Goal: Task Accomplishment & Management: Manage account settings

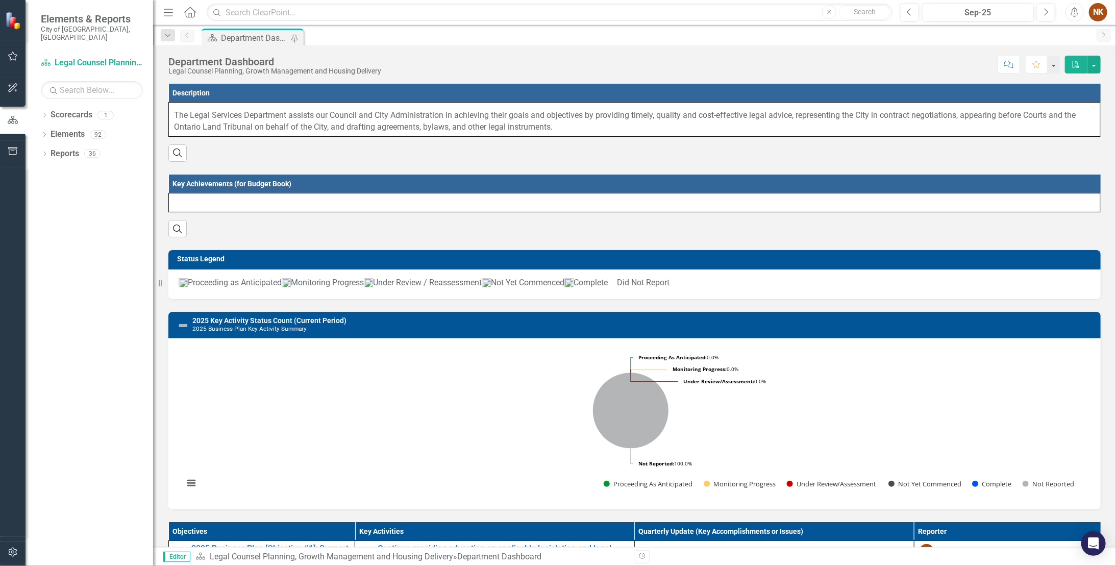
scroll to position [334, 0]
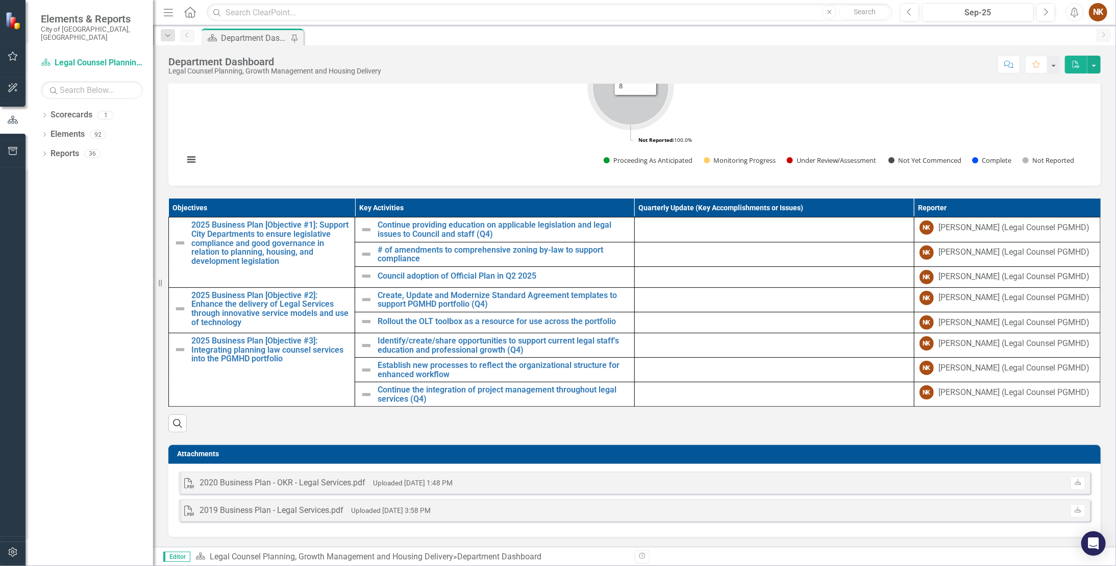
click at [635, 106] on icon "Not Reported, 8." at bounding box center [631, 87] width 76 height 76
click at [642, 229] on div at bounding box center [774, 226] width 269 height 12
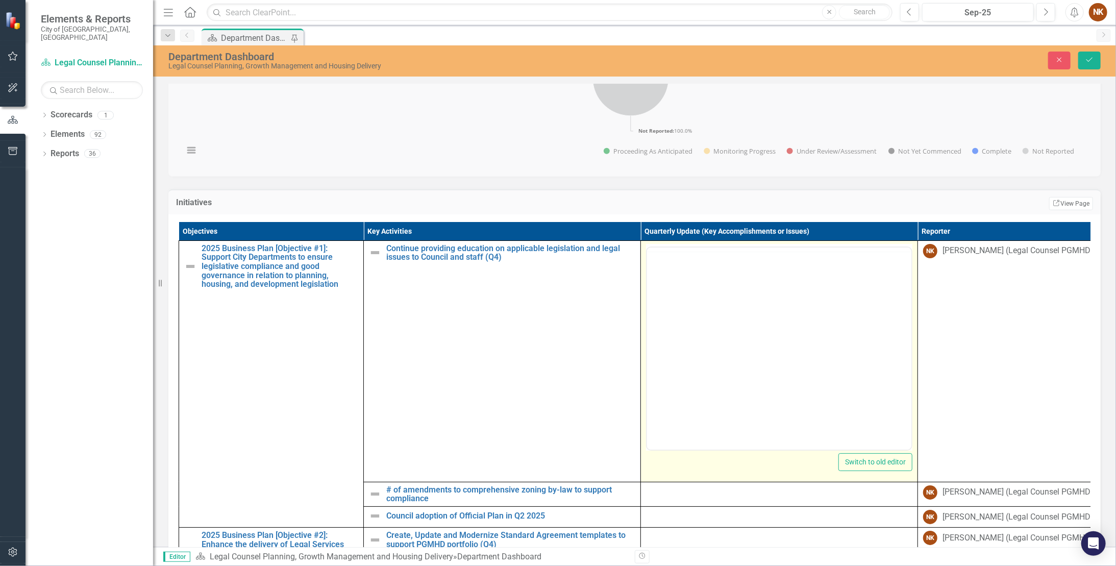
scroll to position [0, 0]
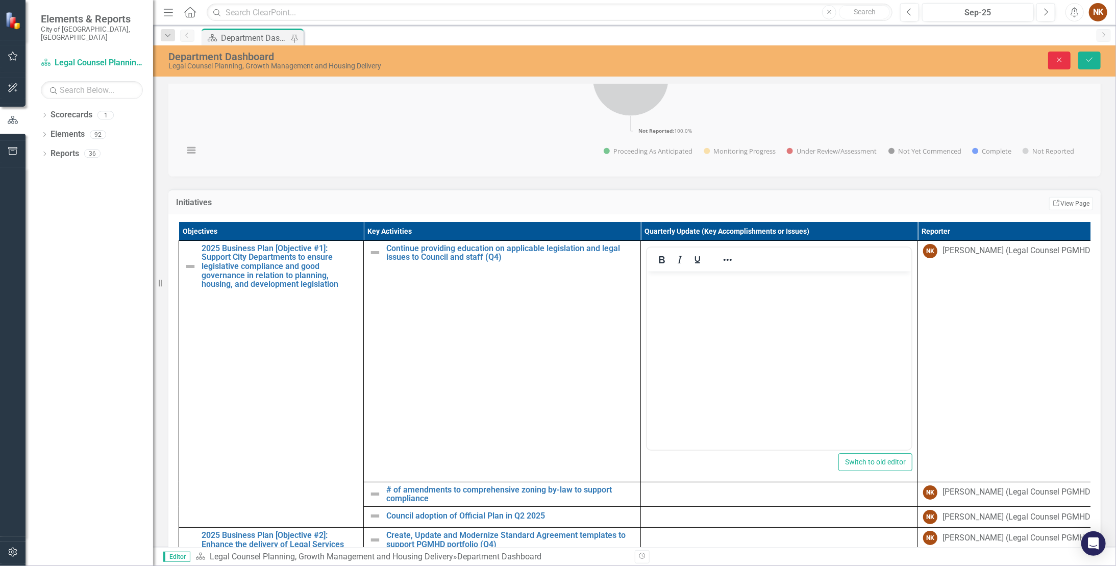
click at [642, 59] on icon "Close" at bounding box center [1059, 59] width 9 height 7
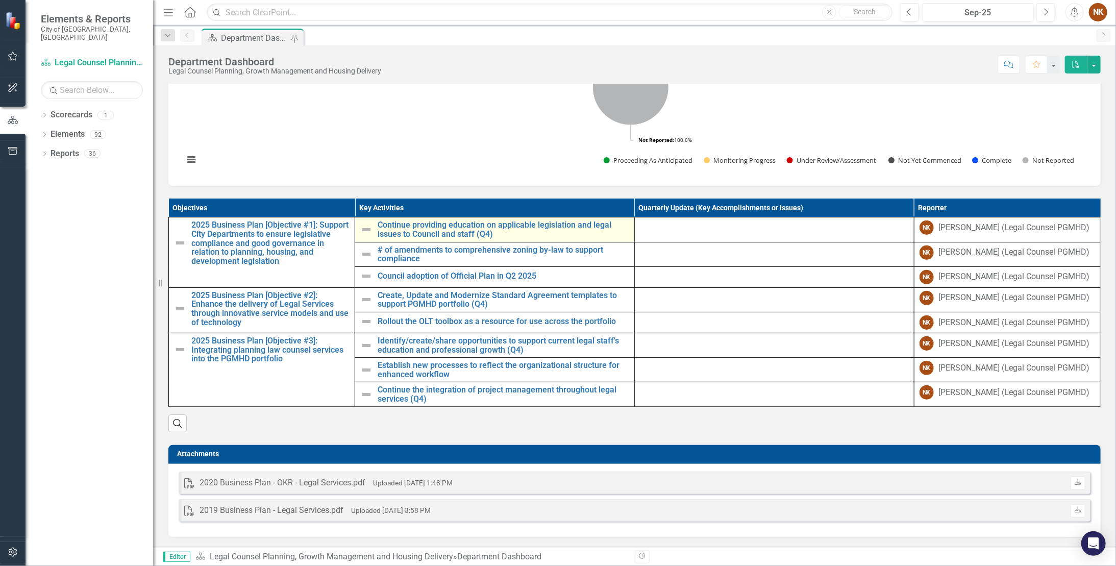
click at [364, 231] on img at bounding box center [366, 229] width 12 height 12
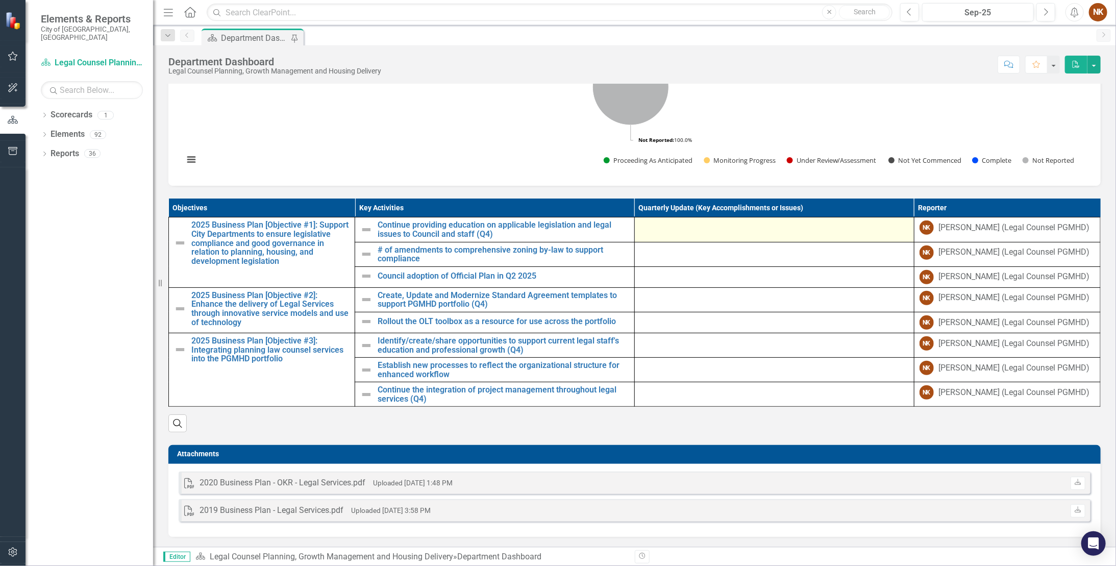
click at [642, 229] on div at bounding box center [774, 226] width 269 height 12
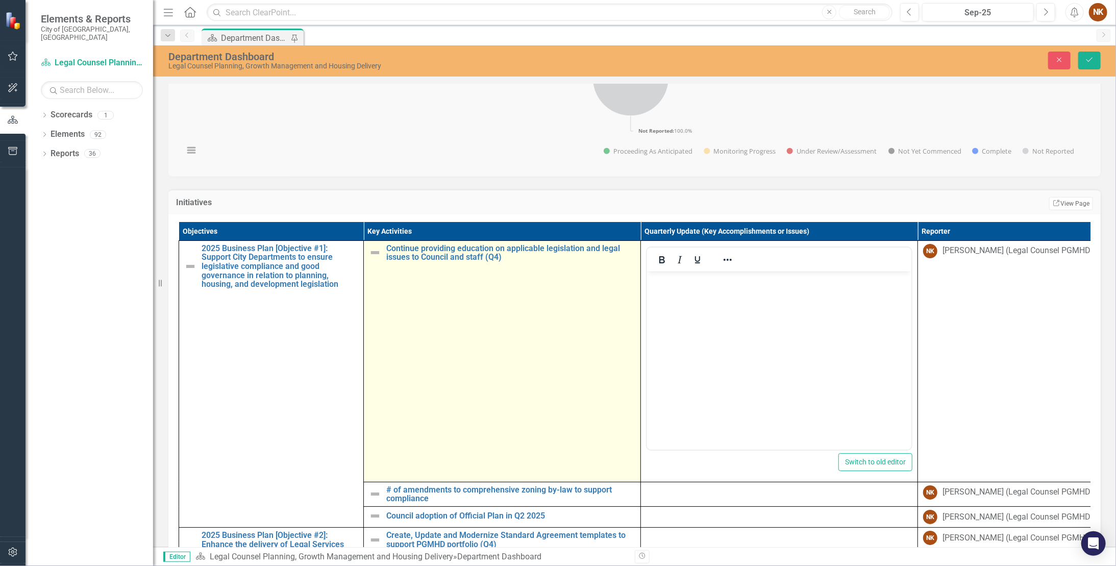
click at [371, 259] on img at bounding box center [375, 252] width 12 height 12
click at [376, 259] on img at bounding box center [375, 252] width 12 height 12
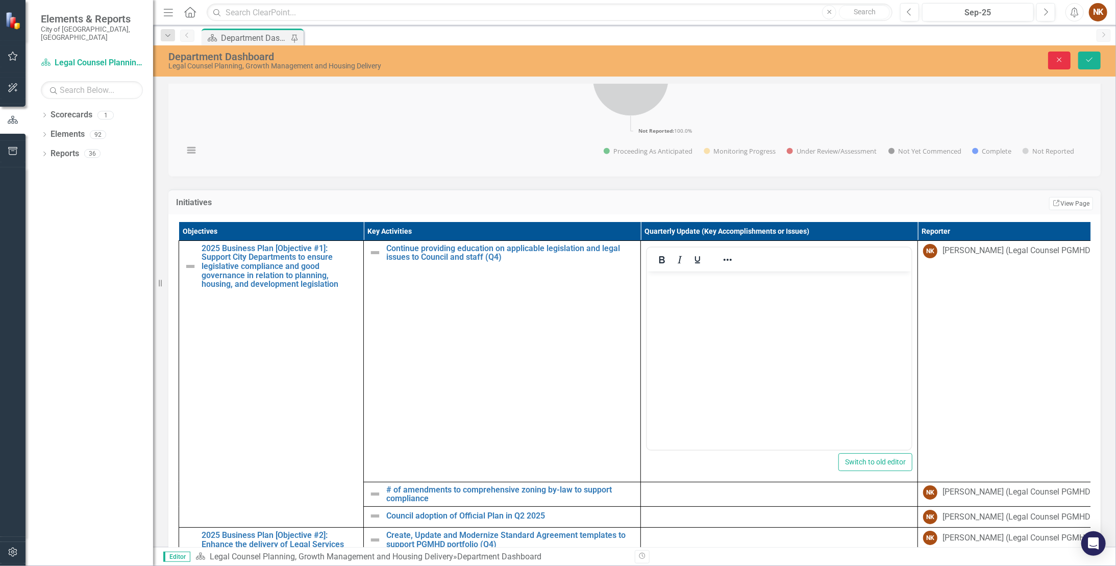
click at [642, 60] on button "Close" at bounding box center [1059, 61] width 22 height 18
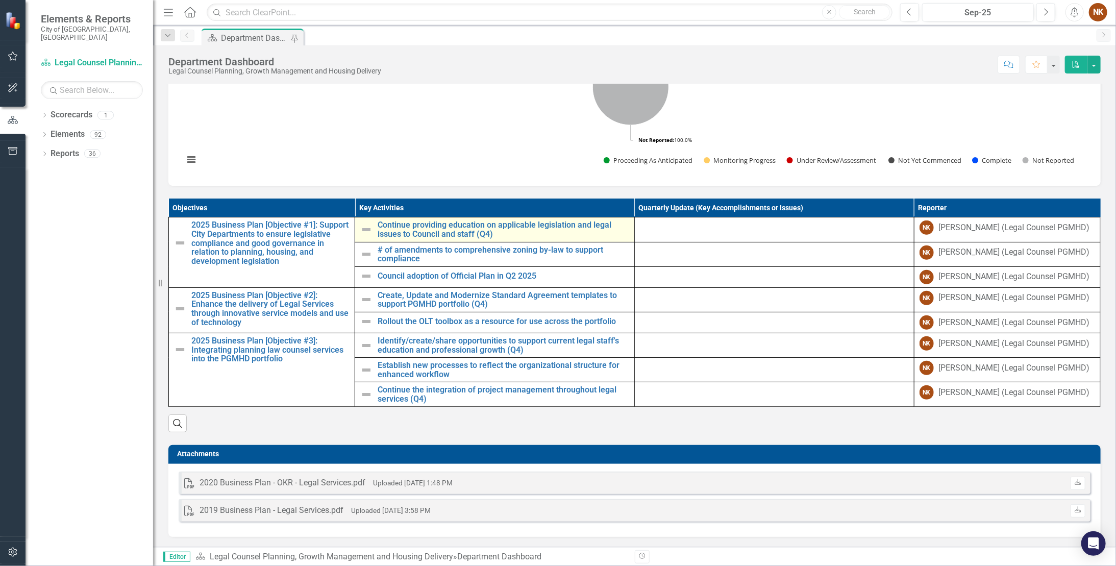
click at [365, 232] on img at bounding box center [366, 229] width 12 height 12
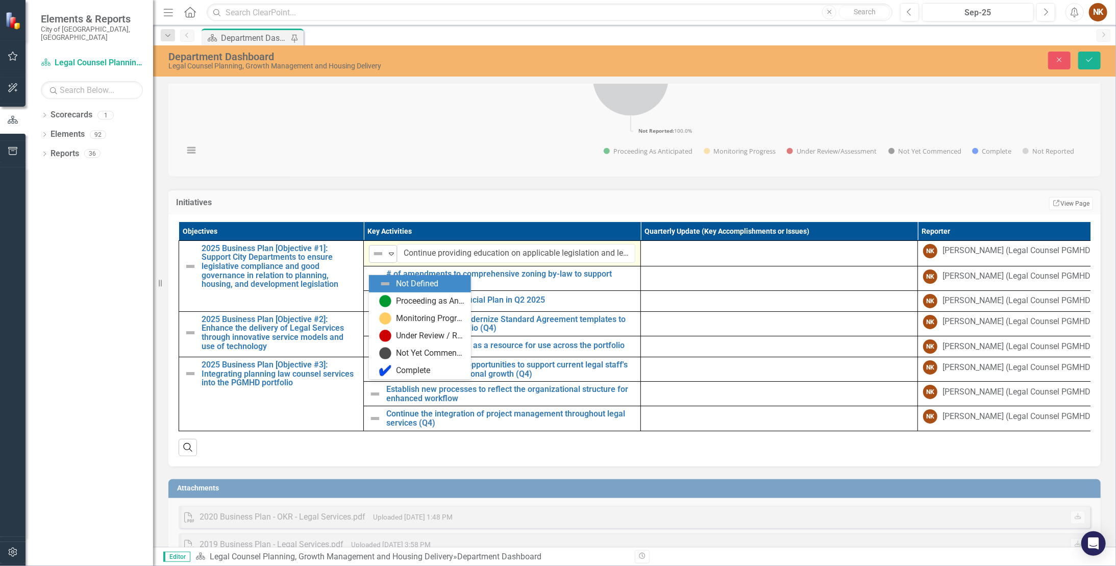
click at [390, 258] on icon "Expand" at bounding box center [391, 253] width 10 height 8
click at [642, 256] on div at bounding box center [779, 250] width 266 height 12
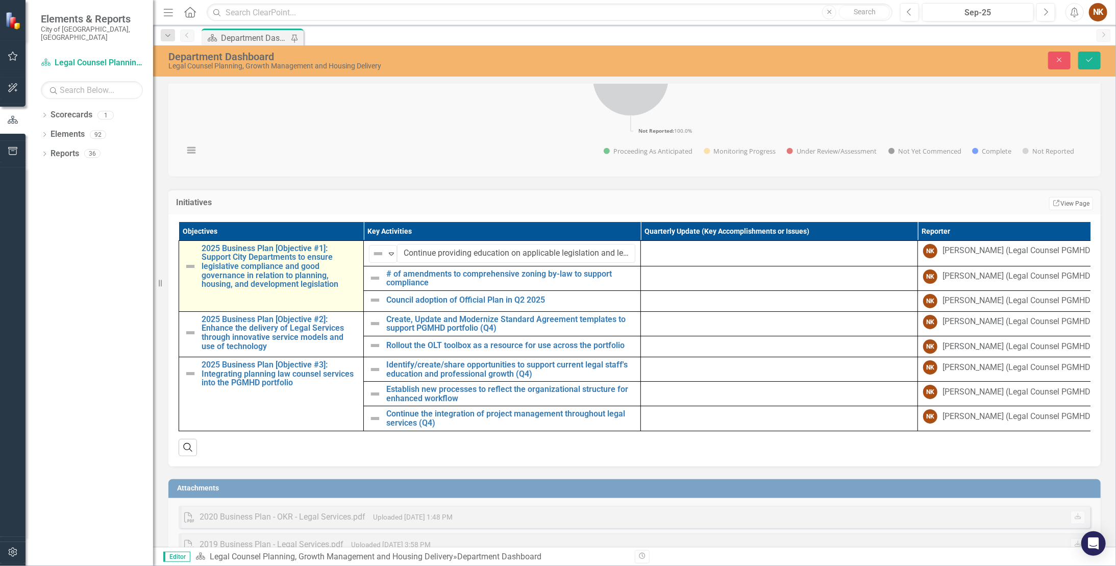
click at [186, 272] on img at bounding box center [190, 266] width 12 height 12
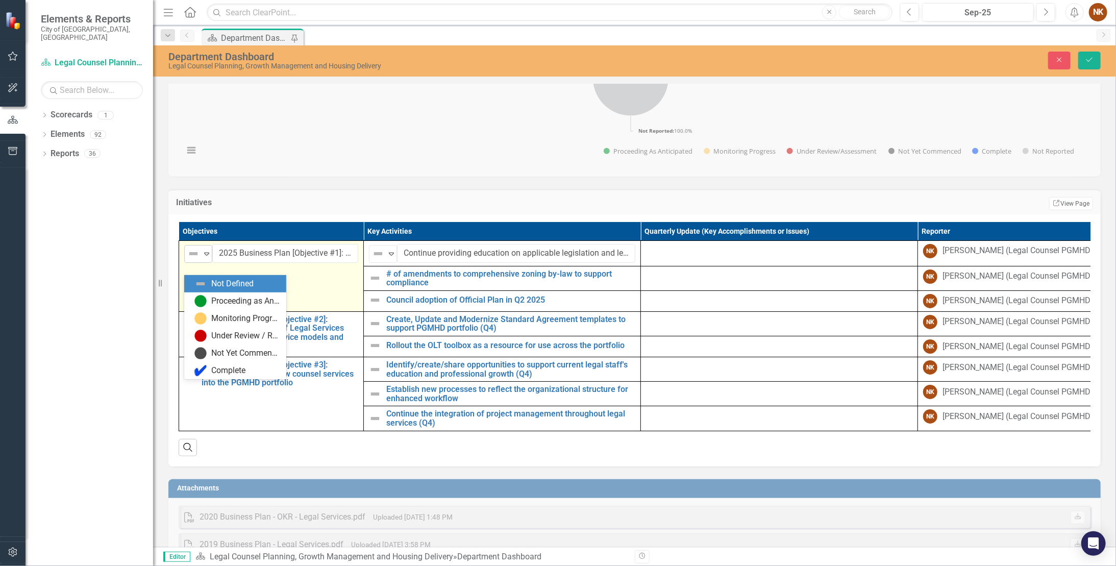
click at [204, 262] on div "Expand" at bounding box center [207, 253] width 10 height 17
click at [223, 296] on div "Proceeding as Anticipated" at bounding box center [246, 301] width 68 height 12
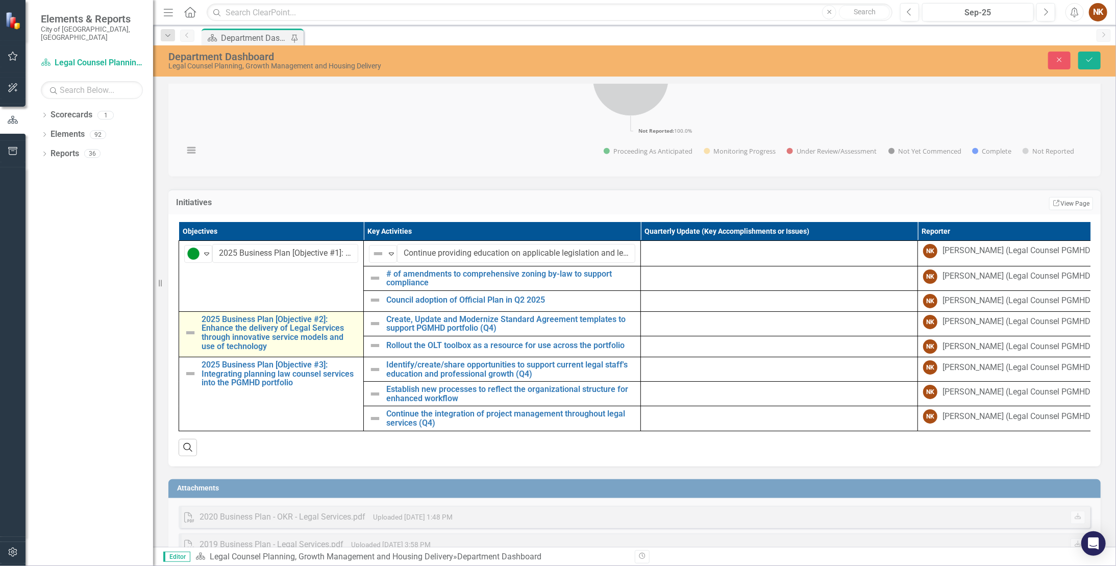
click at [192, 296] on img at bounding box center [190, 333] width 12 height 12
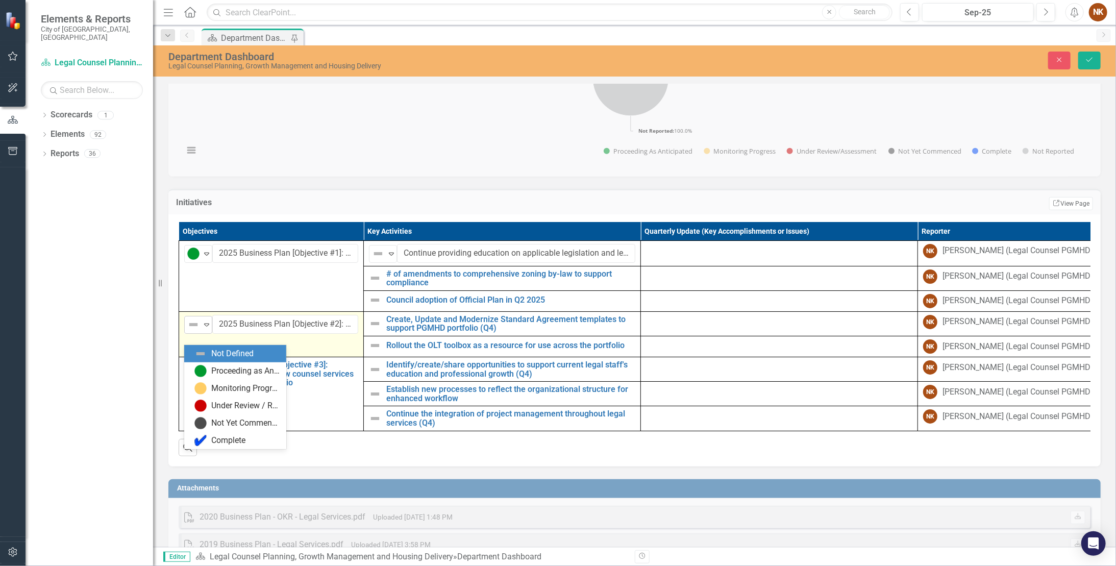
click at [209, 296] on icon "Expand" at bounding box center [207, 324] width 10 height 8
click at [219, 296] on div "Proceeding as Anticipated" at bounding box center [246, 371] width 68 height 12
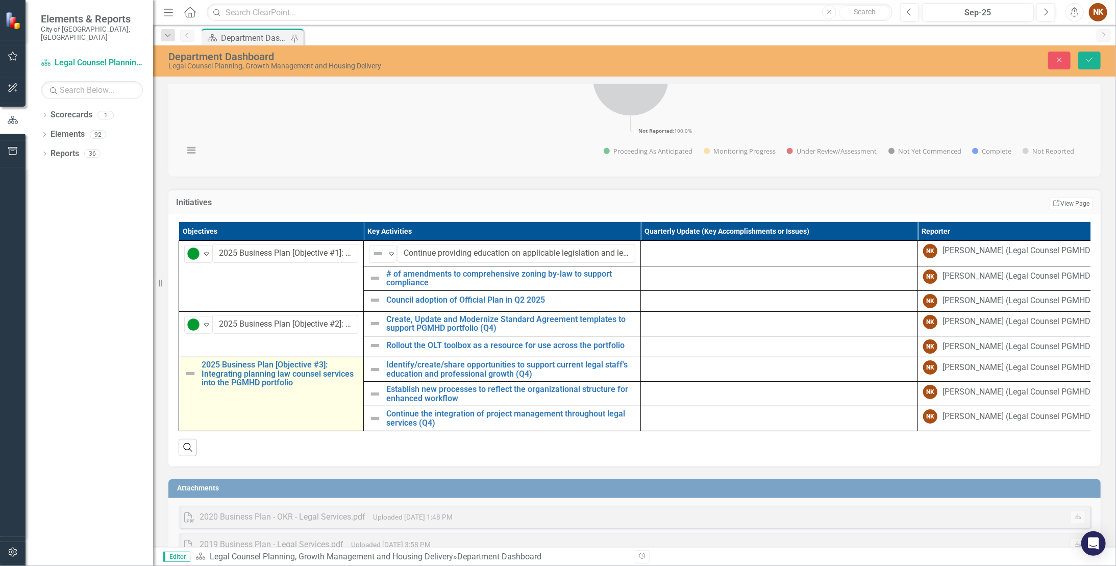
click at [194, 296] on img at bounding box center [190, 373] width 12 height 12
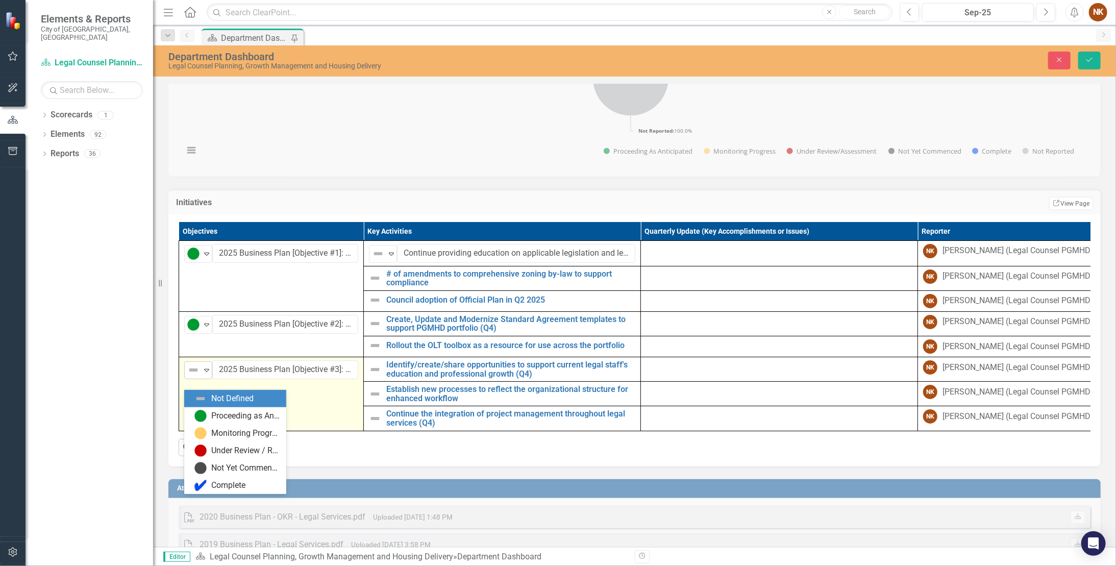
click at [207, 296] on icon "Expand" at bounding box center [207, 370] width 10 height 8
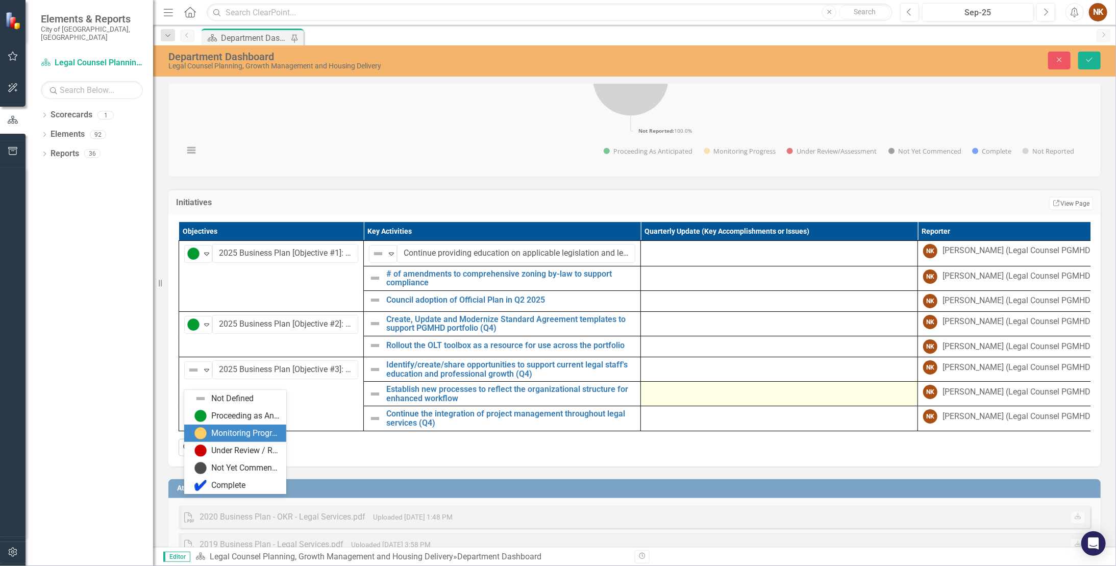
click at [642, 296] on div at bounding box center [779, 391] width 266 height 12
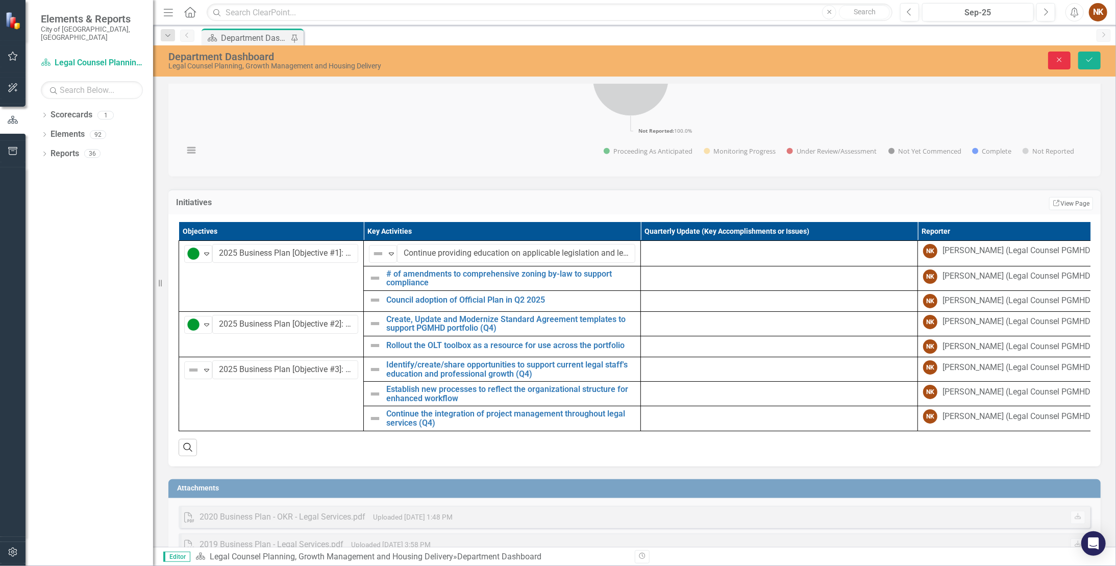
click at [642, 61] on icon "Close" at bounding box center [1059, 59] width 9 height 7
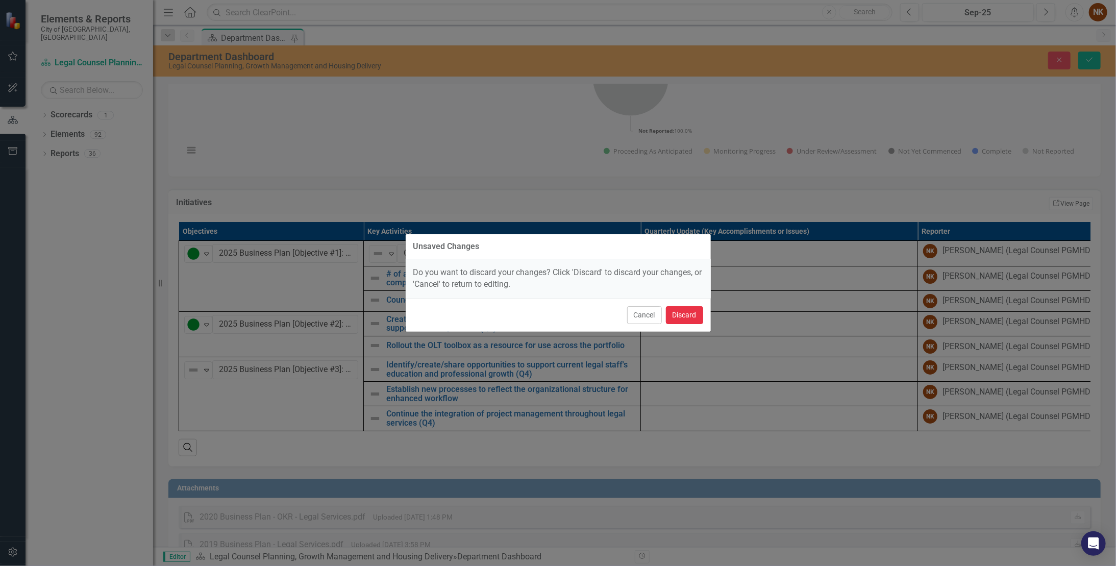
click at [642, 296] on button "Discard" at bounding box center [684, 315] width 37 height 18
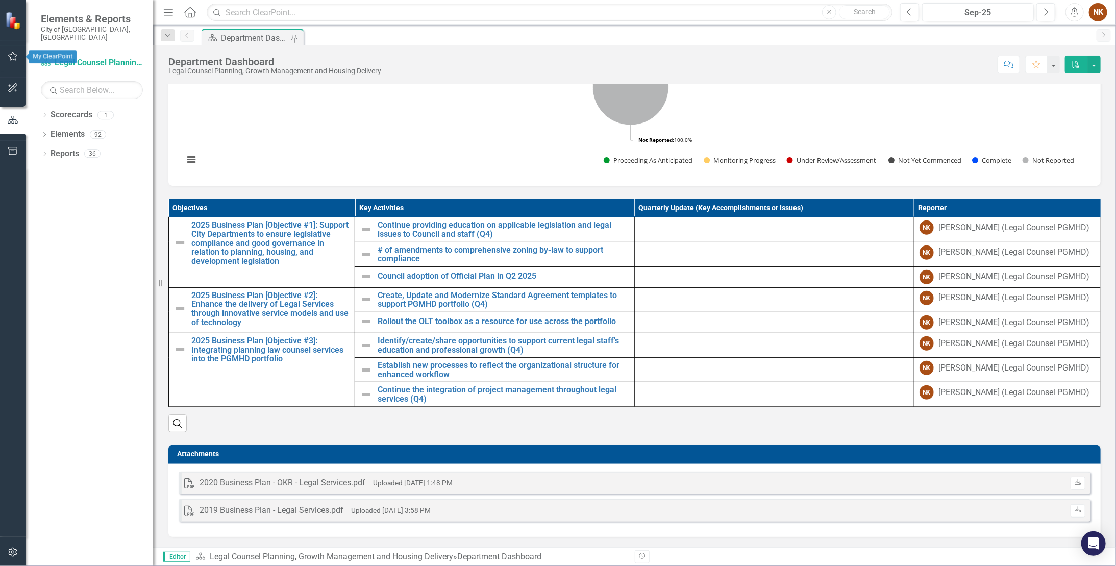
click at [19, 61] on button "button" at bounding box center [13, 56] width 23 height 21
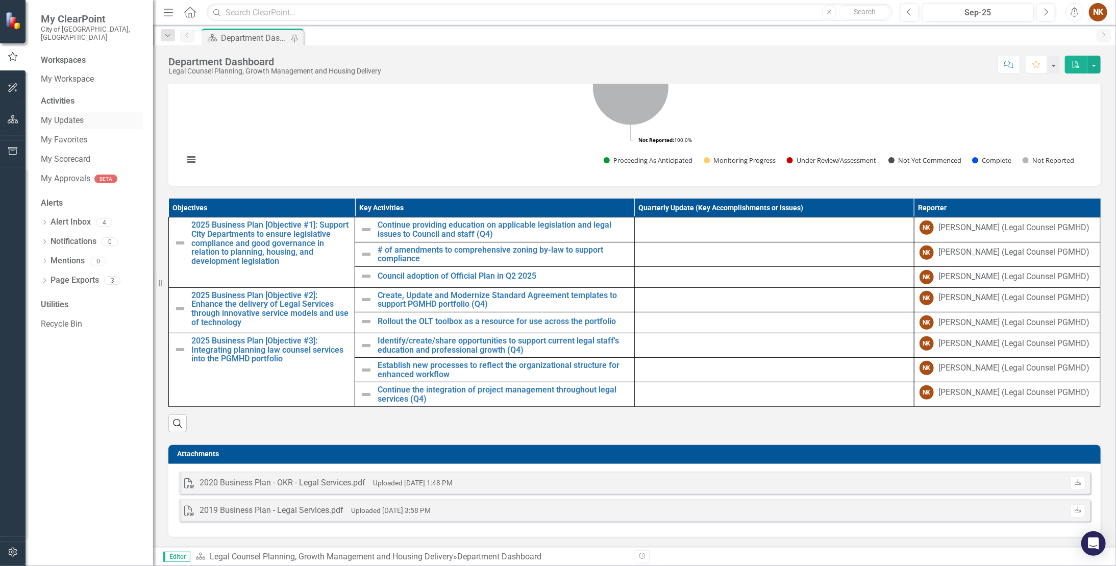
click at [67, 115] on link "My Updates" at bounding box center [92, 121] width 102 height 12
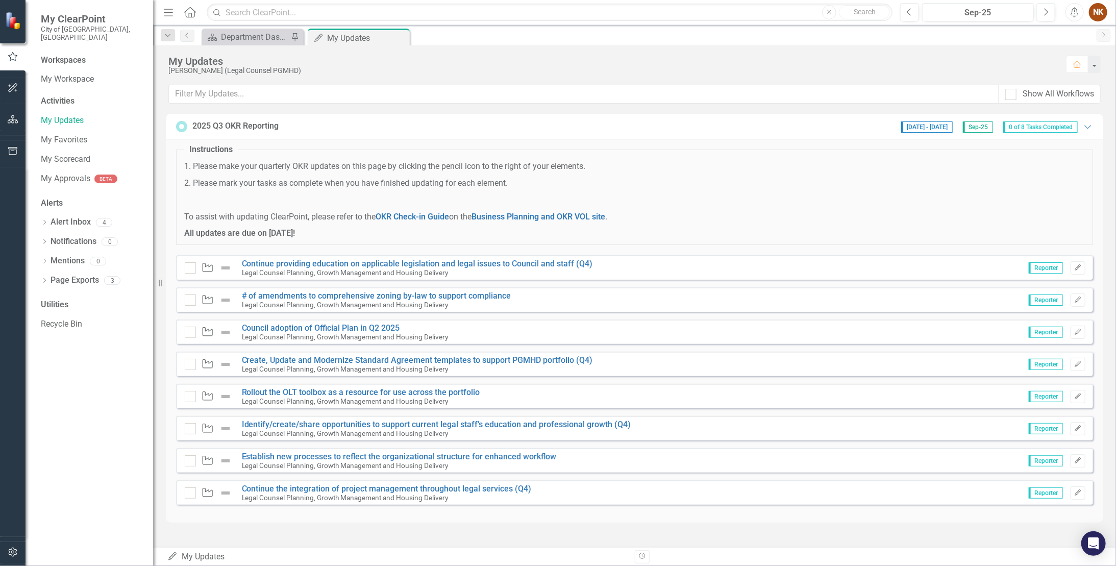
click at [438, 268] on small "Legal Counsel Planning, Growth Management and Housing Delivery" at bounding box center [345, 272] width 207 height 8
click at [366, 261] on link "Continue providing education on applicable legislation and legal issues to Coun…" at bounding box center [417, 264] width 351 height 10
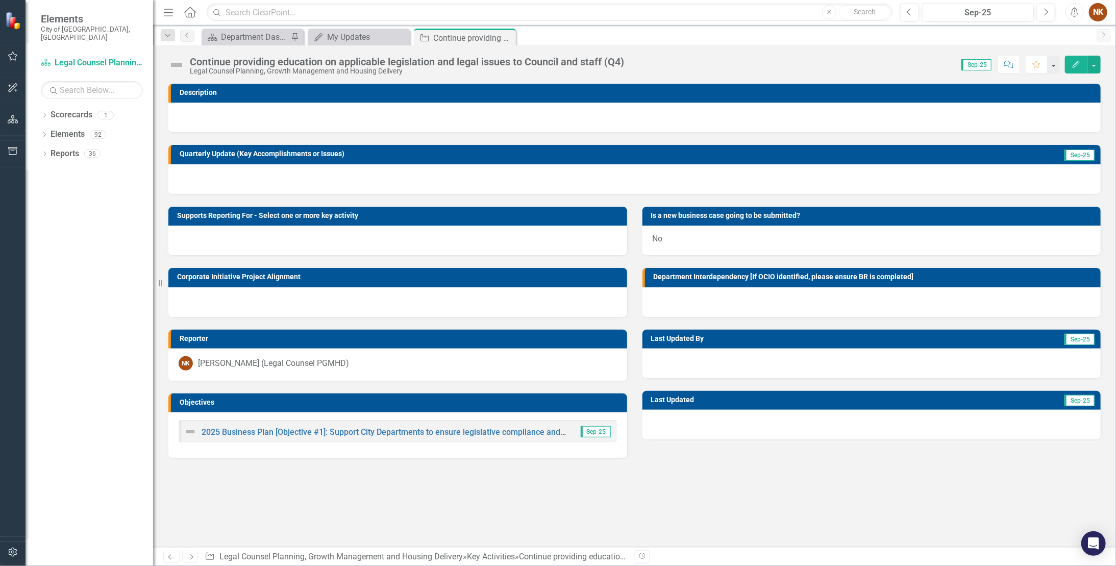
click at [274, 174] on div at bounding box center [634, 179] width 932 height 30
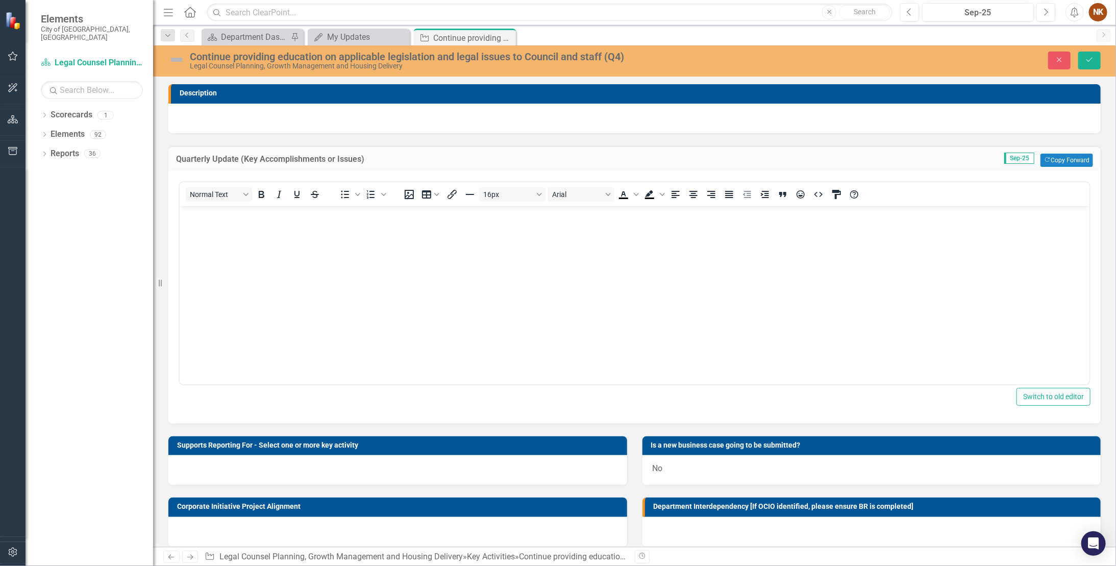
click at [179, 61] on img at bounding box center [176, 60] width 16 height 16
click at [174, 60] on img at bounding box center [176, 60] width 16 height 16
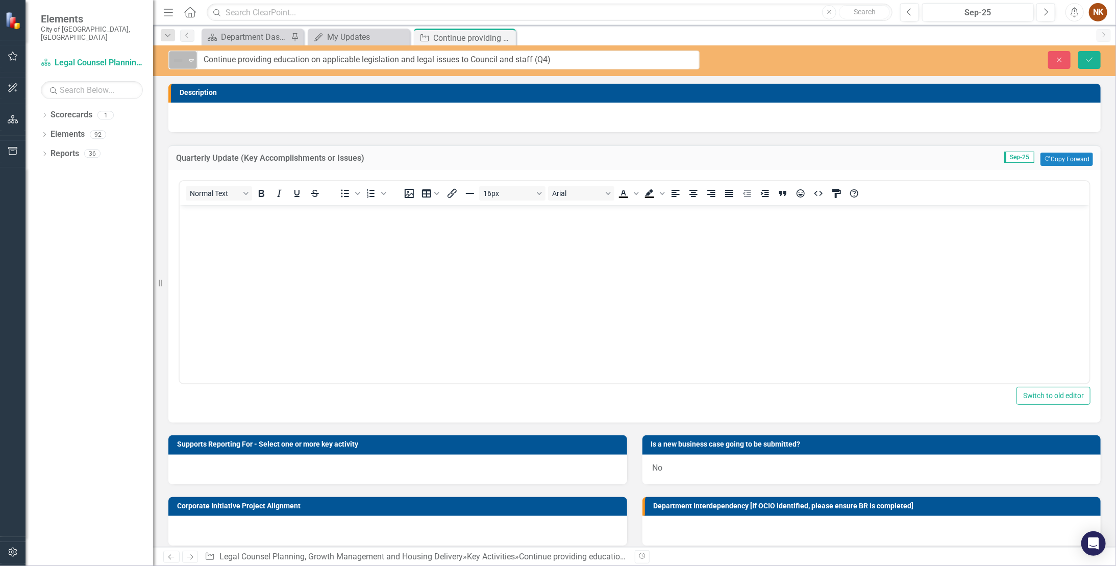
click at [195, 61] on icon "Expand" at bounding box center [191, 60] width 10 height 8
click at [642, 119] on div at bounding box center [634, 118] width 932 height 30
click at [642, 58] on button "Close" at bounding box center [1059, 60] width 22 height 18
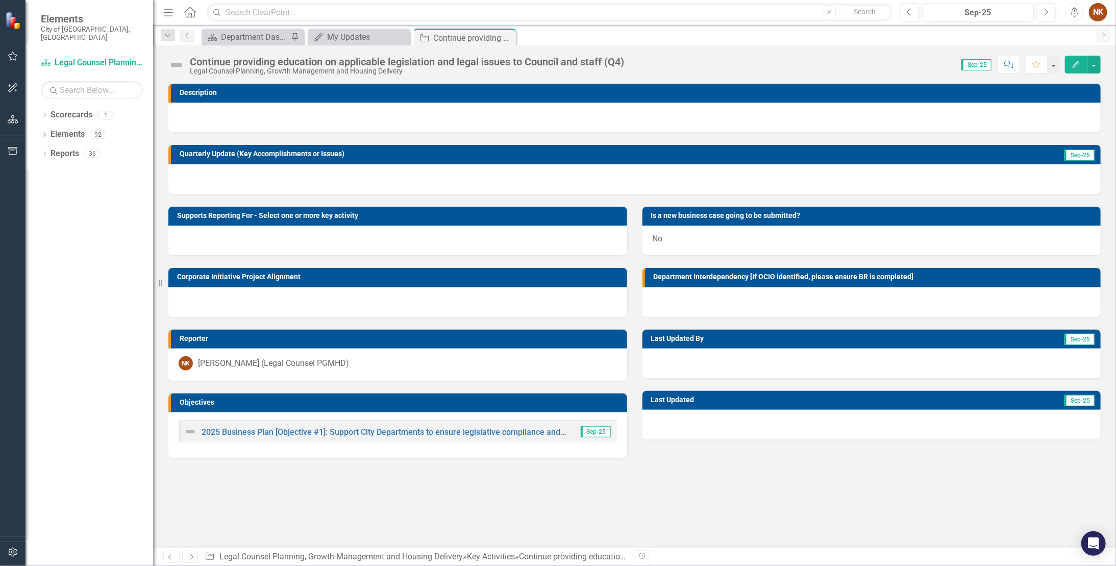
click at [642, 296] on div "Description Quarterly Update (Key Accomplishments or Issues) Sep-25 Supports Re…" at bounding box center [634, 315] width 963 height 463
click at [12, 55] on icon "button" at bounding box center [13, 56] width 11 height 8
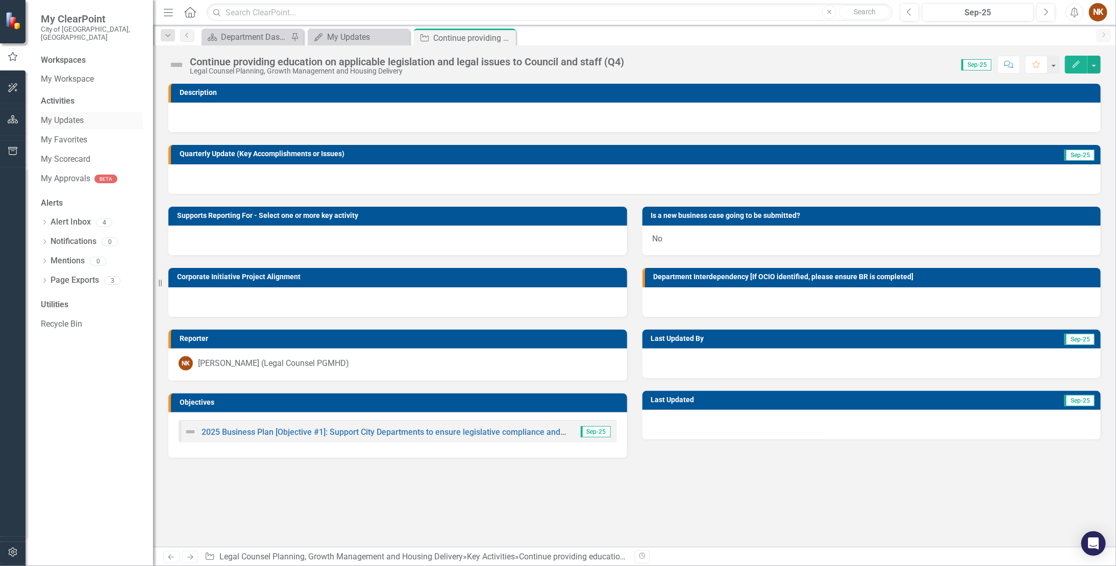
click at [47, 115] on link "My Updates" at bounding box center [92, 121] width 102 height 12
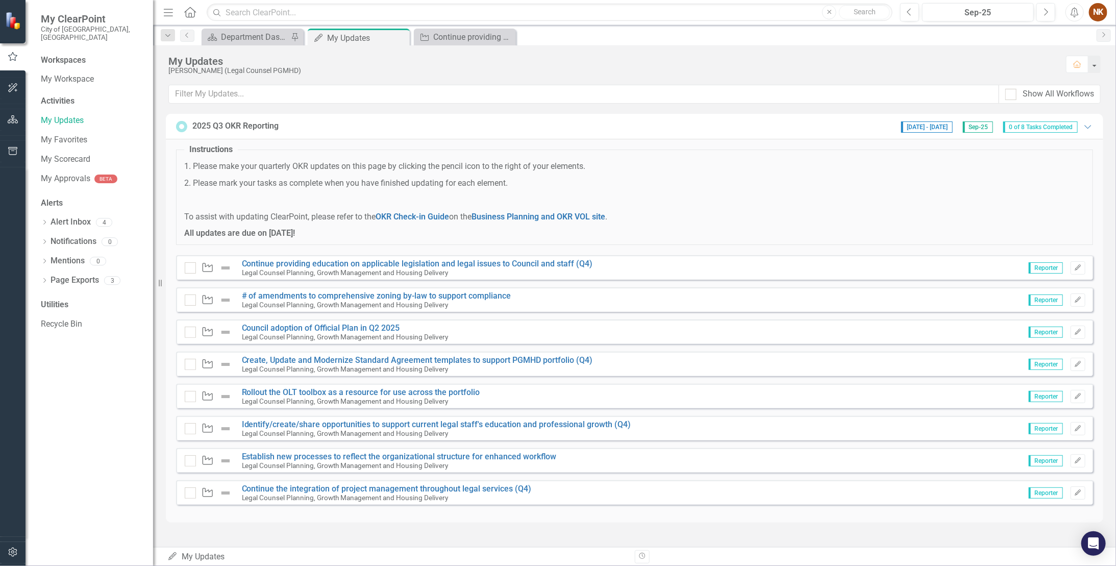
click at [52, 22] on span "My ClearPoint" at bounding box center [92, 19] width 102 height 12
click at [15, 123] on icon "button" at bounding box center [13, 119] width 11 height 8
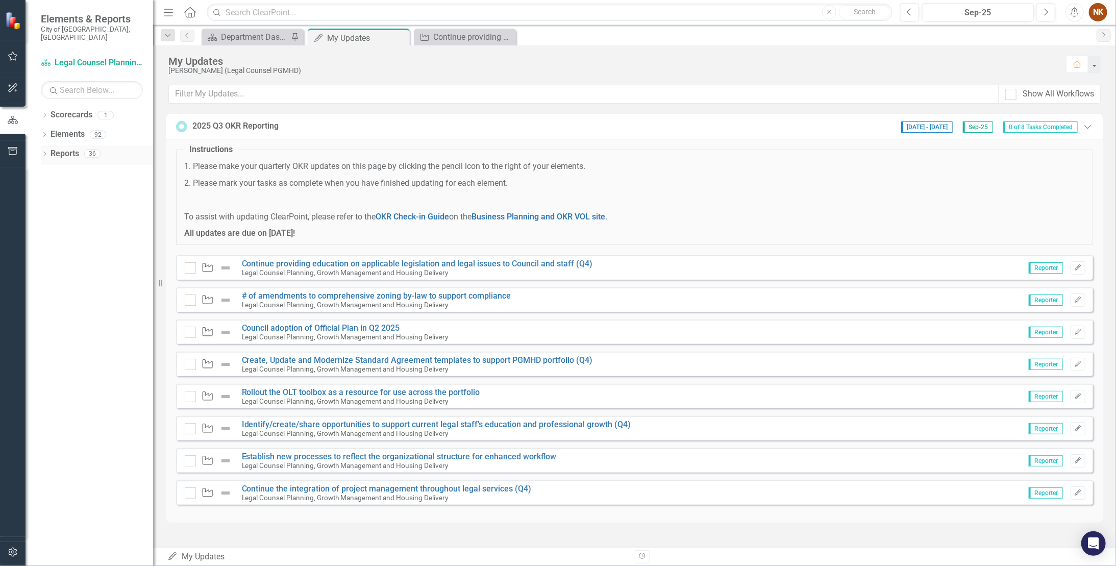
click at [63, 149] on link "Reports" at bounding box center [65, 154] width 29 height 12
click at [79, 57] on link "Scorecard Legal Counsel Planning, Growth Management and Housing Delivery" at bounding box center [92, 63] width 102 height 12
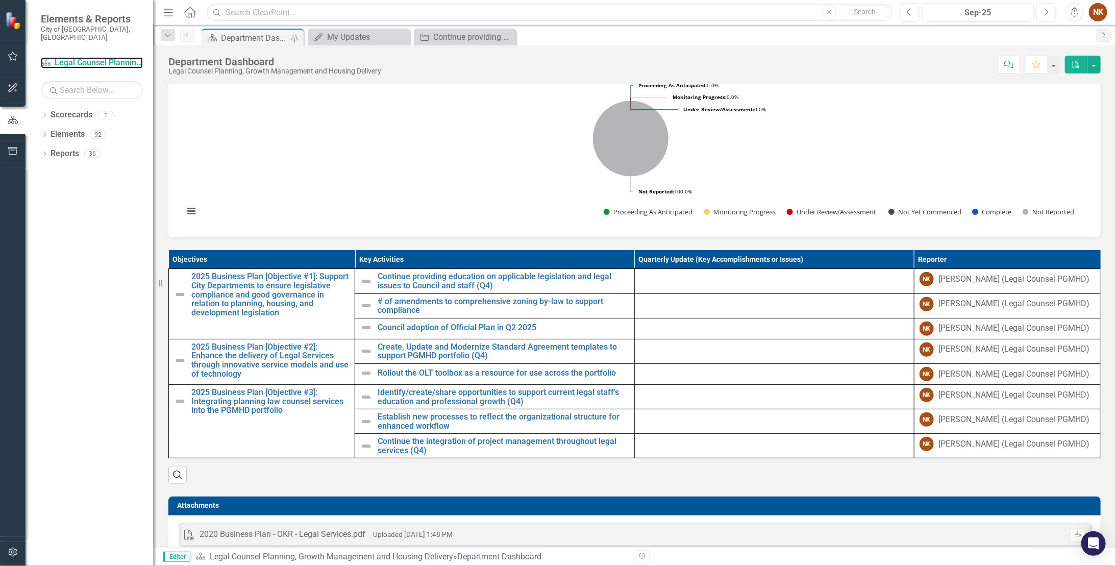
scroll to position [334, 0]
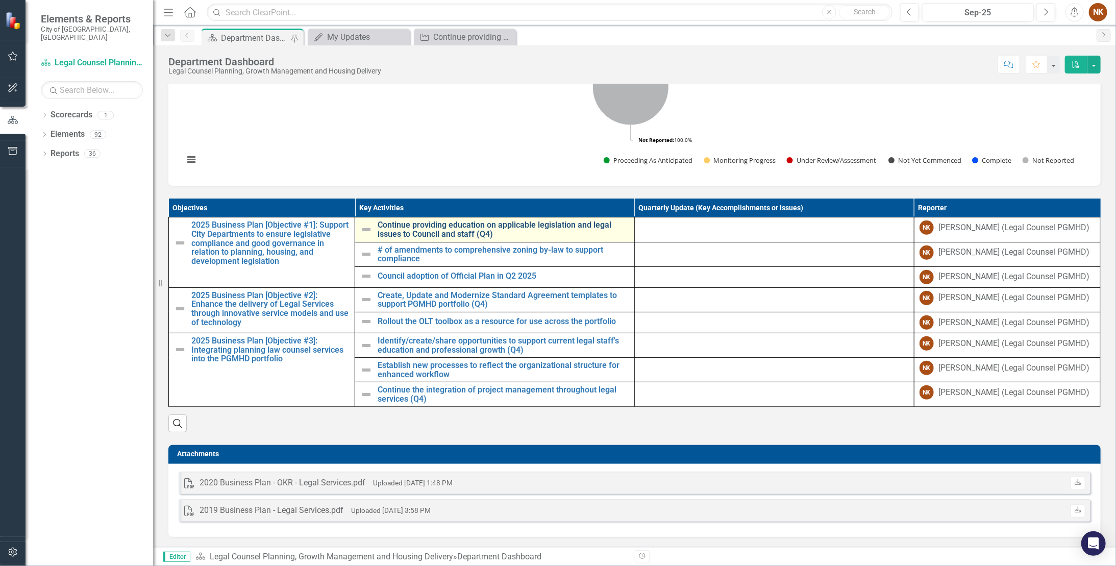
click at [449, 238] on link "Continue providing education on applicable legislation and legal issues to Coun…" at bounding box center [504, 229] width 252 height 18
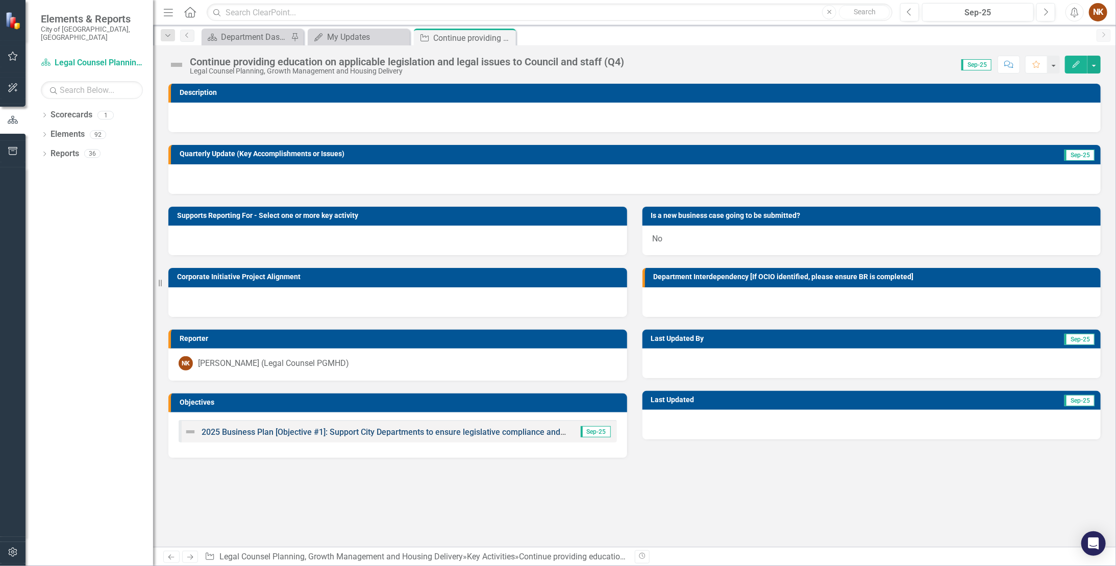
click at [428, 296] on link "2025 Business Plan [Objective #1]: Support City Departments to ensure legislati…" at bounding box center [525, 432] width 647 height 10
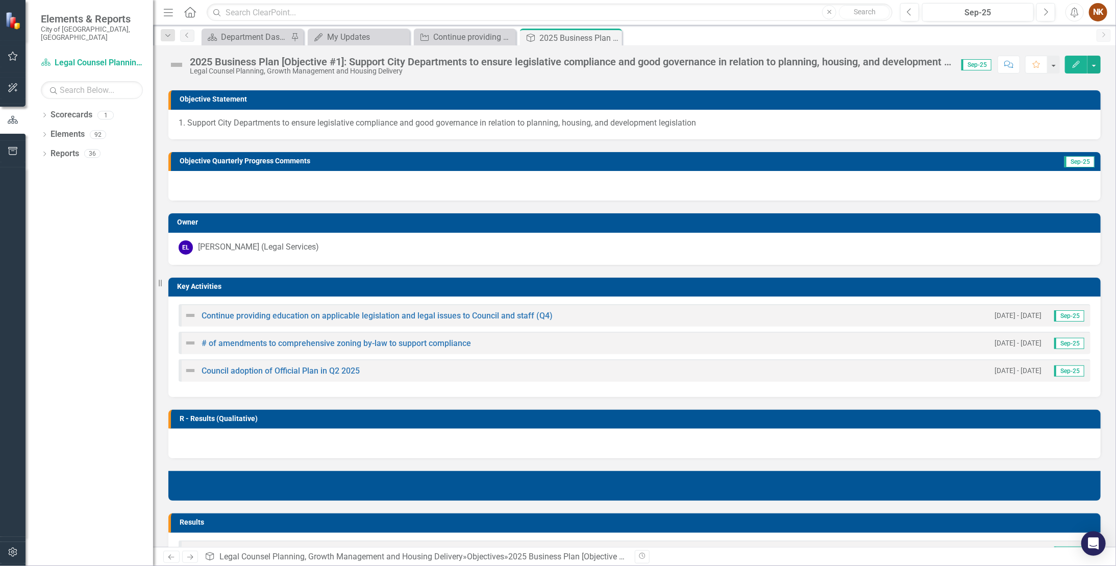
scroll to position [68, 0]
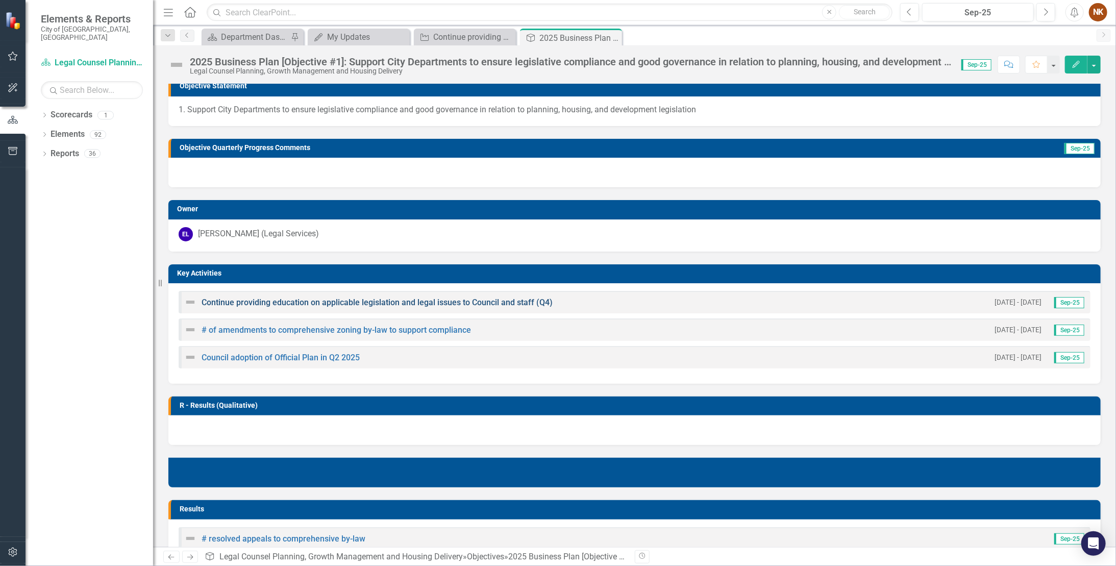
click at [436, 296] on link "Continue providing education on applicable legislation and legal issues to Coun…" at bounding box center [377, 302] width 351 height 10
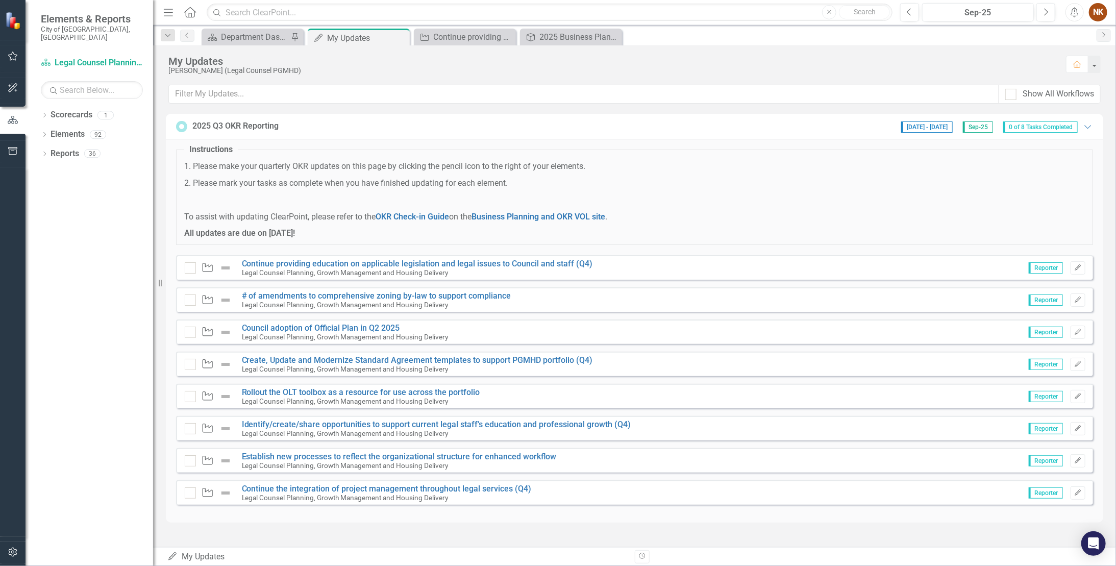
click at [633, 296] on div "2025 Q3 OKR Reporting [DATE] - [DATE] Sep-25 0 of 8 Tasks Completed Expanded In…" at bounding box center [634, 324] width 963 height 421
click at [353, 259] on link "Continue providing education on applicable legislation and legal issues to Coun…" at bounding box center [417, 264] width 351 height 10
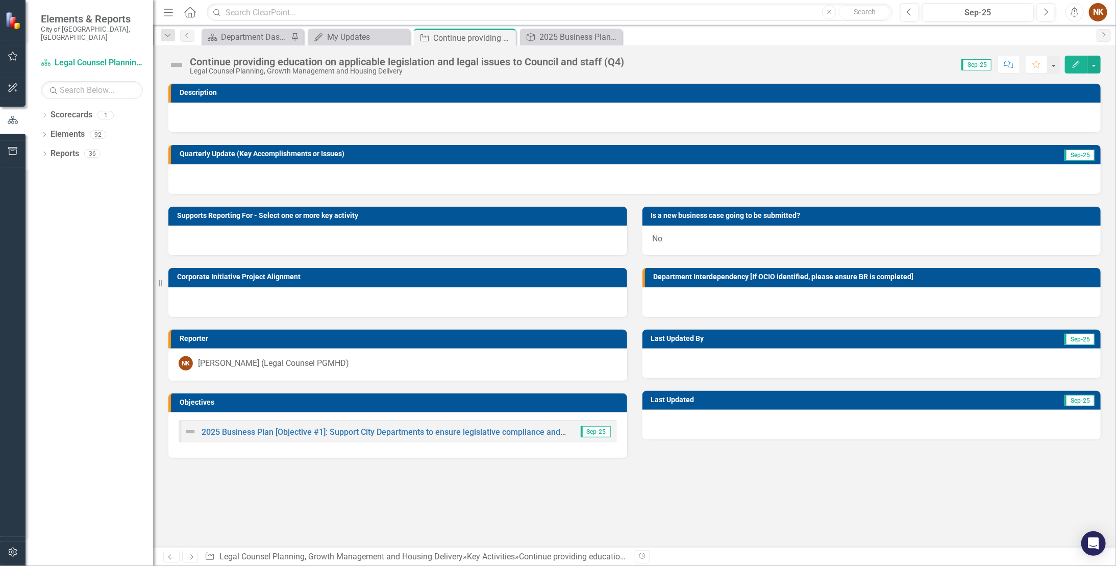
click at [610, 296] on div "Description Quarterly Update (Key Accomplishments or Issues) Sep-25 Supports Re…" at bounding box center [634, 315] width 963 height 463
click at [353, 296] on link "2025 Business Plan [Objective #1]: Support City Departments to ensure legislati…" at bounding box center [525, 432] width 647 height 10
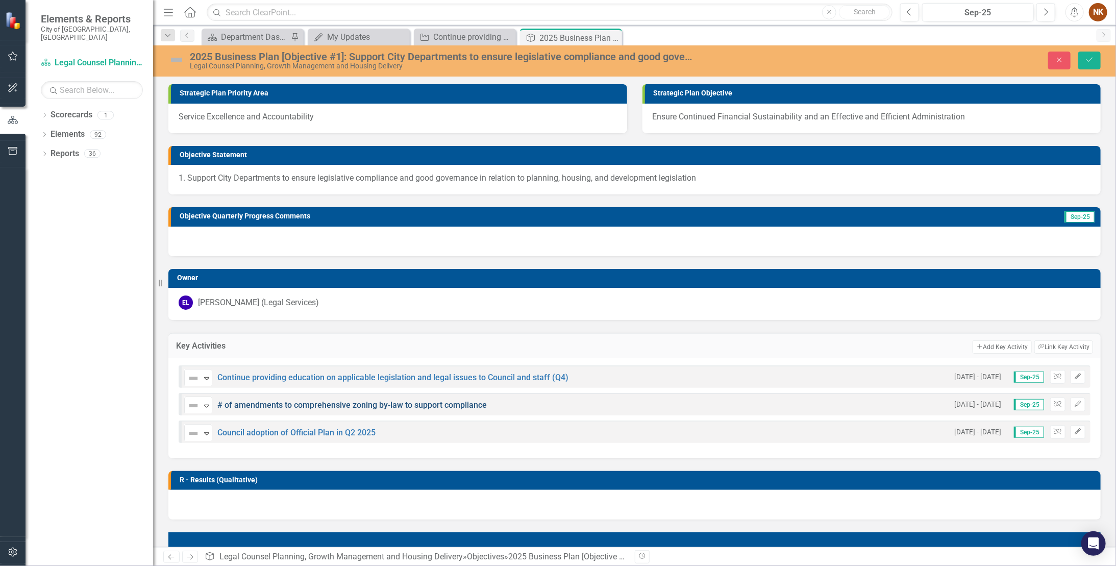
click at [281, 296] on link "# of amendments to comprehensive zoning by-law to support compliance" at bounding box center [351, 405] width 269 height 10
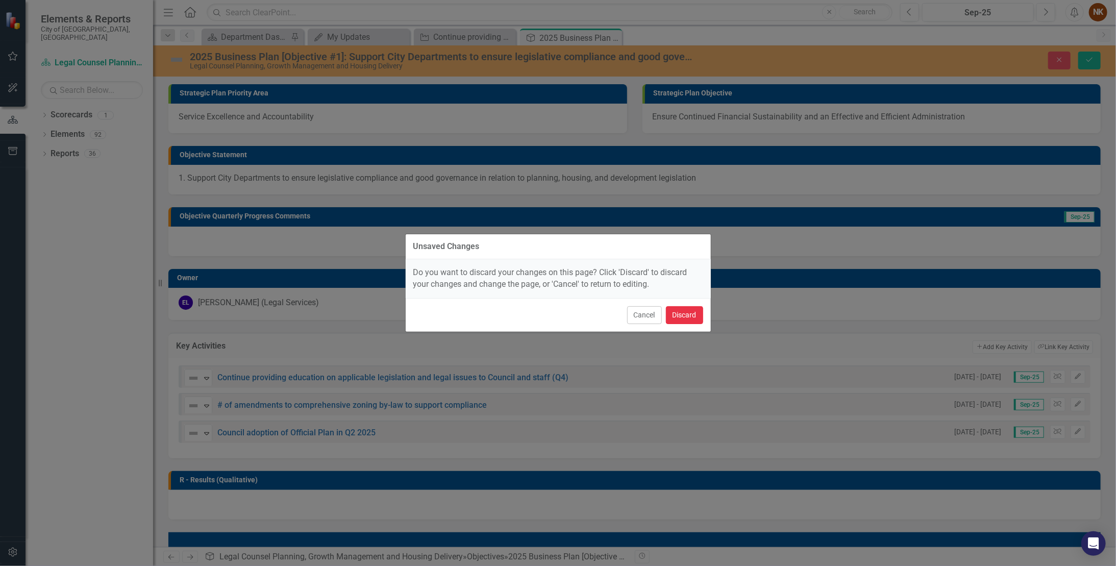
click at [642, 296] on button "Discard" at bounding box center [684, 315] width 37 height 18
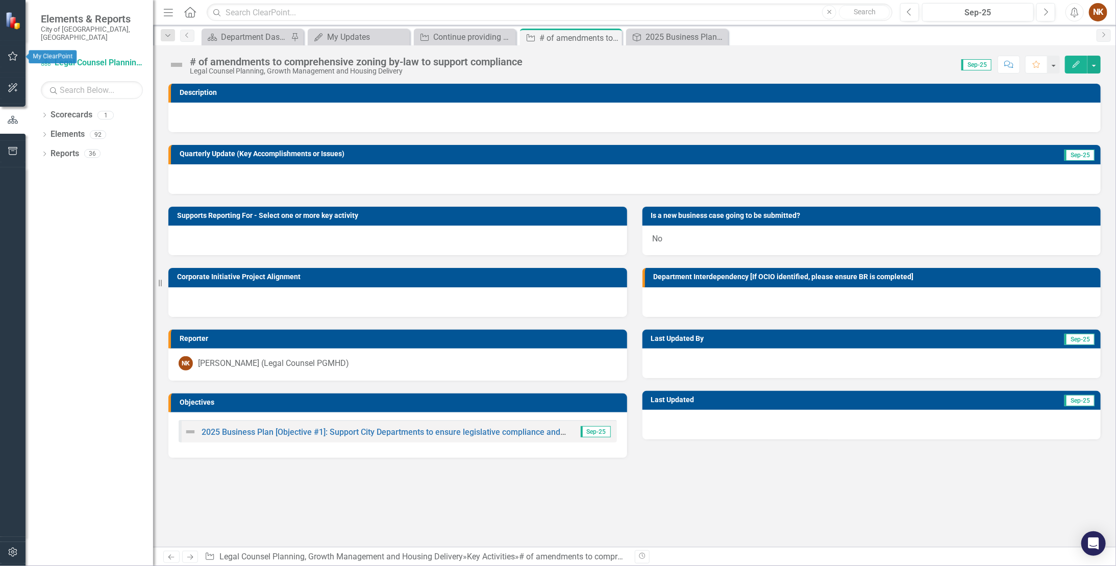
click at [14, 53] on icon "button" at bounding box center [13, 56] width 11 height 8
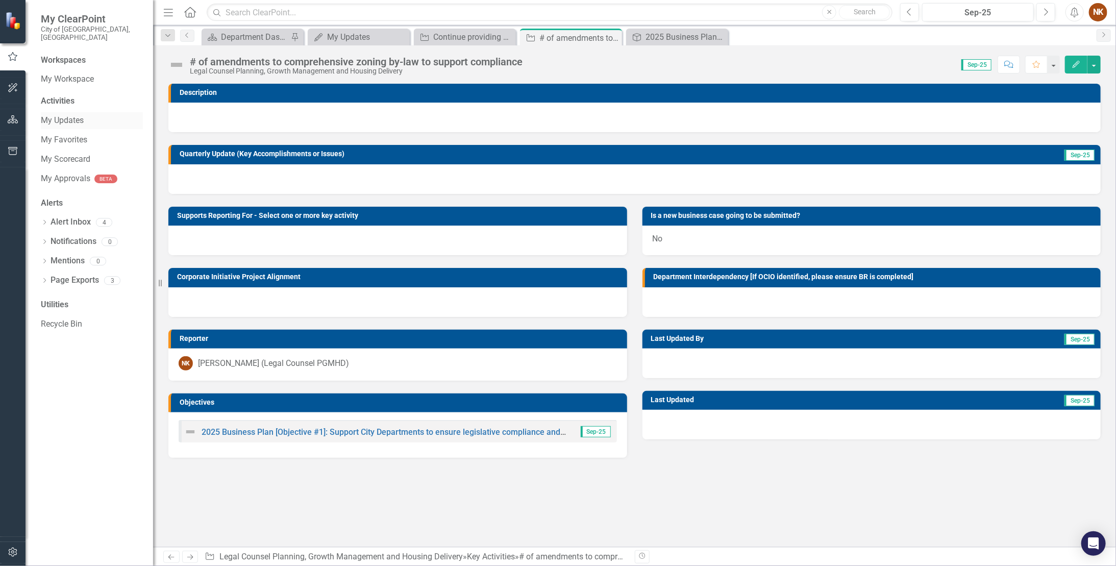
click at [61, 115] on link "My Updates" at bounding box center [92, 121] width 102 height 12
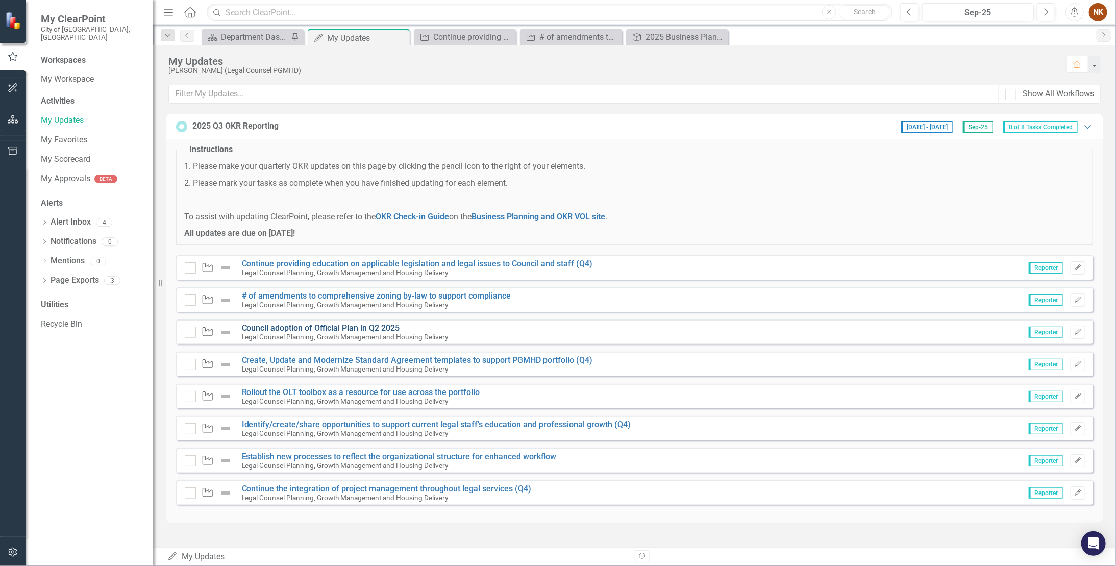
click at [339, 296] on link "Council adoption of Official Plan in Q2 2025" at bounding box center [321, 328] width 158 height 10
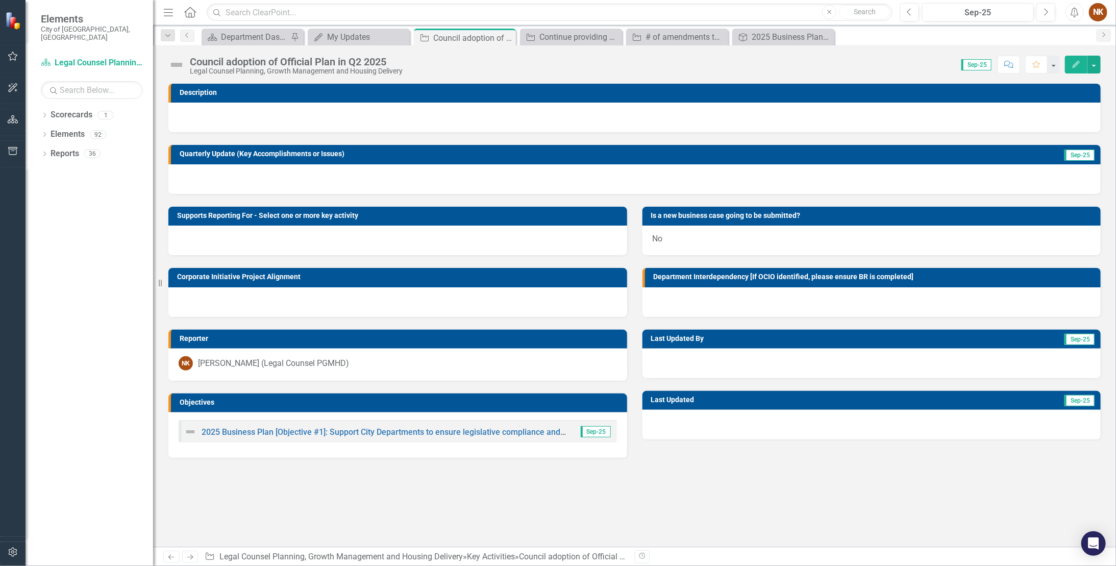
click at [170, 66] on img at bounding box center [176, 65] width 16 height 16
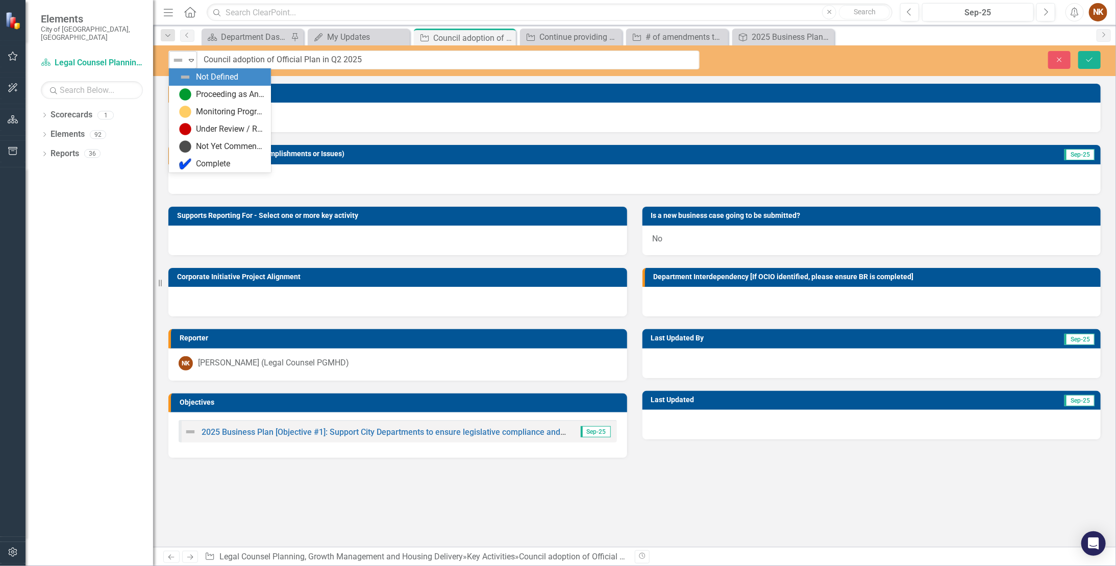
drag, startPoint x: 170, startPoint y: 66, endPoint x: 178, endPoint y: 64, distance: 7.4
click at [178, 64] on img at bounding box center [178, 60] width 12 height 12
click at [203, 96] on div "Proceeding as Anticipated" at bounding box center [230, 95] width 68 height 12
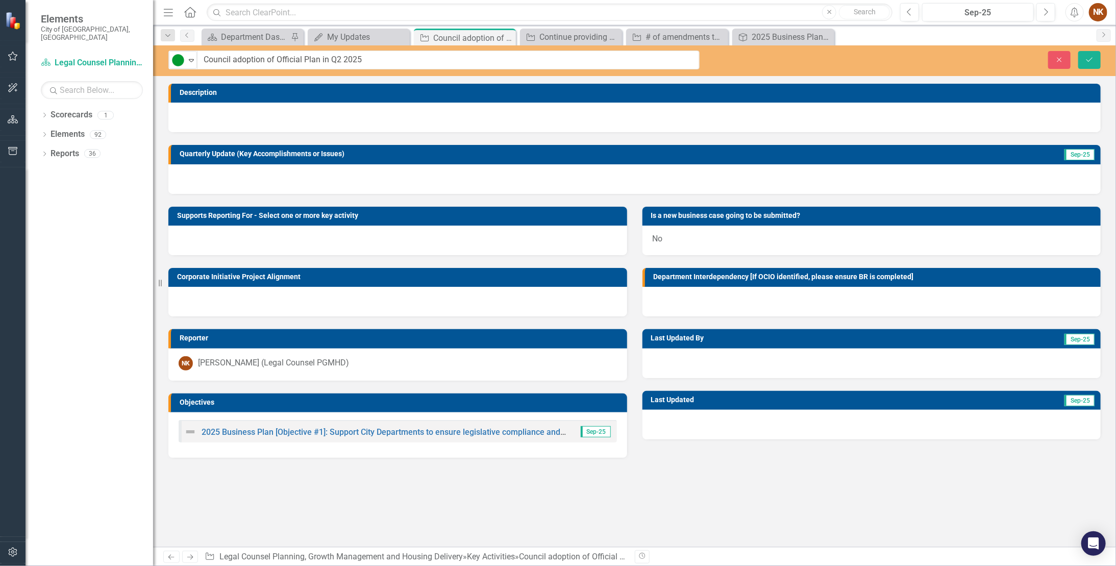
click at [238, 116] on div at bounding box center [634, 118] width 932 height 30
click at [233, 174] on div at bounding box center [634, 179] width 932 height 30
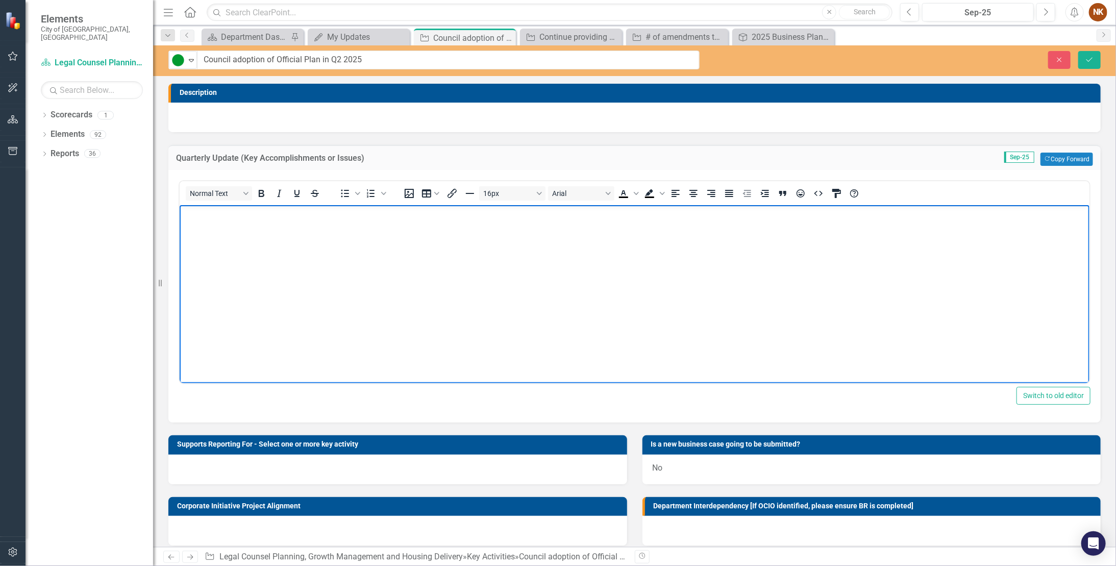
click at [205, 219] on p "Rich Text Area. Press ALT-0 for help." at bounding box center [634, 214] width 905 height 12
paste body "Rich Text Area. Press ALT-0 for help."
click at [640, 214] on p "The team continued to provide legal advice on planning procedures for adoption …" at bounding box center [634, 214] width 905 height 12
drag, startPoint x: 789, startPoint y: 217, endPoint x: 765, endPoint y: 217, distance: 23.5
click at [642, 217] on p "The team continued to provide legal advice on planning procedures for adoption …" at bounding box center [634, 214] width 905 height 12
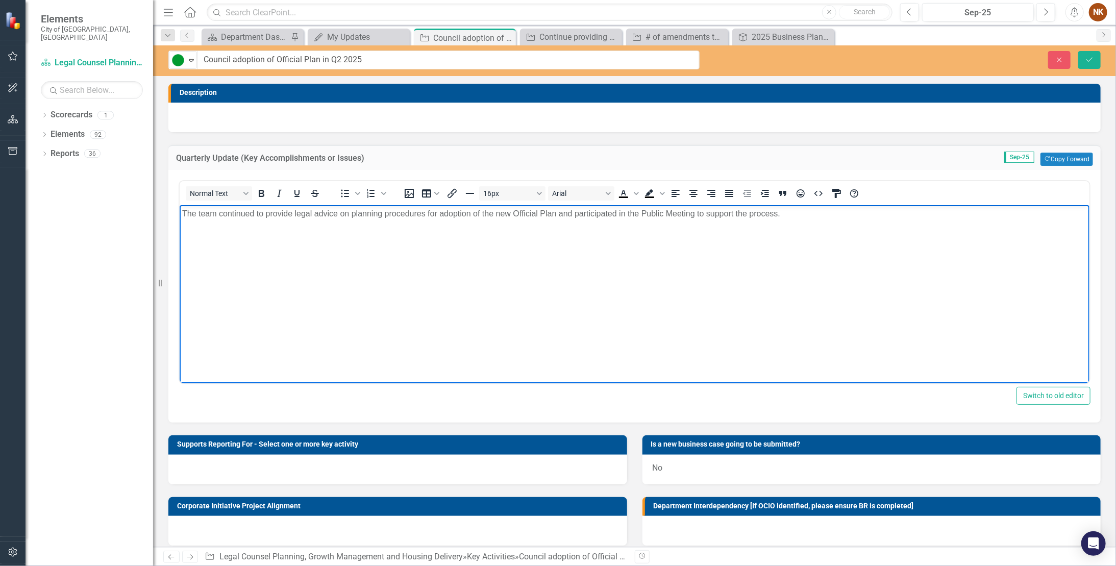
click at [642, 213] on p "The team continued to provide legal advice on planning procedures for adoption …" at bounding box center [634, 214] width 905 height 12
click at [358, 246] on body "The team continued to provide legal advice on planning procedures for adoption …" at bounding box center [634, 281] width 910 height 153
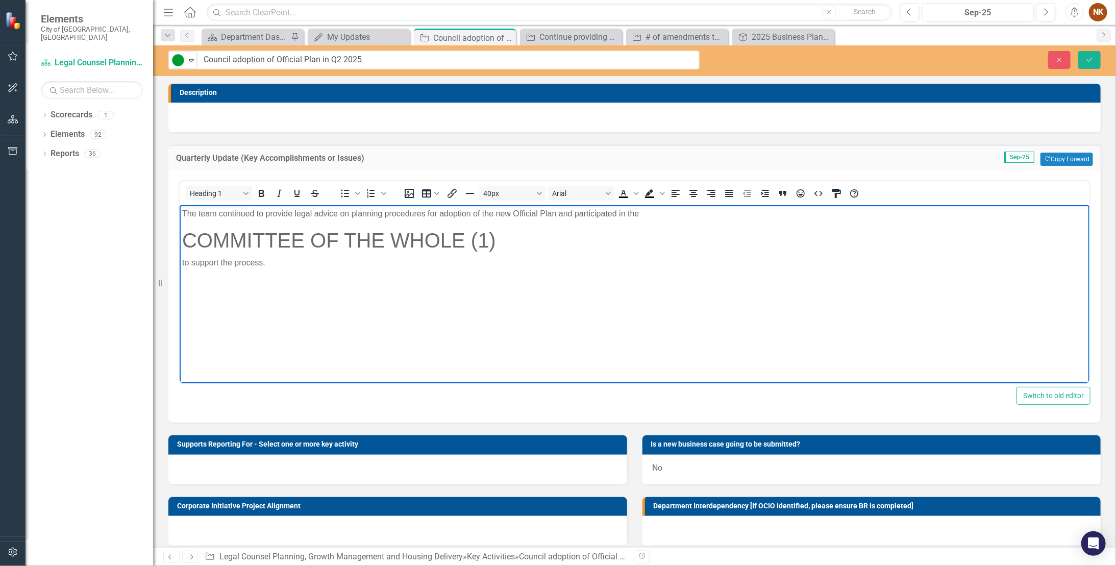
click at [503, 245] on h1 "COMMITTEE OF THE WHOLE (1)" at bounding box center [634, 240] width 905 height 24
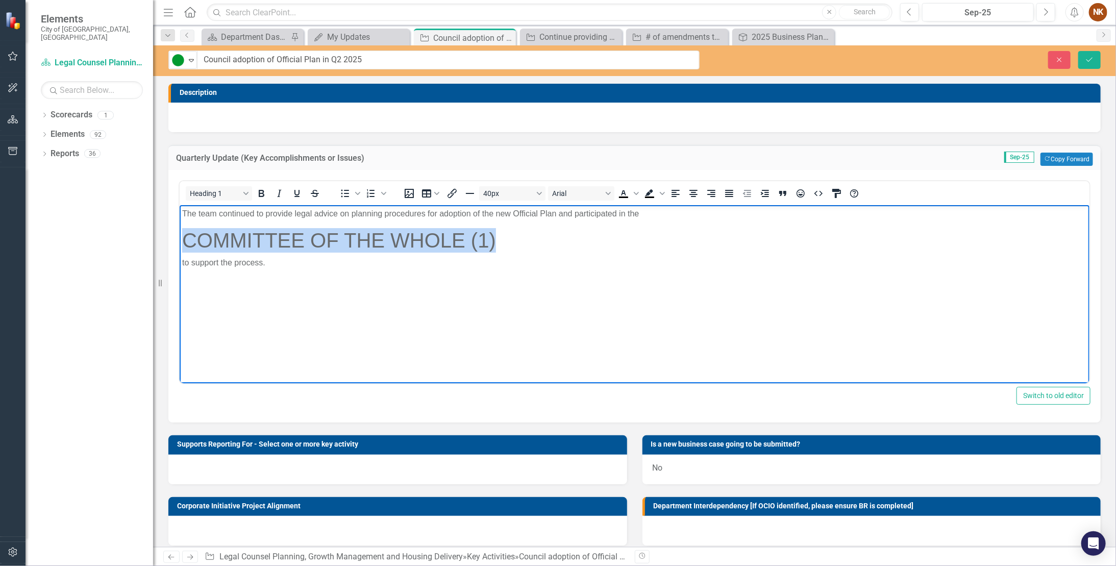
drag, startPoint x: 497, startPoint y: 242, endPoint x: 155, endPoint y: 237, distance: 342.4
click at [179, 237] on html "The team continued to provide legal advice on planning procedures for adoption …" at bounding box center [634, 281] width 910 height 153
click at [642, 224] on body "The team continued to provide legal advice on planning procedures for adoption …" at bounding box center [634, 281] width 910 height 153
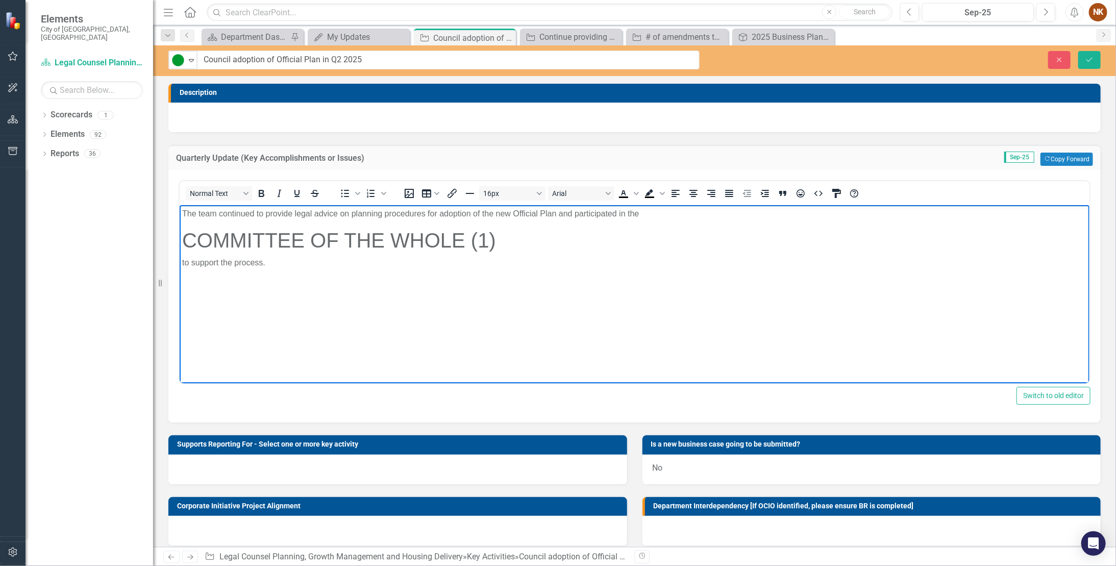
click at [642, 214] on p "The team continued to provide legal advice on planning procedures for adoption …" at bounding box center [634, 214] width 905 height 12
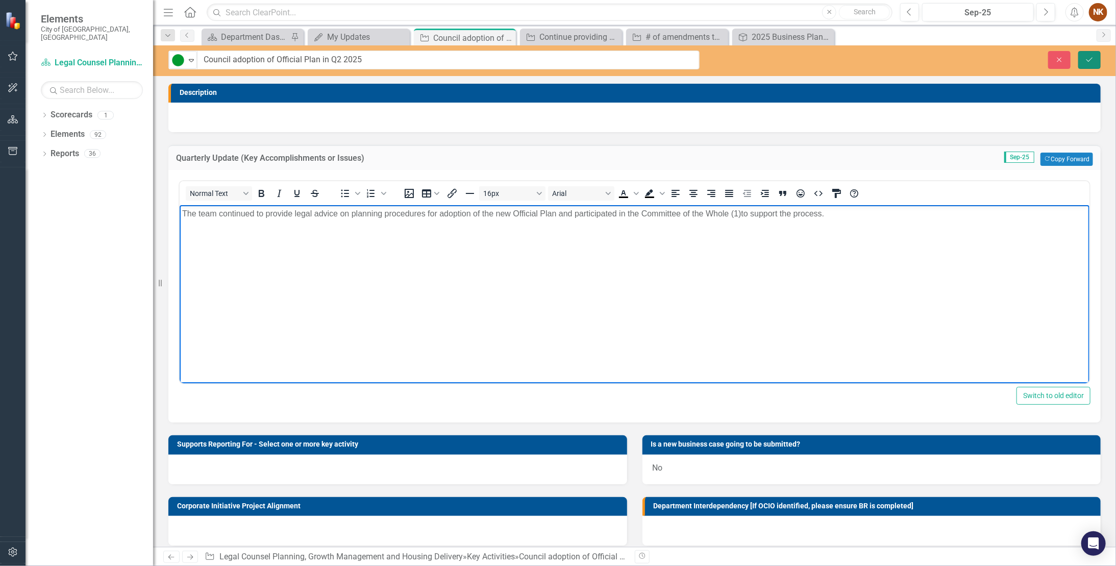
click at [642, 57] on icon "Save" at bounding box center [1089, 59] width 9 height 7
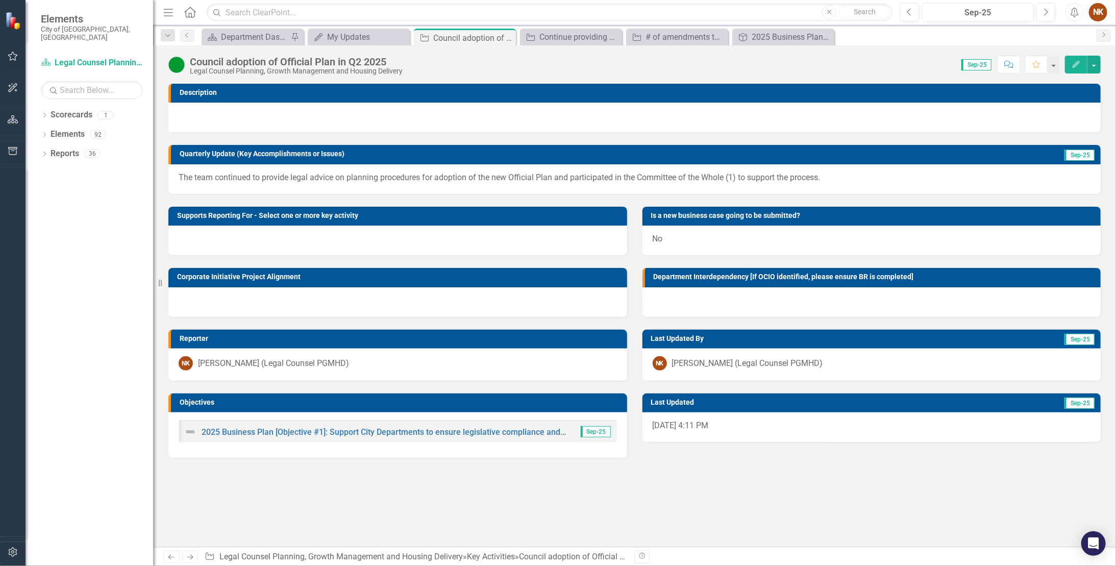
click at [87, 205] on div "Dropdown Scorecards 1 Legal Counsel Planning, Growth Management and Housing Del…" at bounding box center [90, 336] width 128 height 459
click at [14, 63] on button "button" at bounding box center [13, 56] width 23 height 21
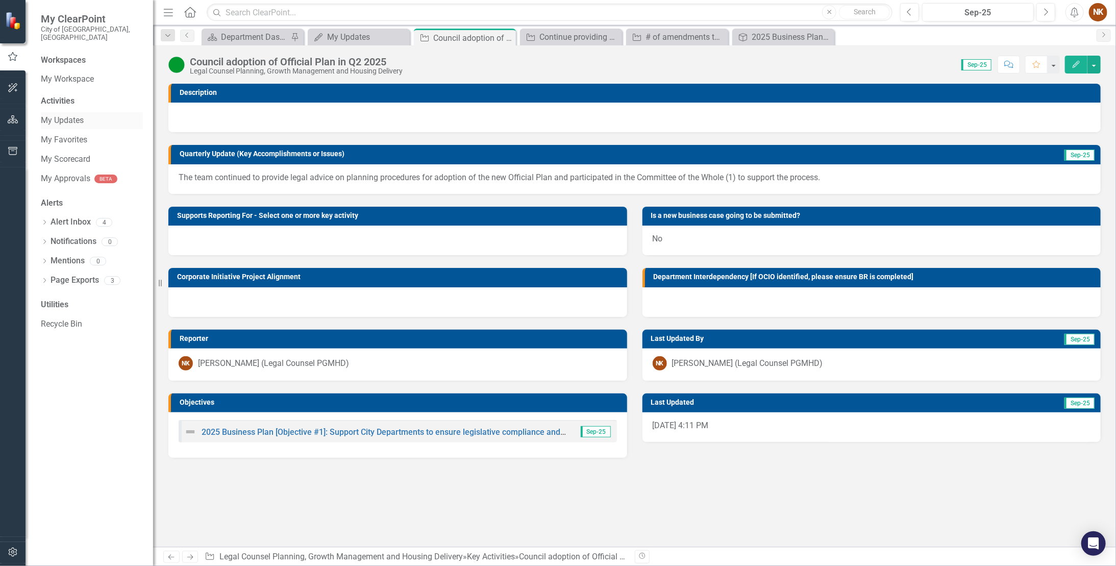
click at [68, 115] on link "My Updates" at bounding box center [92, 121] width 102 height 12
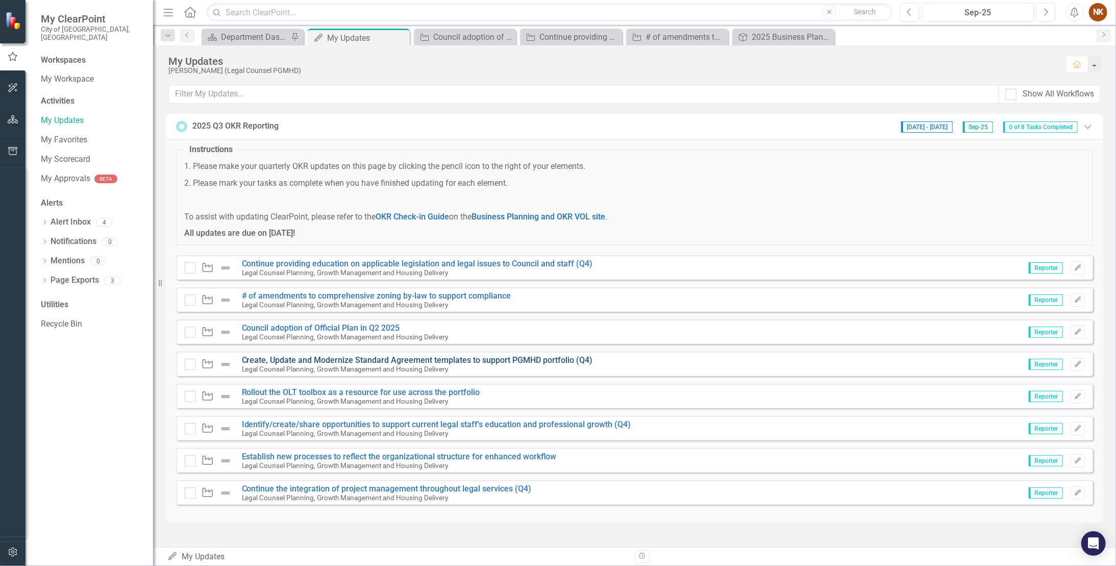
click at [307, 296] on link "Create, Update and Modernize Standard Agreement templates to support PGMHD port…" at bounding box center [417, 360] width 351 height 10
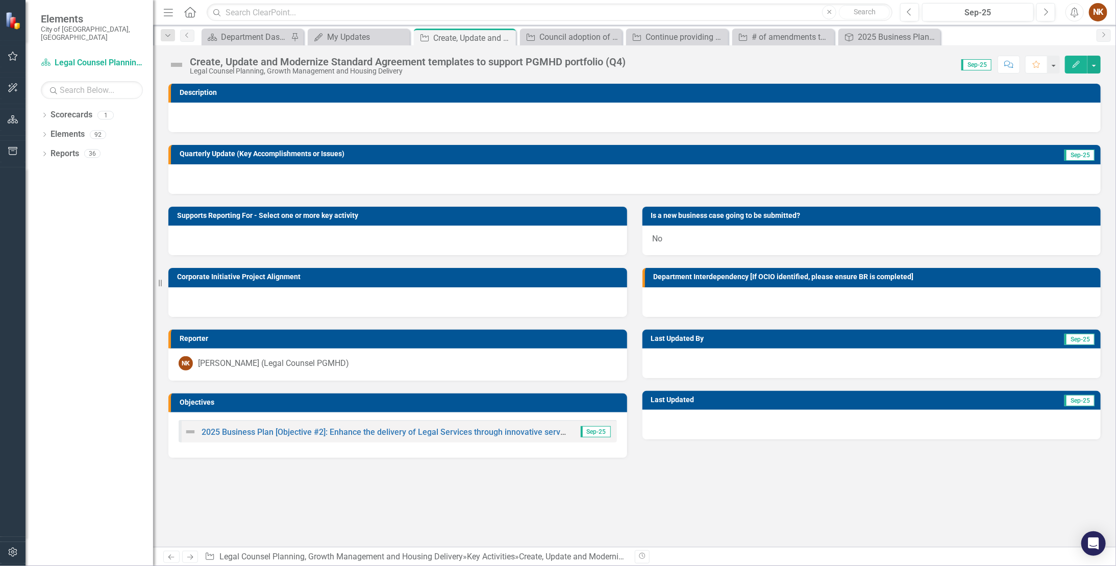
click at [178, 60] on img at bounding box center [176, 65] width 16 height 16
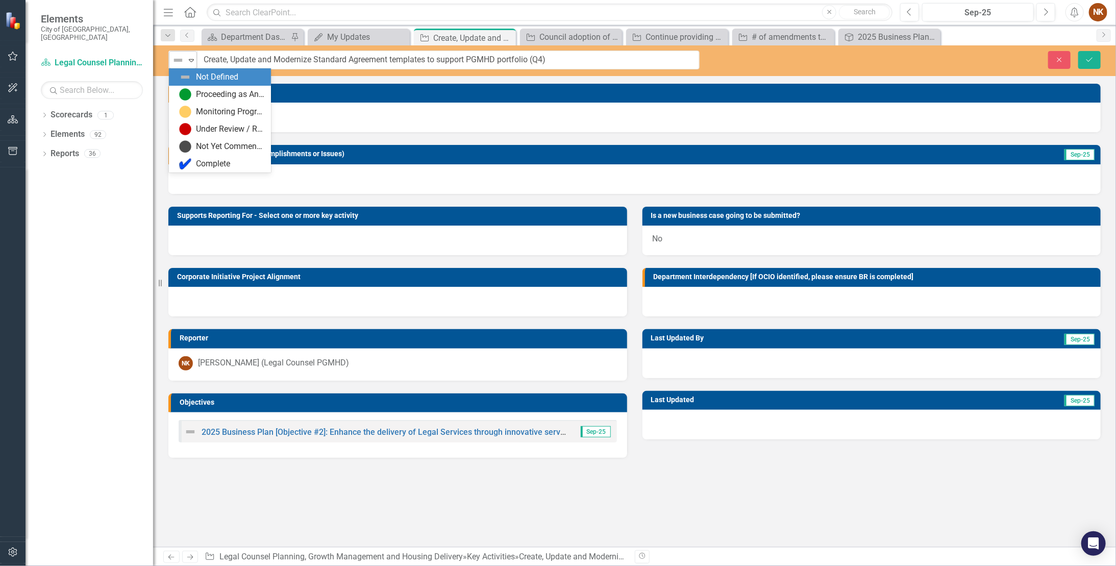
click at [190, 60] on icon at bounding box center [191, 60] width 5 height 3
click at [205, 151] on div "Not Yet Commenced / On Hold" at bounding box center [230, 147] width 68 height 12
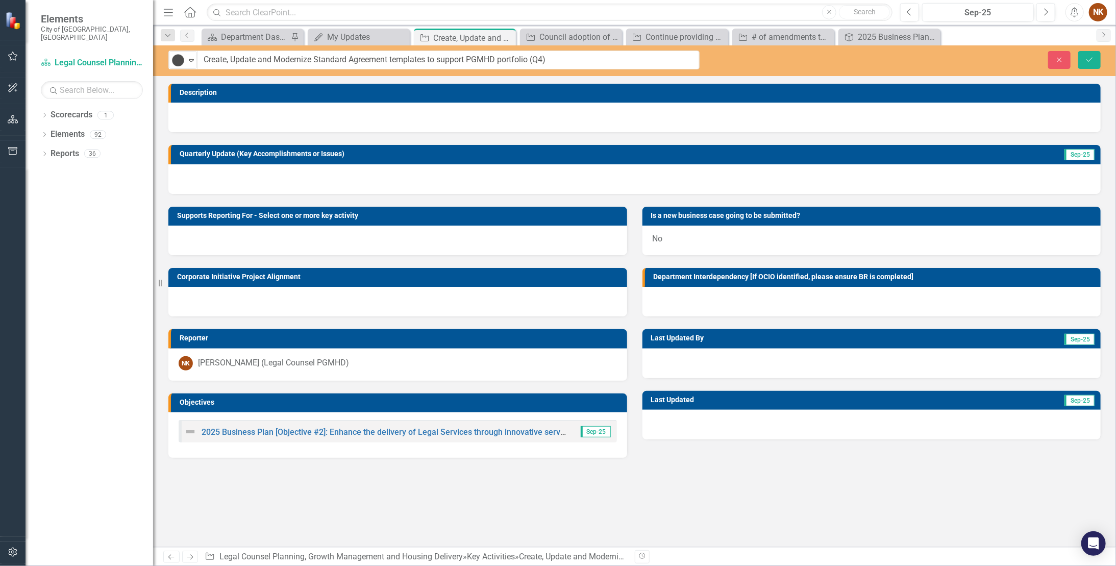
click at [221, 115] on div at bounding box center [634, 118] width 932 height 30
click at [218, 174] on div at bounding box center [634, 179] width 932 height 30
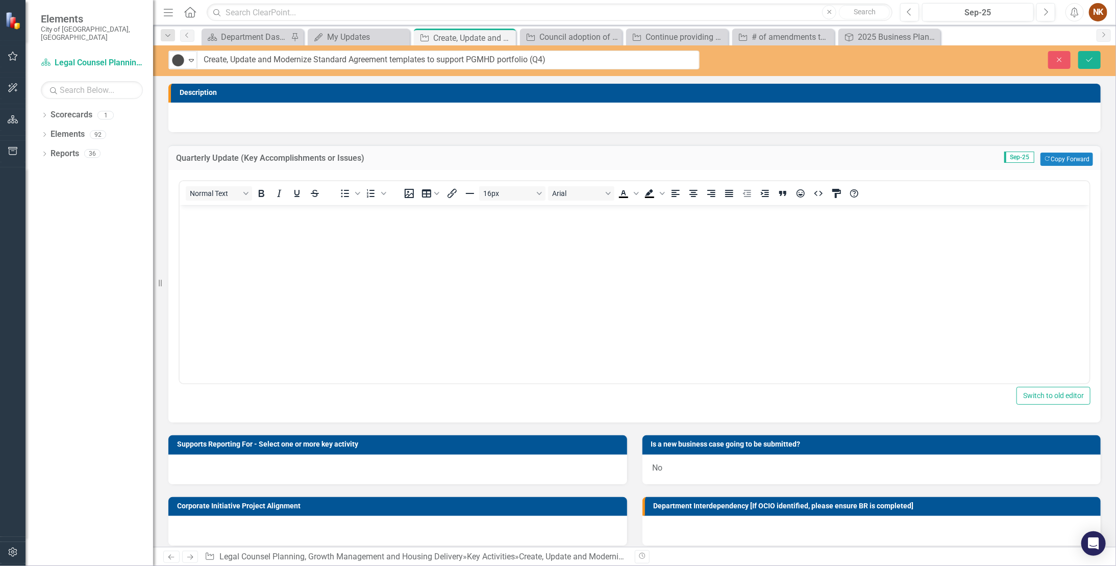
click at [216, 114] on div at bounding box center [634, 118] width 932 height 30
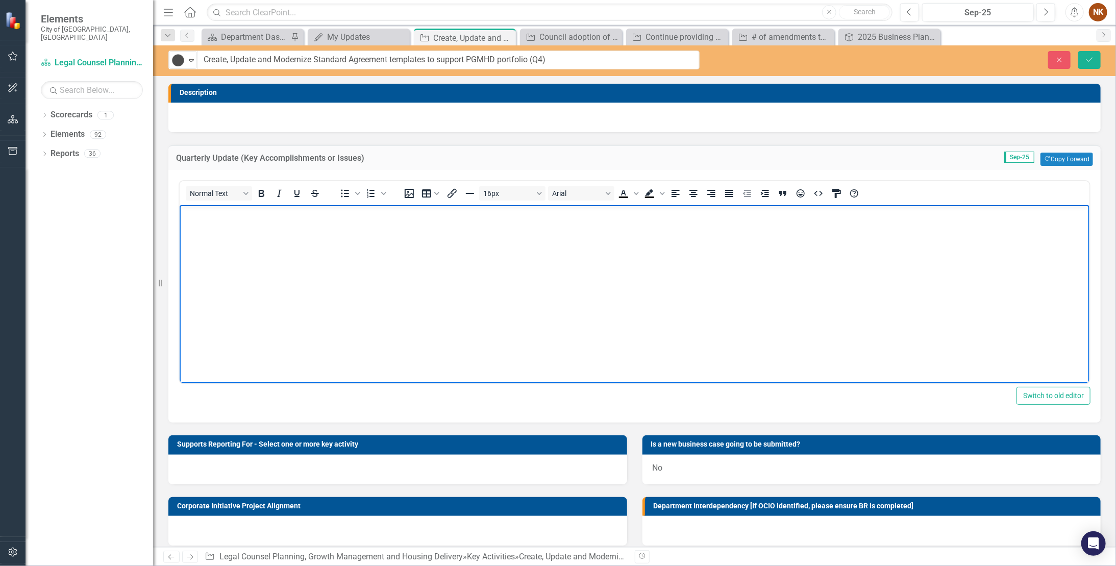
click at [193, 213] on p "Rich Text Area. Press ALT-0 for help." at bounding box center [634, 214] width 905 height 12
click at [324, 224] on body "Rich Text Area. Press ALT-0 for help." at bounding box center [634, 281] width 910 height 153
paste body "Rich Text Area. Press ALT-0 for help."
drag, startPoint x: 377, startPoint y: 215, endPoint x: 66, endPoint y: 205, distance: 310.9
click at [179, 205] on html "The start is delayed due to resource constraints." at bounding box center [634, 281] width 910 height 153
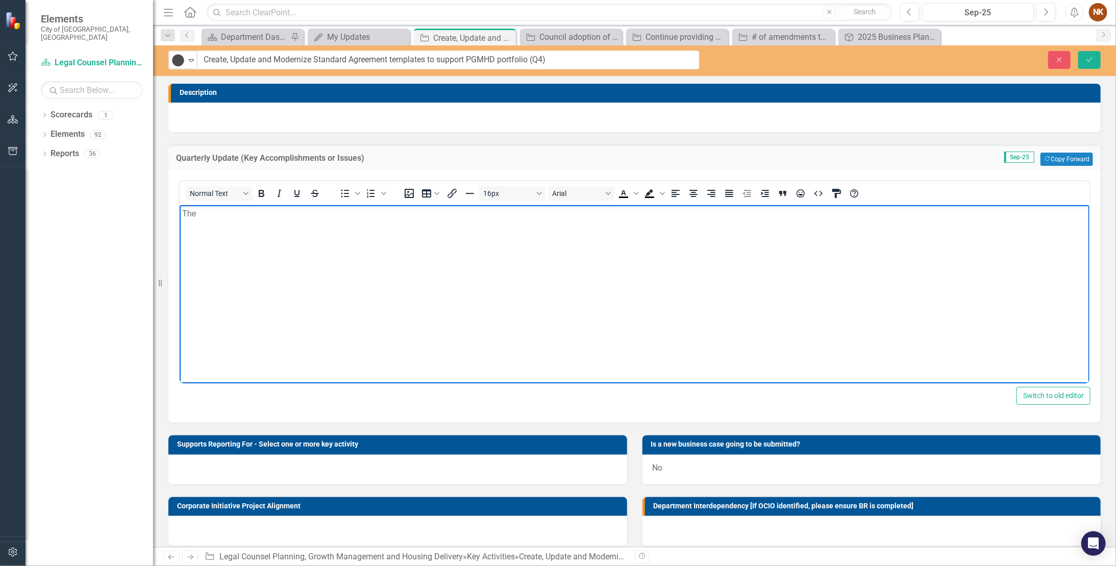
click at [228, 212] on p "The" at bounding box center [634, 214] width 905 height 12
click at [440, 292] on body "The activity has been" at bounding box center [634, 281] width 910 height 153
drag, startPoint x: 263, startPoint y: 215, endPoint x: 126, endPoint y: 205, distance: 137.7
click at [179, 205] on html "The activity has been" at bounding box center [634, 281] width 910 height 153
click at [642, 60] on icon "submit" at bounding box center [1089, 59] width 6 height 4
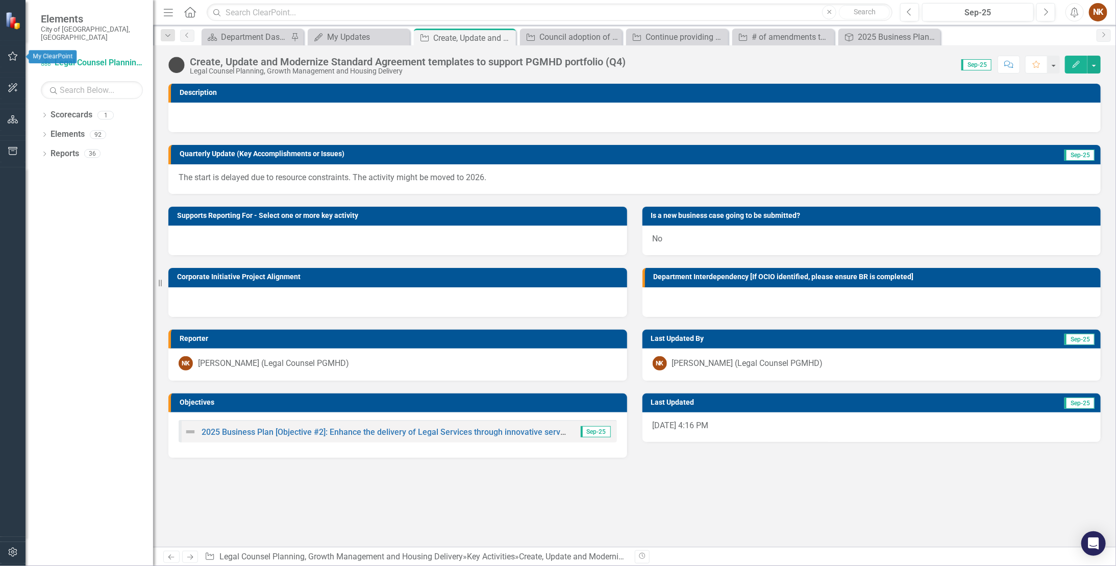
click at [11, 59] on icon "button" at bounding box center [13, 56] width 11 height 8
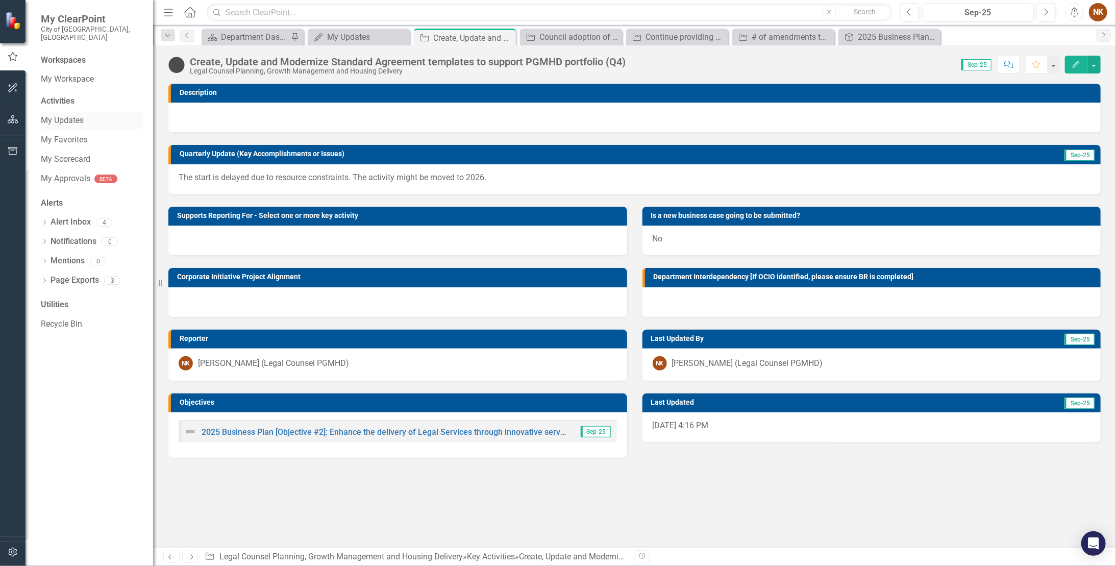
click at [57, 115] on link "My Updates" at bounding box center [92, 121] width 102 height 12
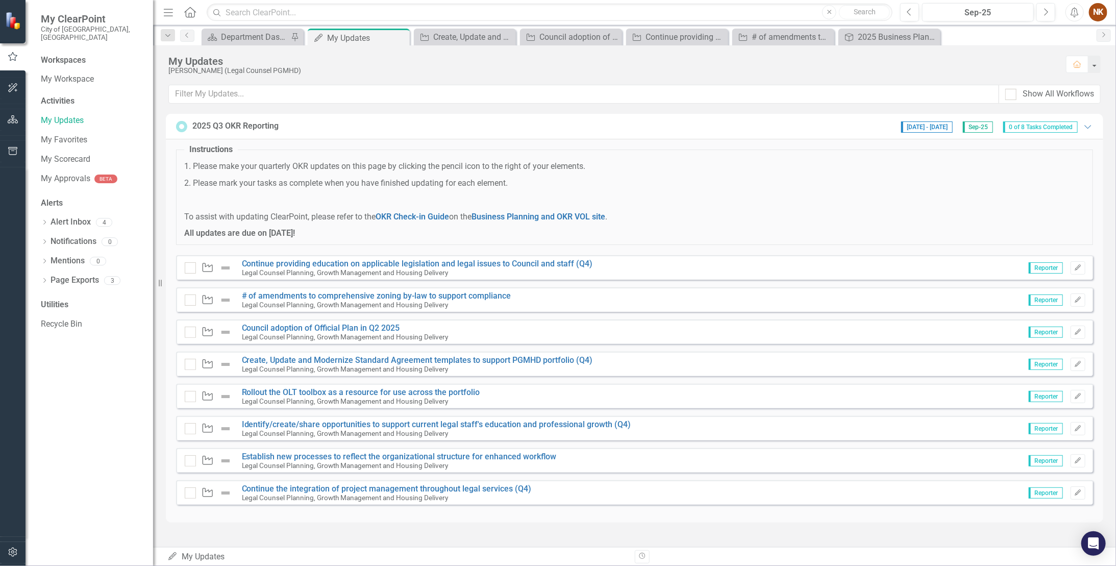
click at [222, 296] on img at bounding box center [225, 364] width 12 height 12
click at [207, 296] on icon "Key Activity" at bounding box center [207, 364] width 13 height 10
click at [192, 296] on div at bounding box center [190, 364] width 11 height 11
click at [191, 296] on input "checkbox" at bounding box center [188, 362] width 7 height 7
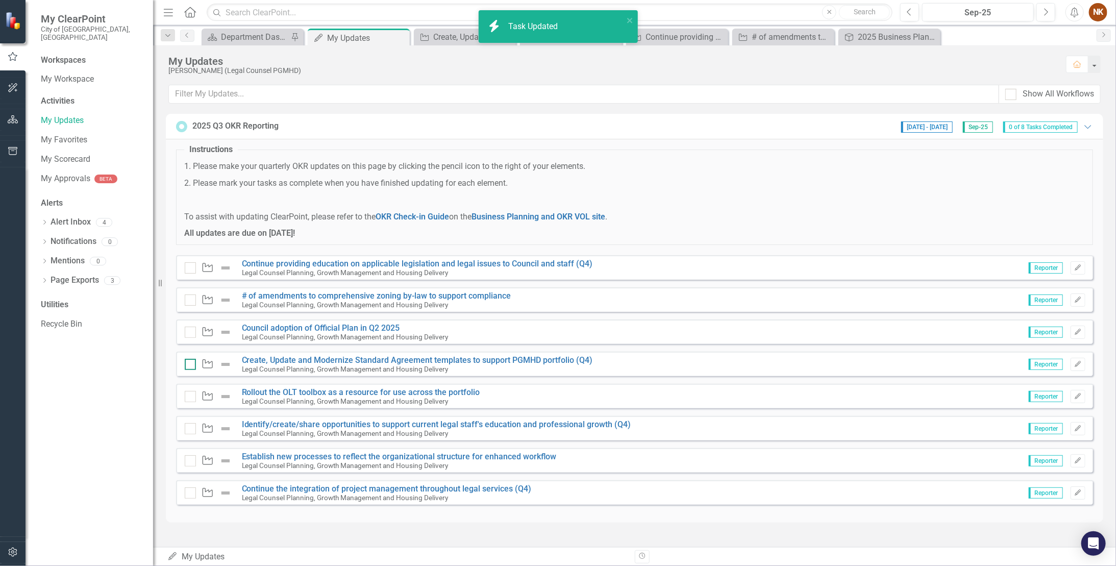
checkbox input "true"
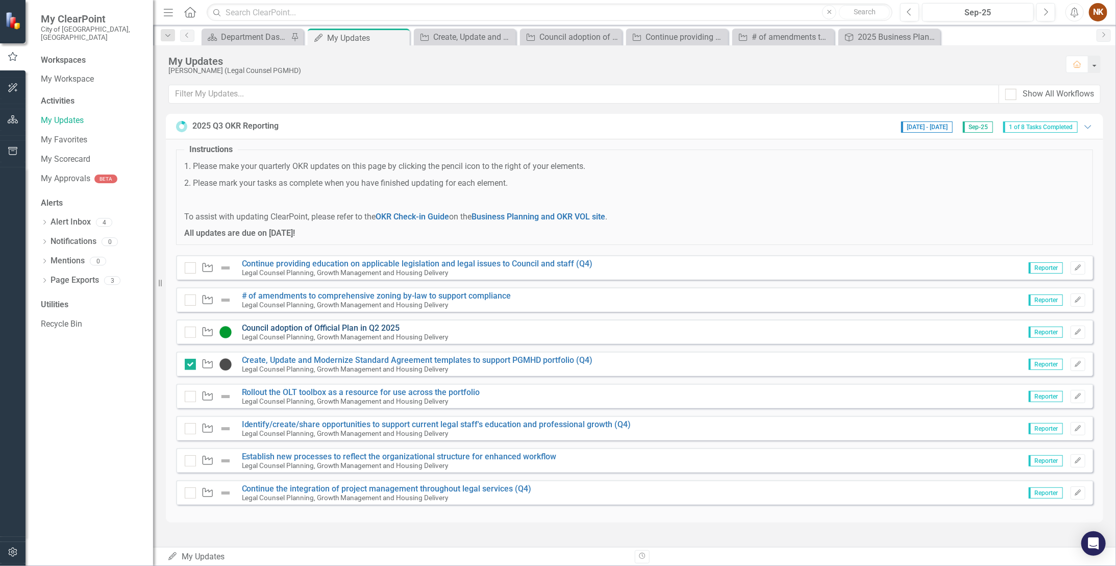
click at [332, 296] on link "Council adoption of Official Plan in Q2 2025" at bounding box center [321, 328] width 158 height 10
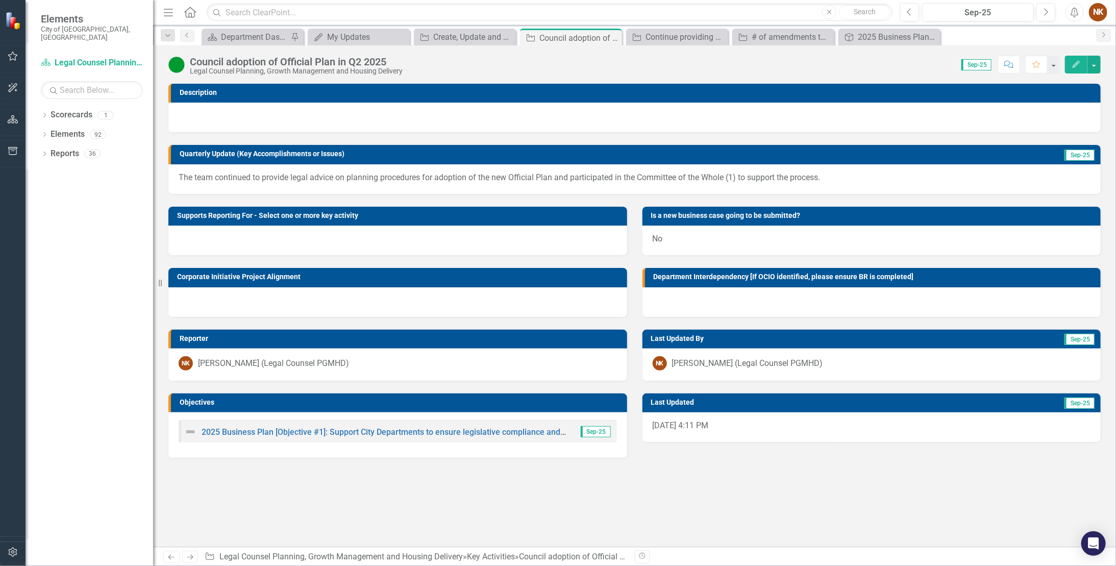
click at [212, 179] on p "The team continued to provide legal advice on planning procedures for adoption …" at bounding box center [635, 178] width 912 height 12
click at [180, 176] on p "The team continued to provide legal advice on planning procedures for adoption …" at bounding box center [635, 178] width 912 height 12
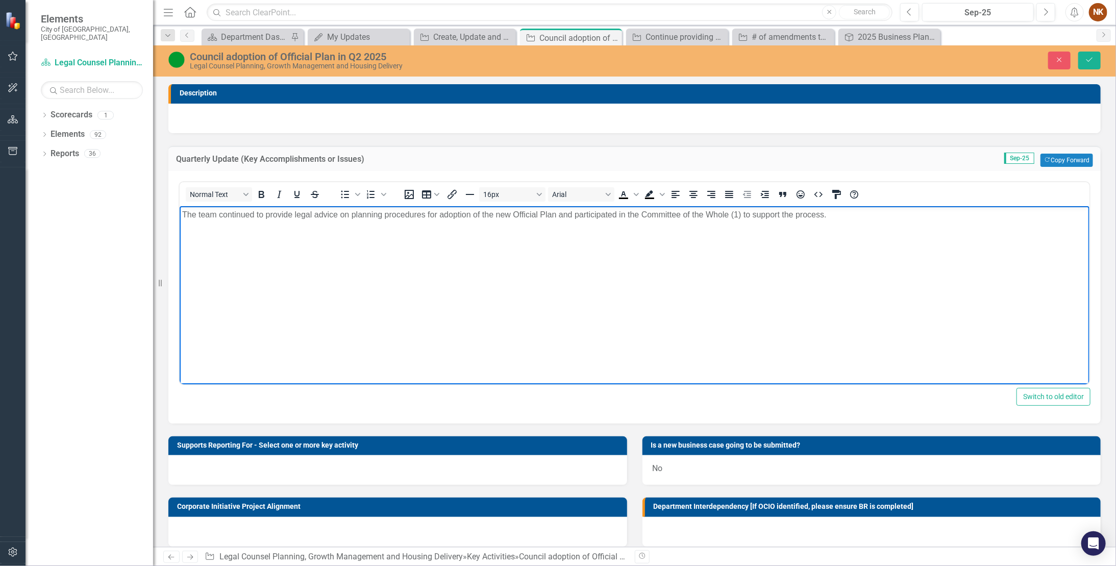
click at [182, 213] on p "The team continued to provide legal advice on planning procedures for adoption …" at bounding box center [634, 214] width 905 height 12
drag, startPoint x: 372, startPoint y: 213, endPoint x: 97, endPoint y: 213, distance: 275.5
click at [179, 213] on html "We continue to support this project. Despite the title, VOP 2025 adoption was m…" at bounding box center [634, 282] width 910 height 153
click at [577, 249] on body "VOP 2025 adoption was moved from Q2 to [DATE] (Q4) and the team continued to pr…" at bounding box center [634, 282] width 910 height 153
click at [642, 57] on button "Save" at bounding box center [1089, 61] width 22 height 18
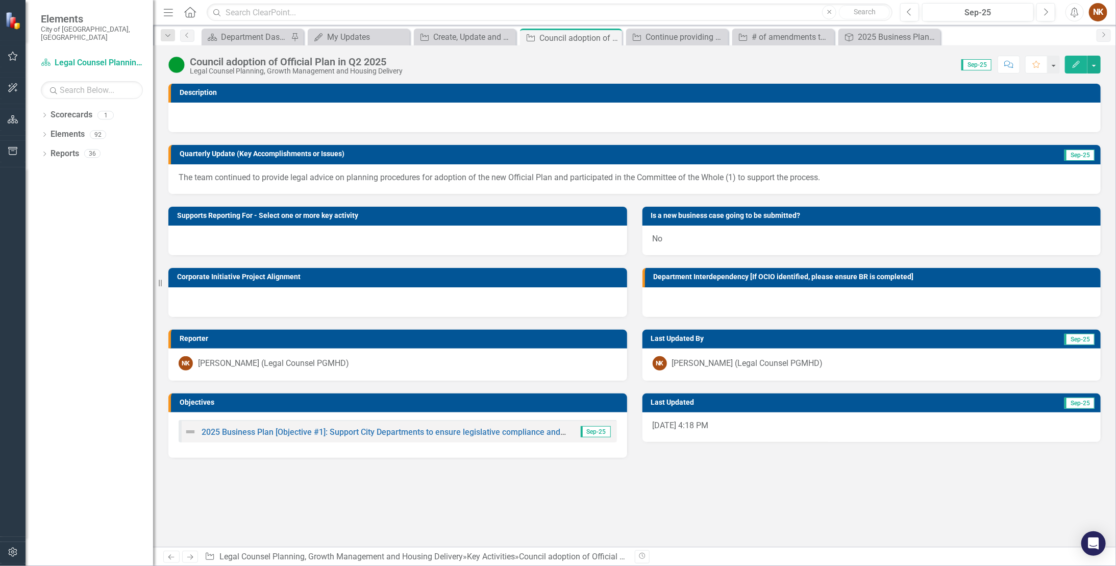
click at [288, 175] on p "The team continued to provide legal advice on planning procedures for adoption …" at bounding box center [635, 178] width 912 height 12
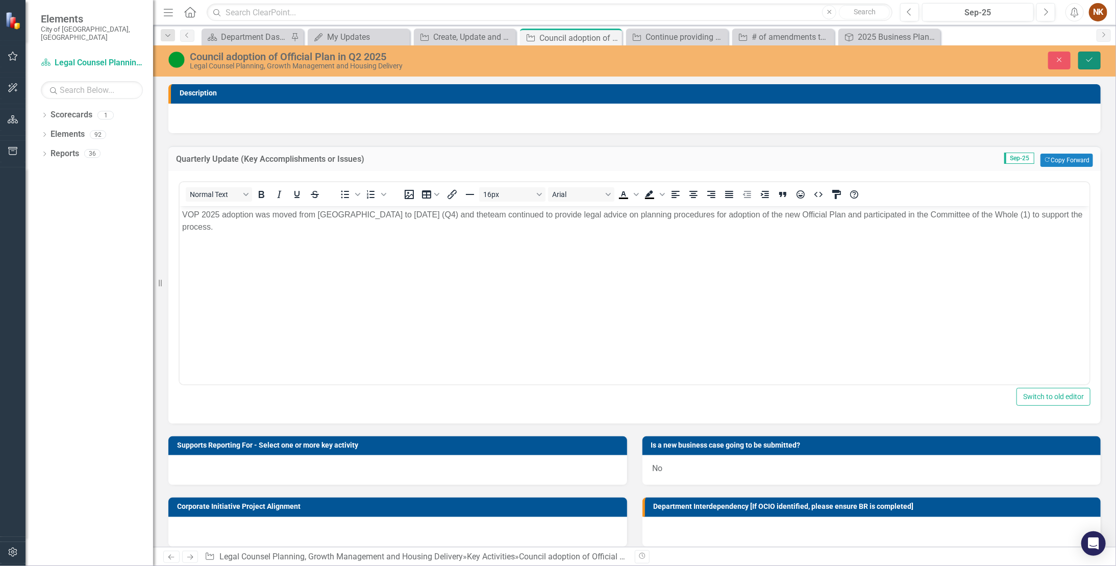
click at [642, 57] on button "Save" at bounding box center [1089, 61] width 22 height 18
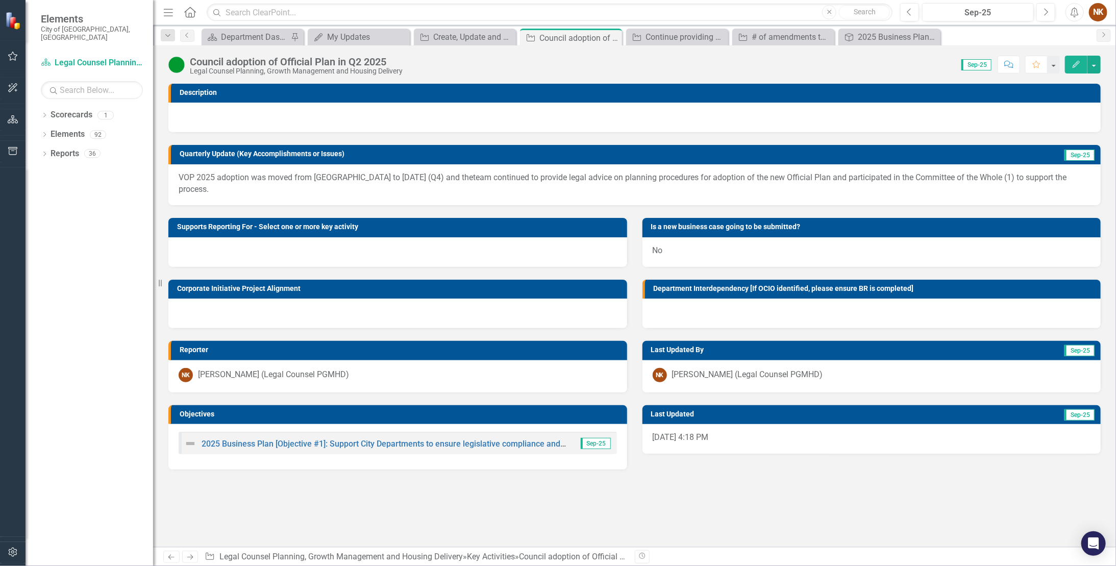
click at [283, 181] on span "VOP 2025 adoption was moved from [GEOGRAPHIC_DATA] to [DATE] (Q4) and the" at bounding box center [326, 177] width 294 height 10
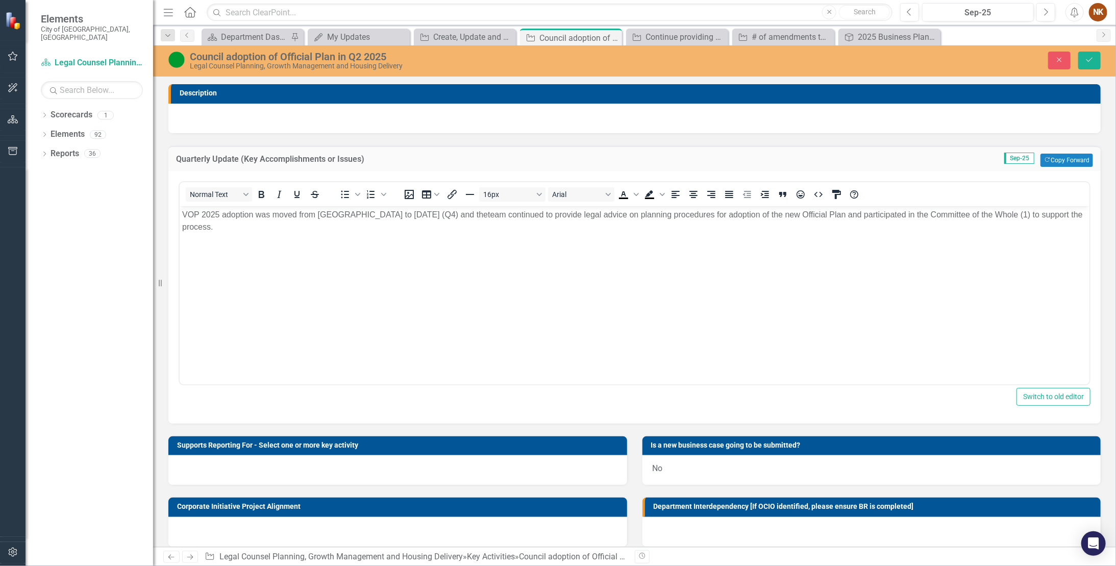
click at [197, 217] on span "VOP 2025 adoption was moved from [GEOGRAPHIC_DATA] to [DATE] (Q4) and the" at bounding box center [335, 214] width 306 height 9
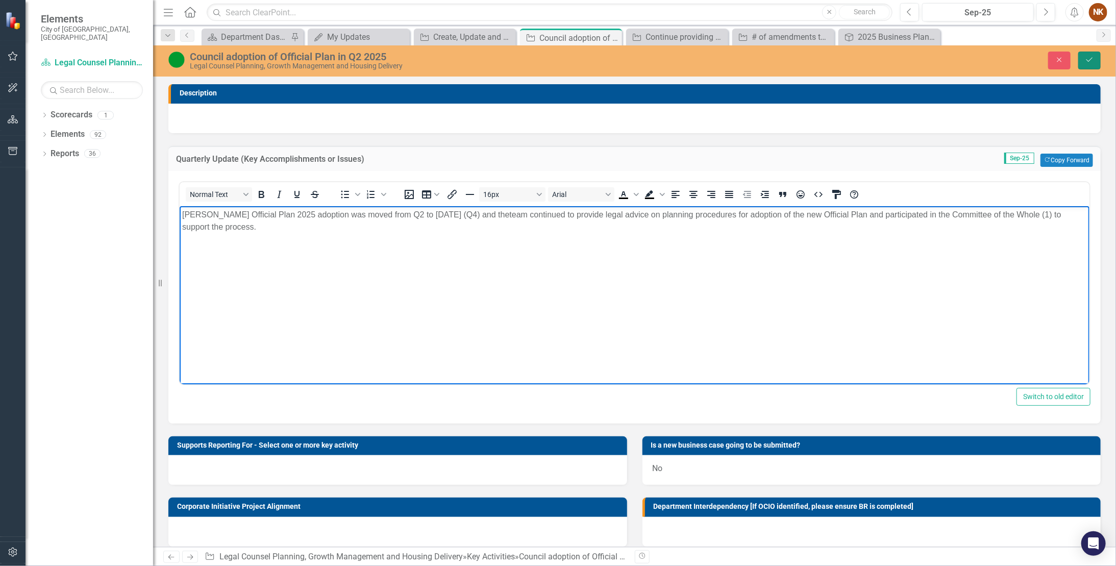
click at [642, 52] on button "Save" at bounding box center [1089, 61] width 22 height 18
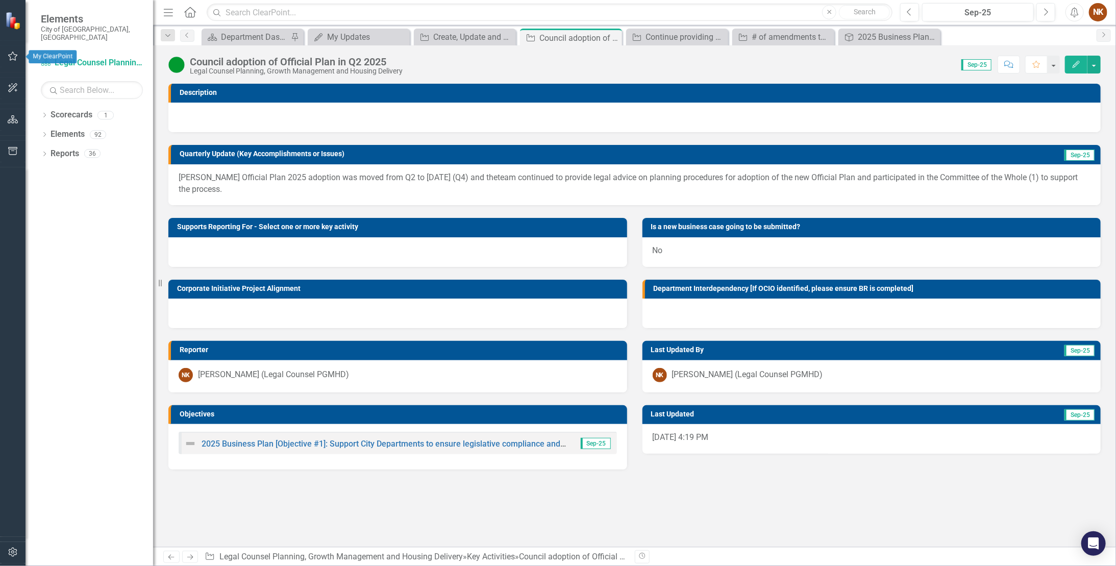
click at [9, 54] on icon "button" at bounding box center [13, 56] width 11 height 8
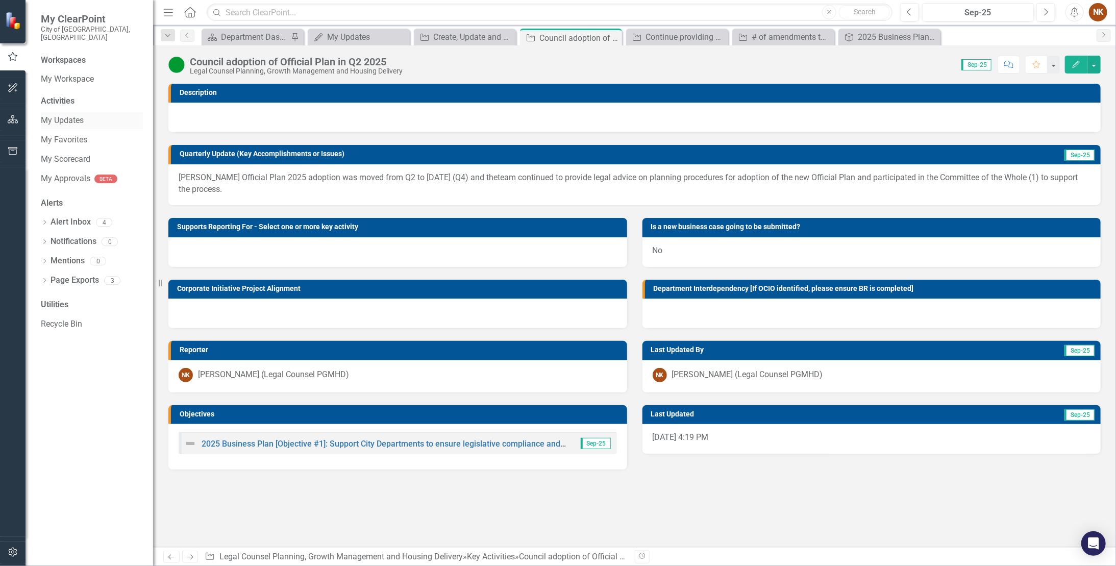
click at [63, 115] on link "My Updates" at bounding box center [92, 121] width 102 height 12
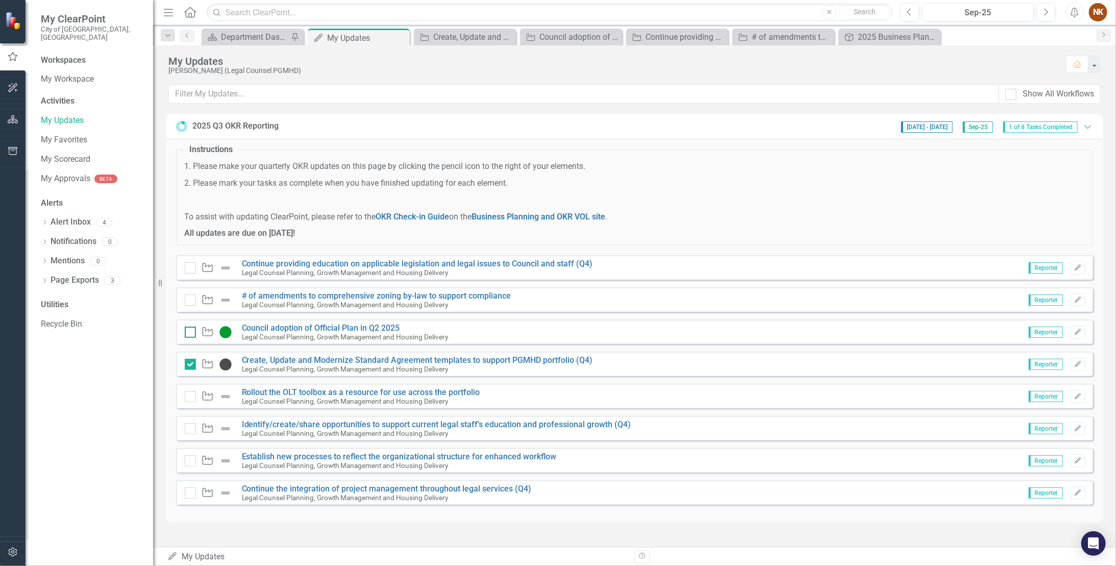
click at [187, 296] on input "checkbox" at bounding box center [188, 330] width 7 height 7
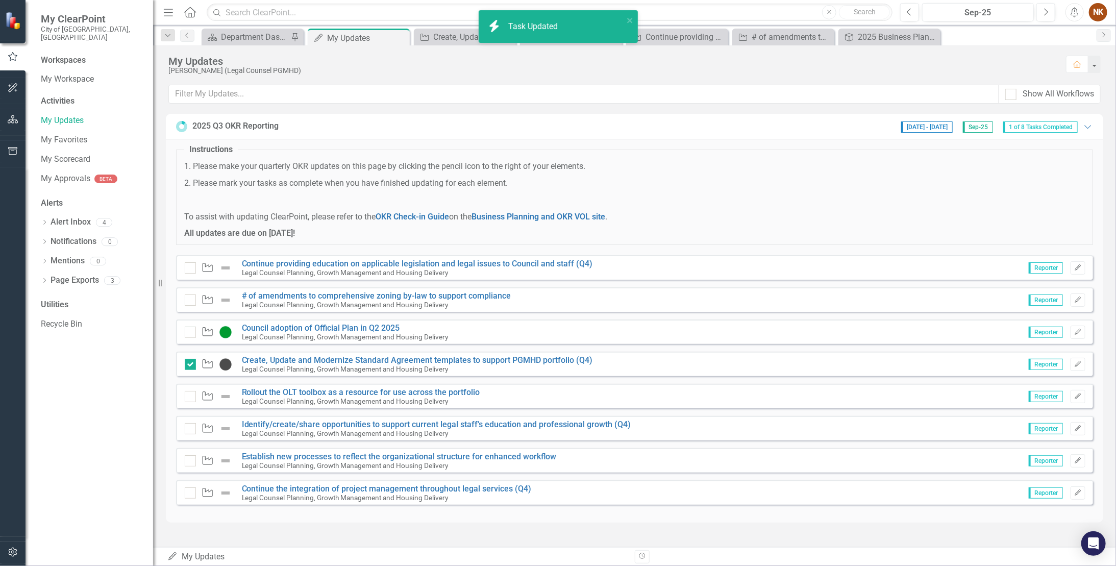
checkbox input "true"
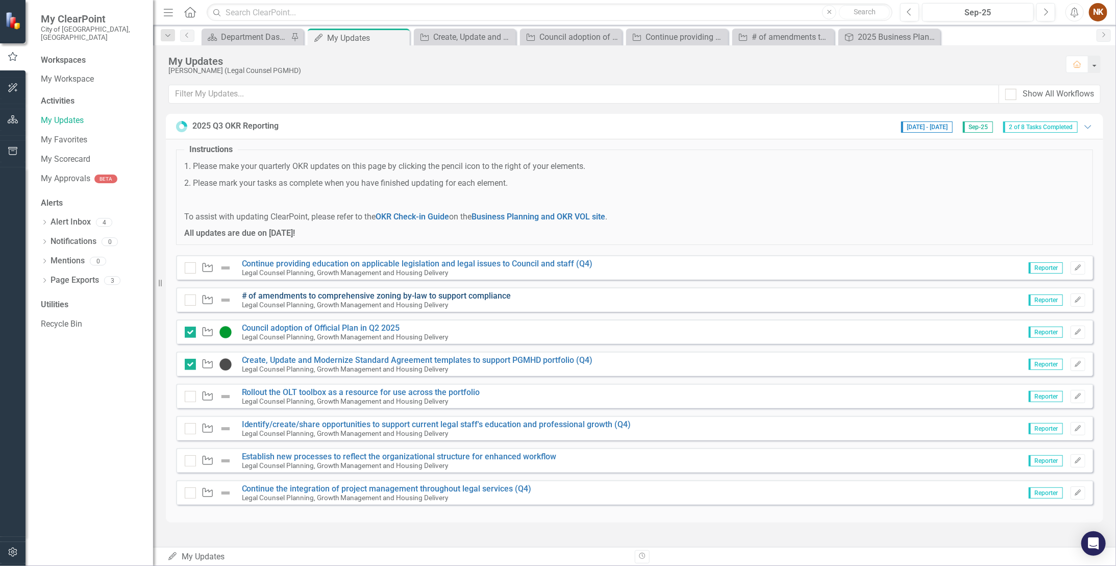
click at [321, 291] on link "# of amendments to comprehensive zoning by-law to support compliance" at bounding box center [376, 296] width 269 height 10
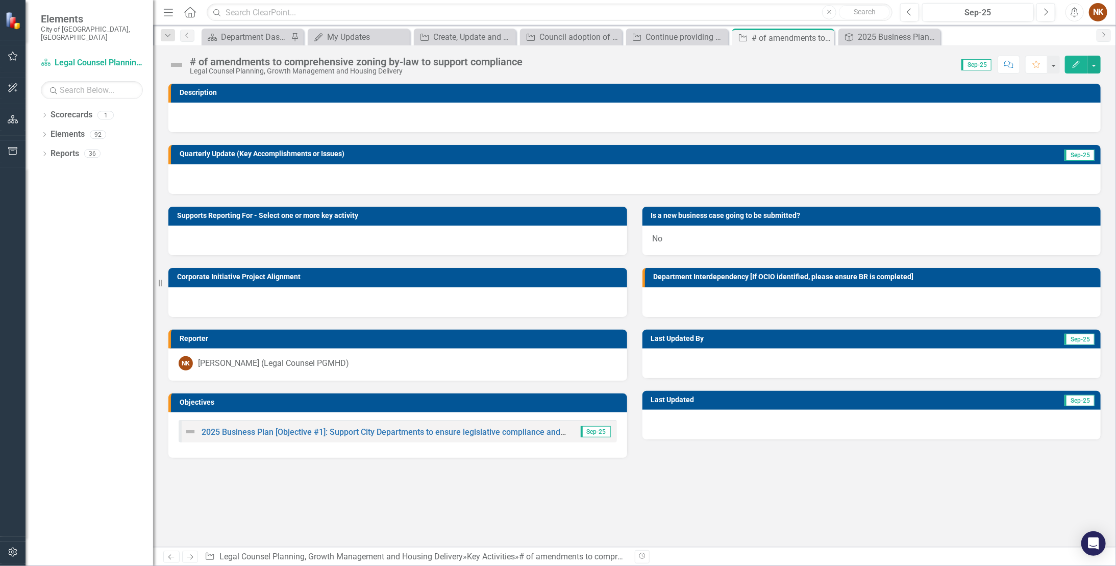
click at [229, 167] on div at bounding box center [634, 179] width 932 height 30
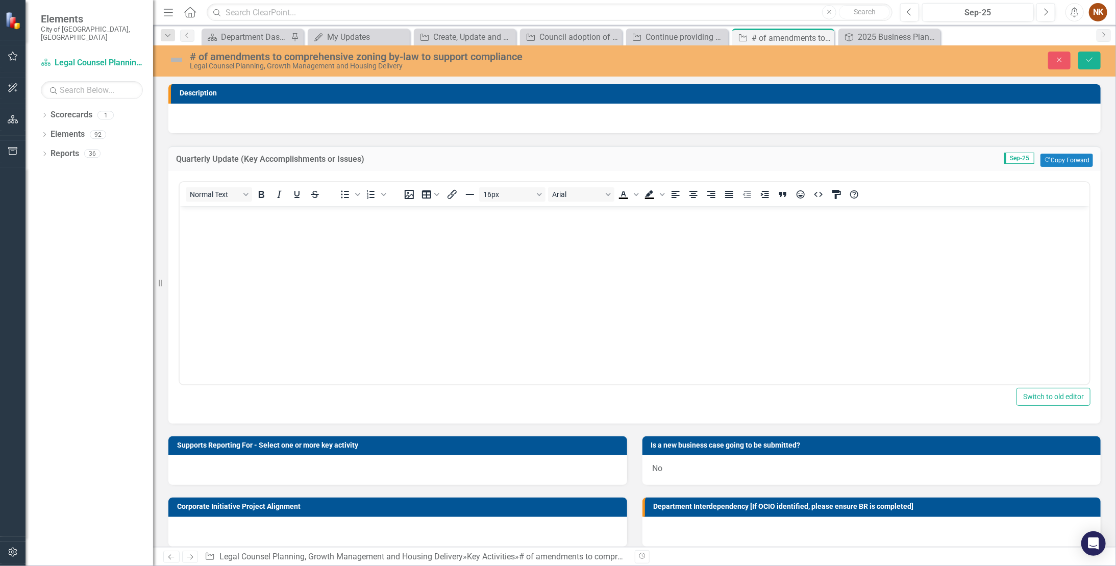
click at [233, 228] on body "Rich Text Area. Press ALT-0 for help." at bounding box center [634, 282] width 910 height 153
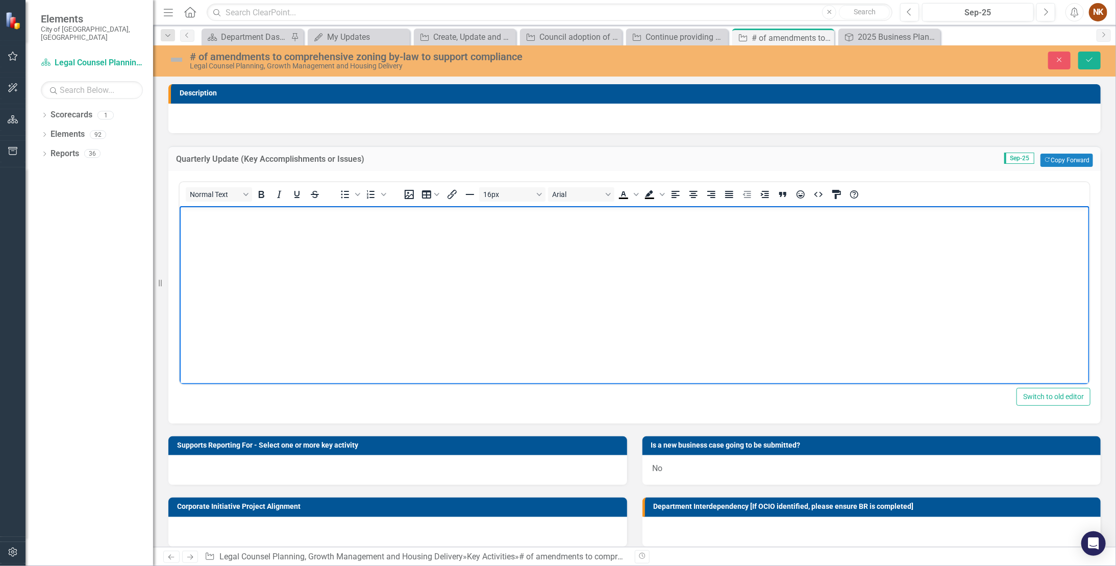
paste body "Rich Text Area. Press ALT-0 for help."
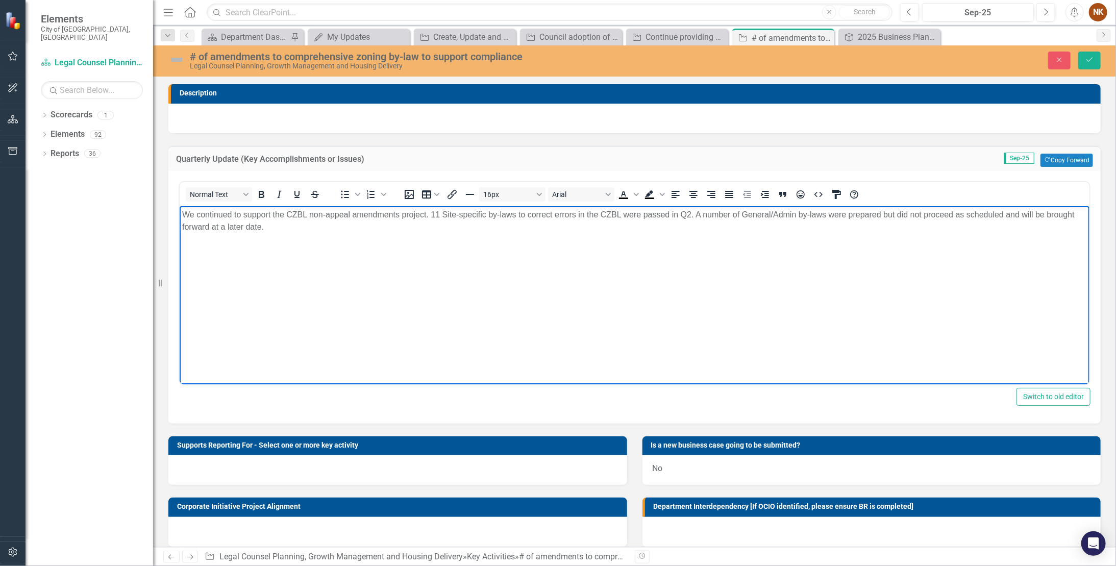
click at [437, 213] on p "We continued to support the CZBL non-appeal amendments project. 11 Site-specifi…" at bounding box center [634, 220] width 905 height 24
click at [642, 213] on p "We continued to support the CZBL non-appeal amendments project. 13 Site-specifi…" at bounding box center [634, 220] width 905 height 24
click at [642, 61] on icon "Save" at bounding box center [1089, 59] width 9 height 7
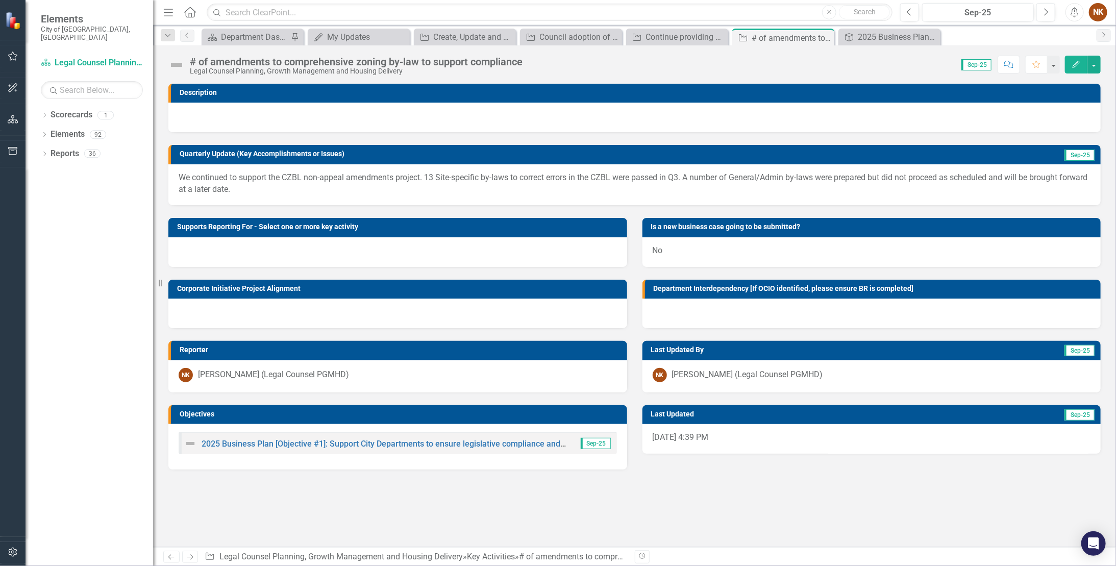
click at [169, 65] on img at bounding box center [176, 65] width 16 height 16
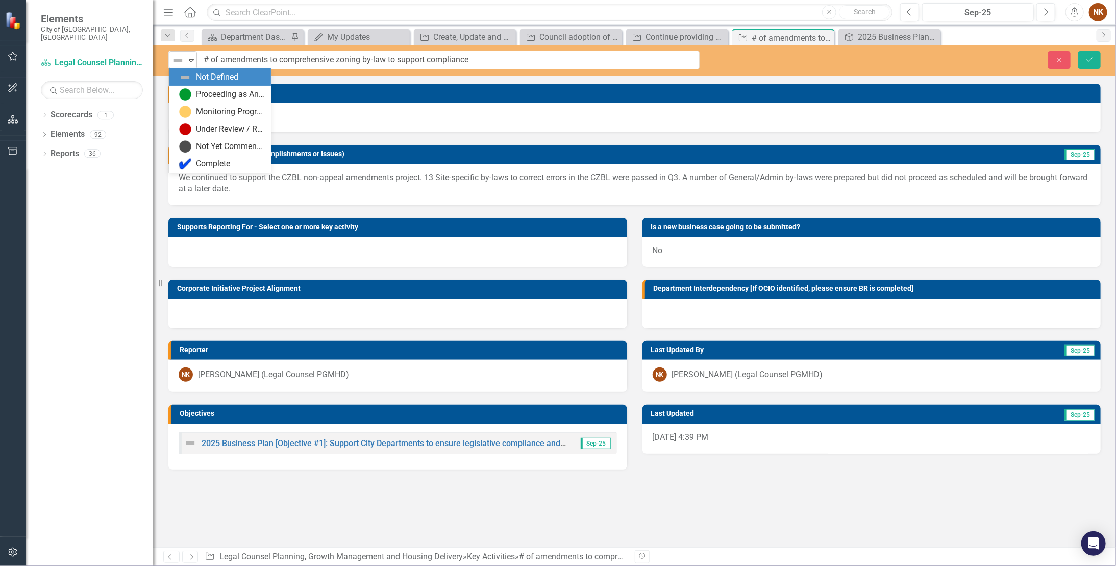
click at [191, 60] on icon "Expand" at bounding box center [191, 60] width 10 height 8
click at [196, 96] on div "Proceeding as Anticipated" at bounding box center [230, 95] width 68 height 12
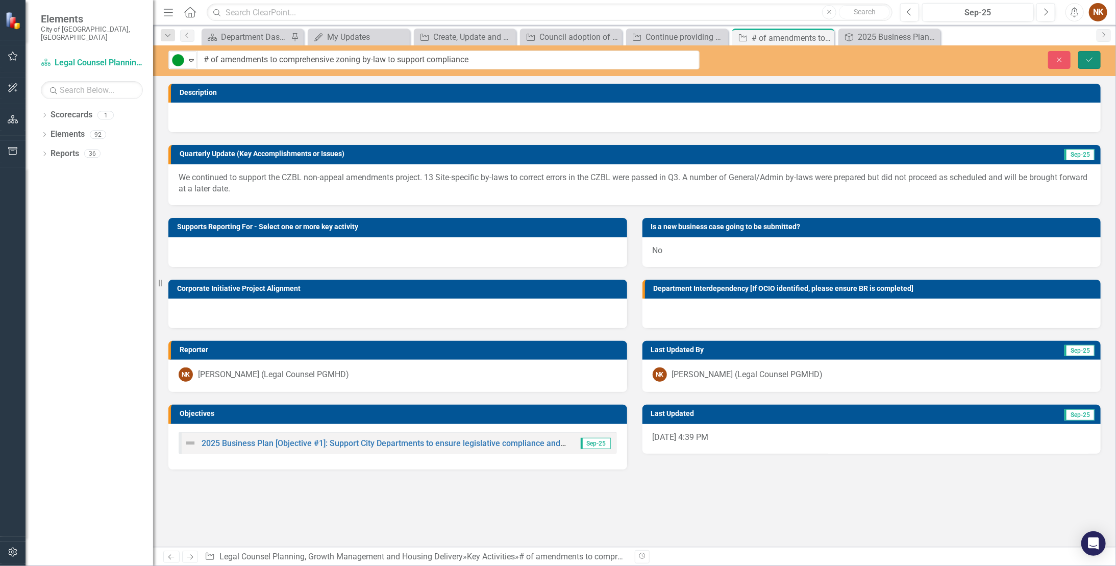
click at [642, 59] on icon "Save" at bounding box center [1089, 59] width 9 height 7
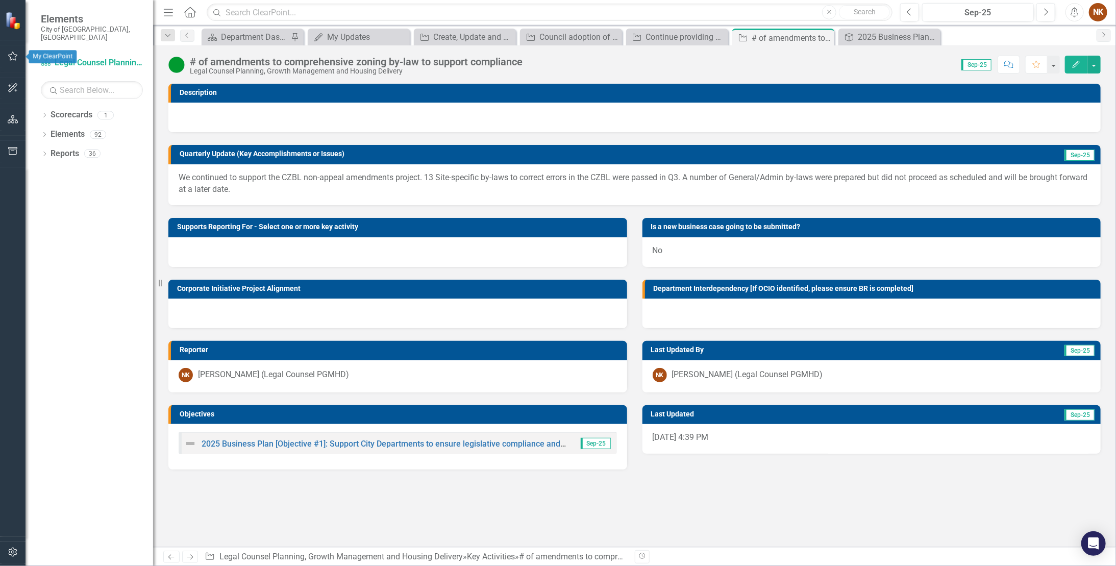
click at [6, 51] on button "button" at bounding box center [13, 56] width 23 height 21
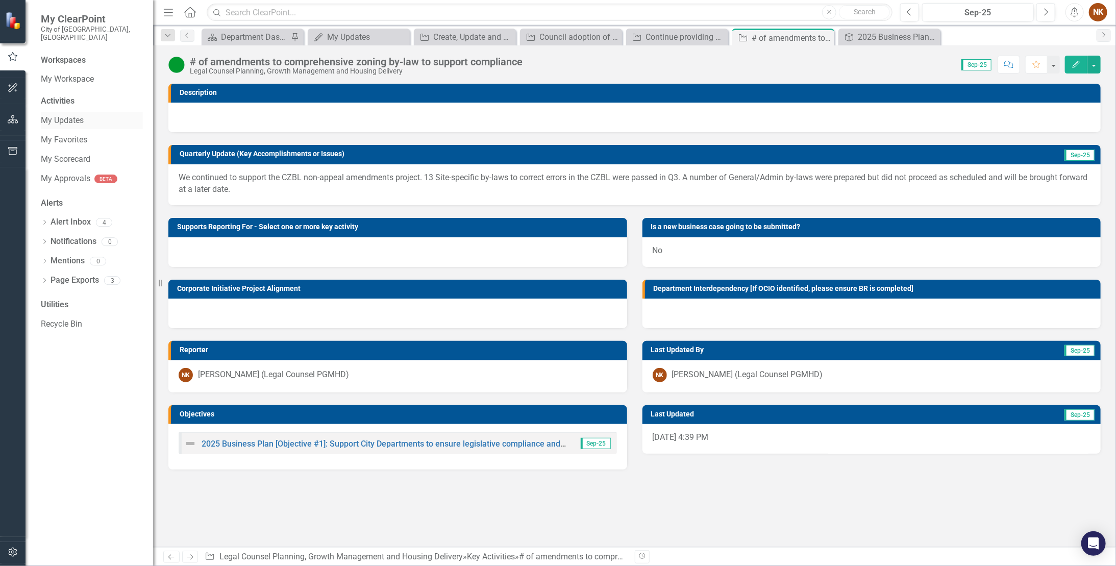
click at [64, 115] on link "My Updates" at bounding box center [92, 121] width 102 height 12
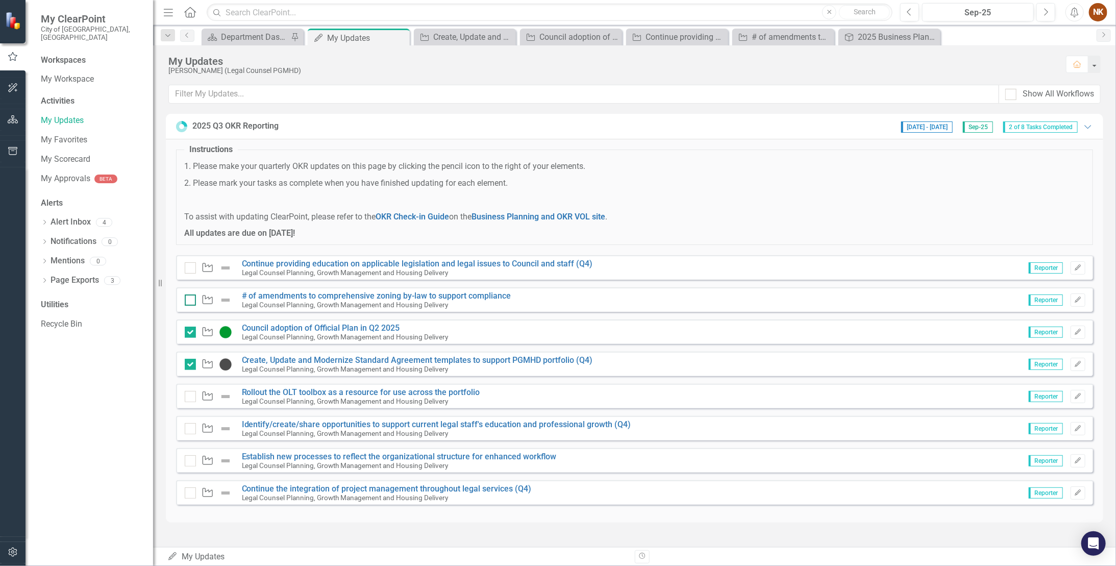
click at [192, 296] on div at bounding box center [190, 299] width 11 height 11
click at [191, 296] on input "checkbox" at bounding box center [188, 297] width 7 height 7
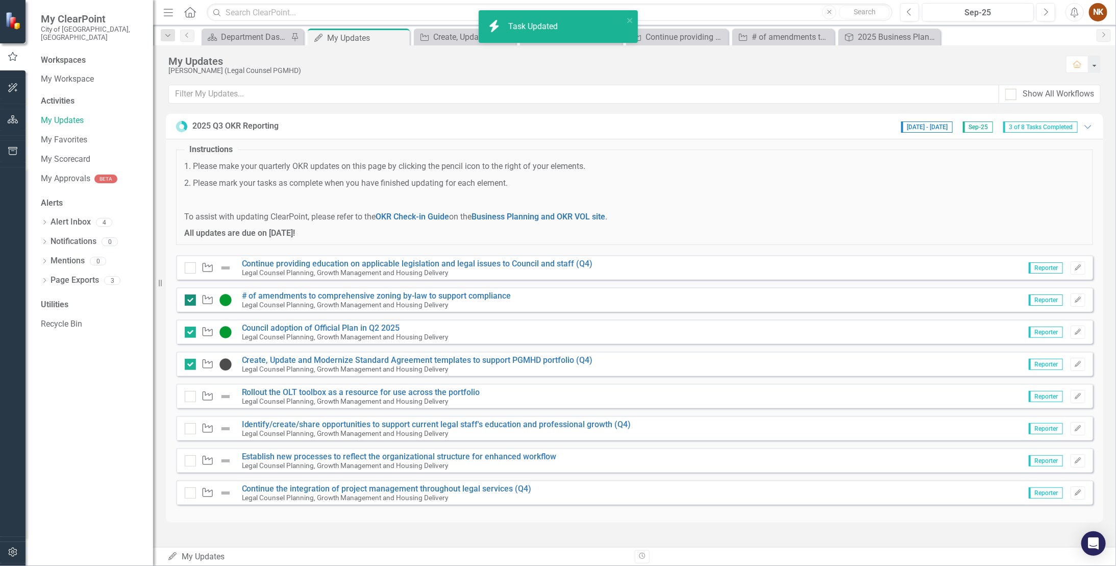
checkbox input "true"
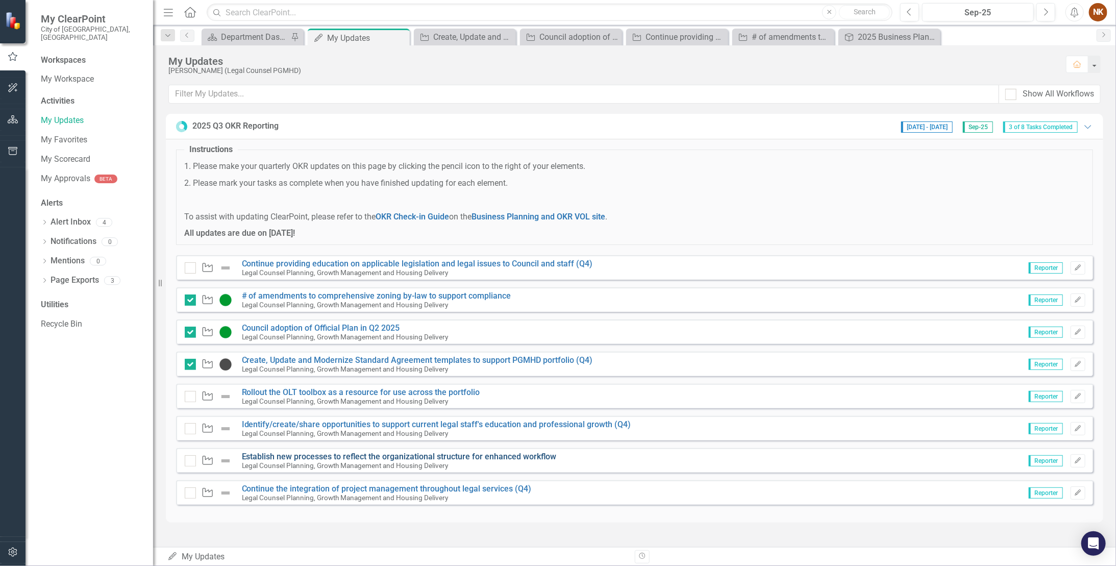
click at [446, 296] on link "Establish new processes to reflect the organizational structure for enhanced wo…" at bounding box center [399, 457] width 315 height 10
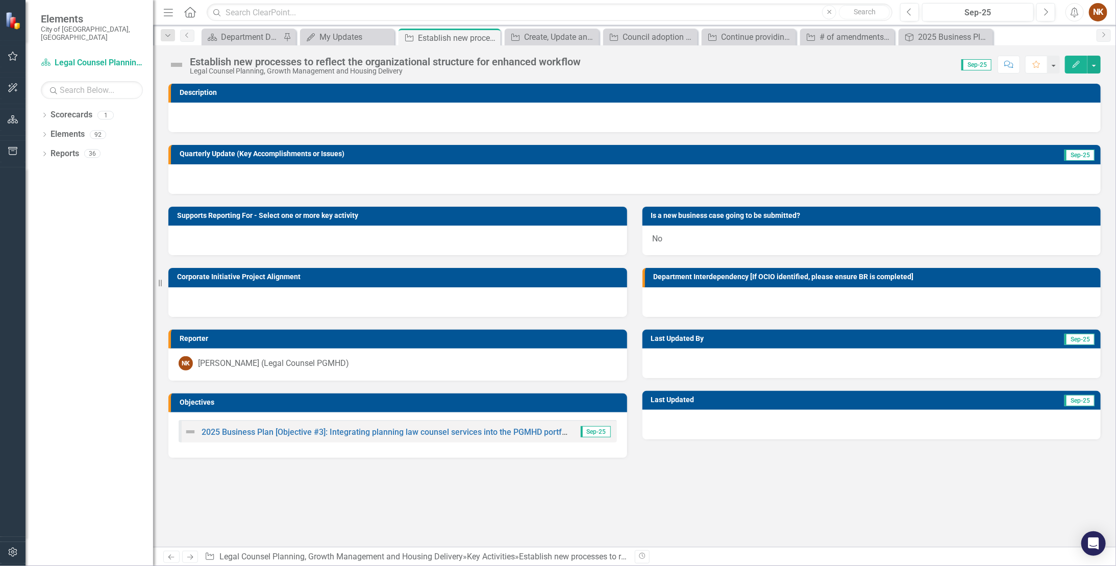
click at [231, 171] on div at bounding box center [634, 179] width 932 height 30
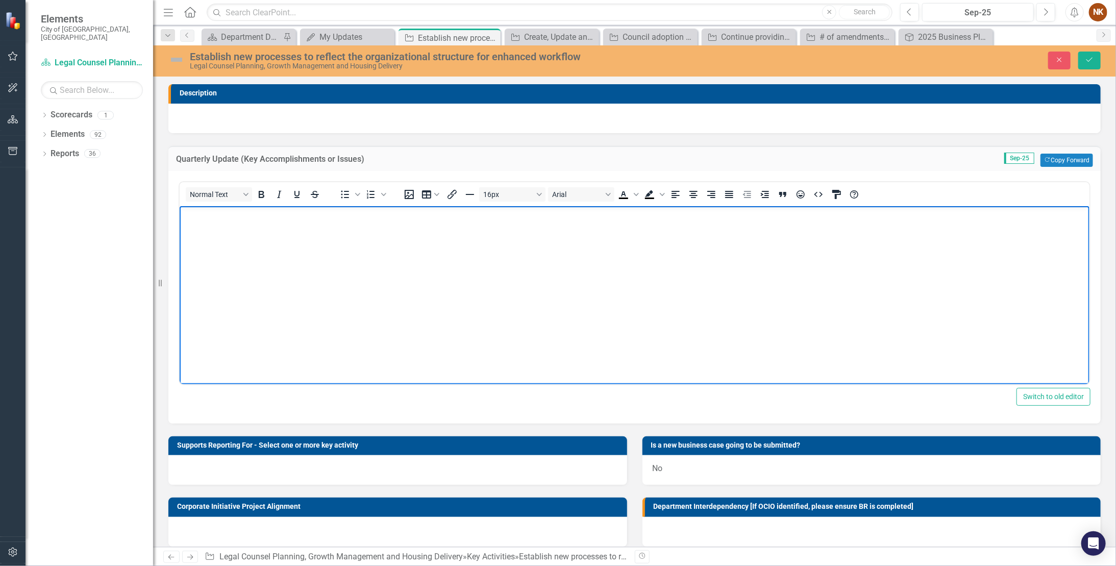
click at [195, 224] on body "Rich Text Area. Press ALT-0 for help." at bounding box center [634, 282] width 910 height 153
click at [642, 58] on icon "Save" at bounding box center [1089, 59] width 9 height 7
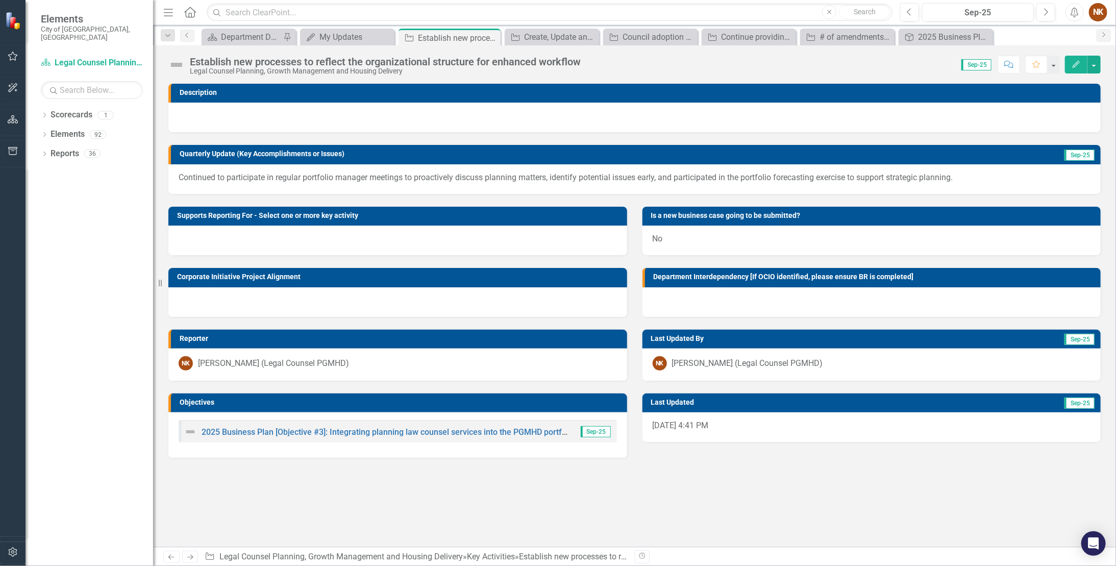
click at [171, 66] on img at bounding box center [176, 65] width 16 height 16
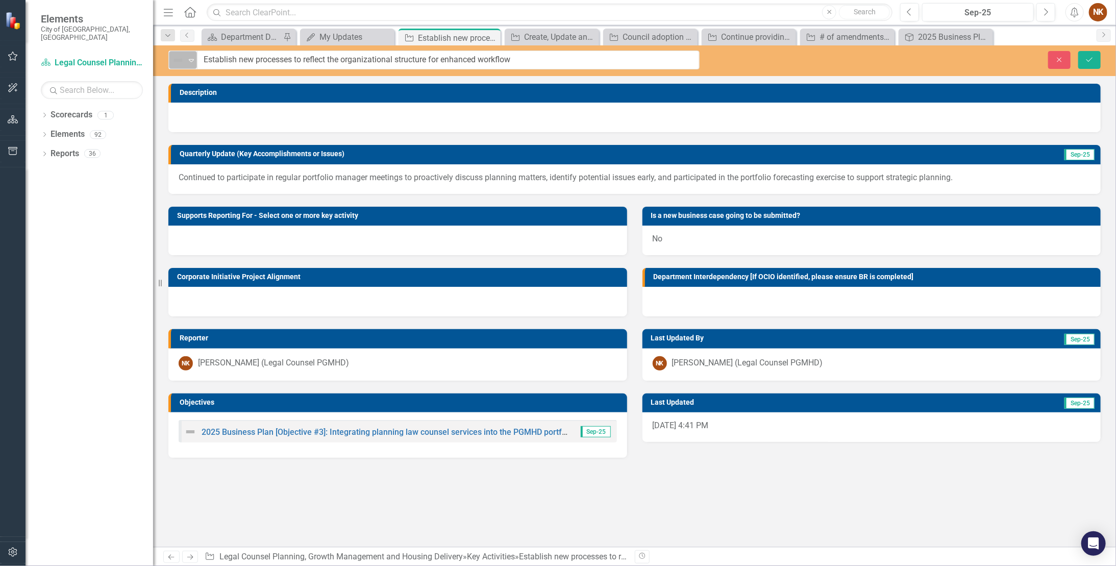
click at [190, 59] on icon "Expand" at bounding box center [191, 60] width 10 height 8
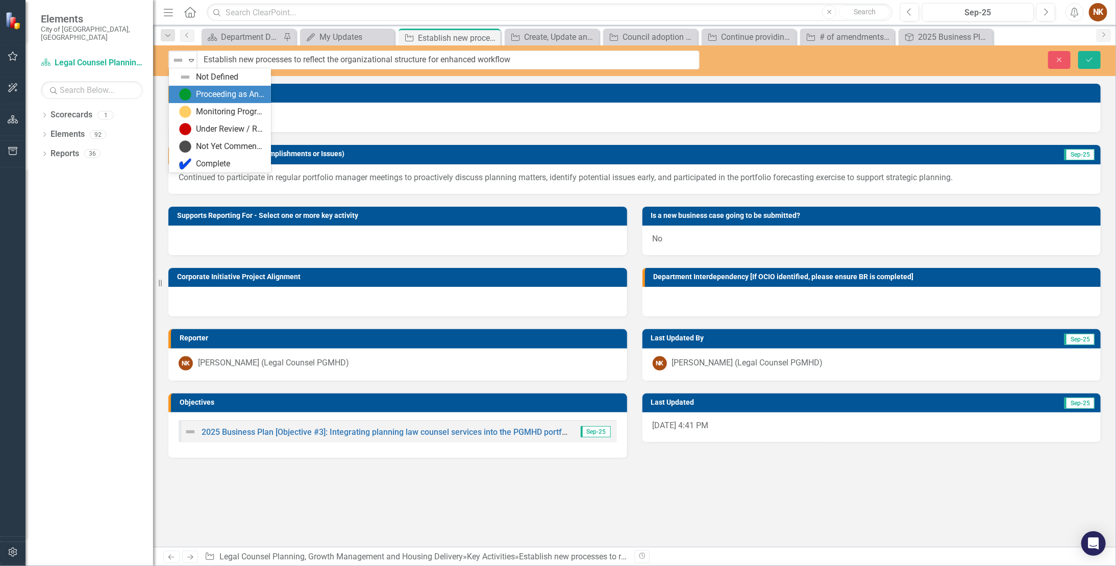
click at [196, 90] on div "Proceeding as Anticipated" at bounding box center [230, 95] width 68 height 12
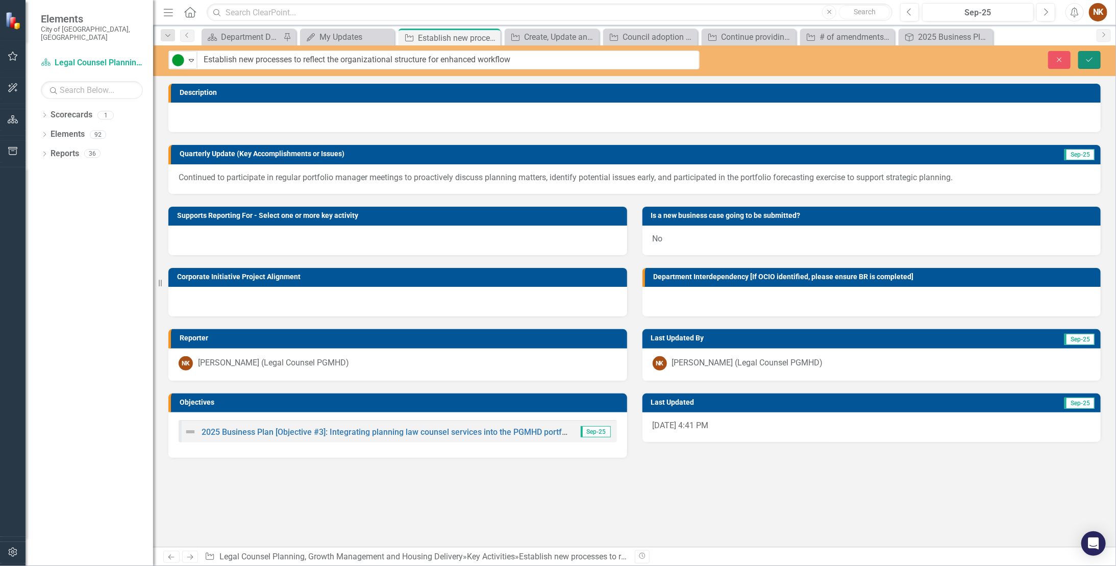
click at [642, 55] on button "Save" at bounding box center [1089, 60] width 22 height 18
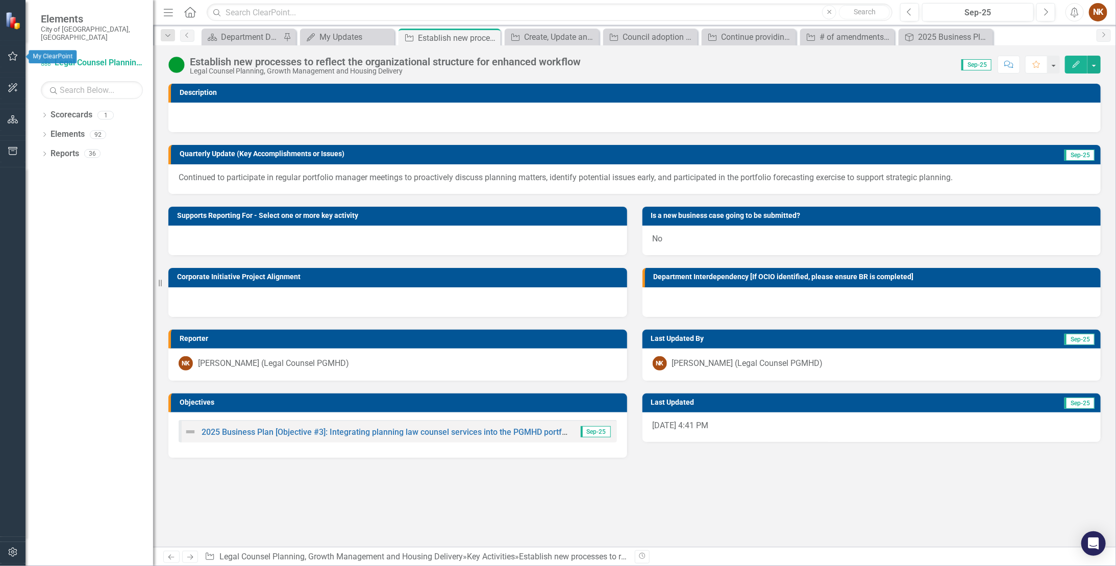
click at [8, 52] on icon "button" at bounding box center [13, 56] width 11 height 8
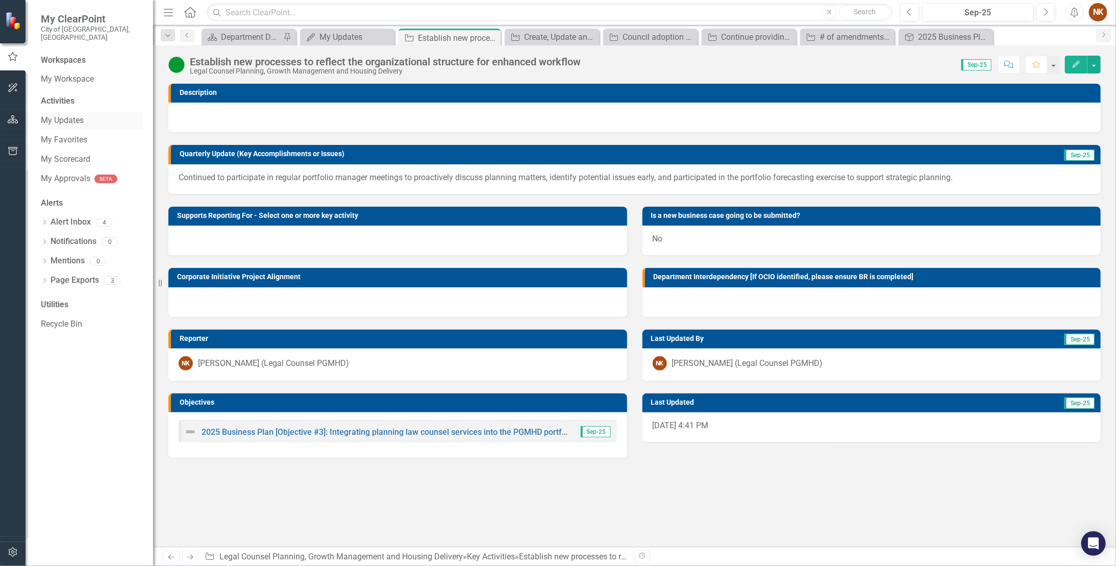
click at [64, 115] on link "My Updates" at bounding box center [92, 121] width 102 height 12
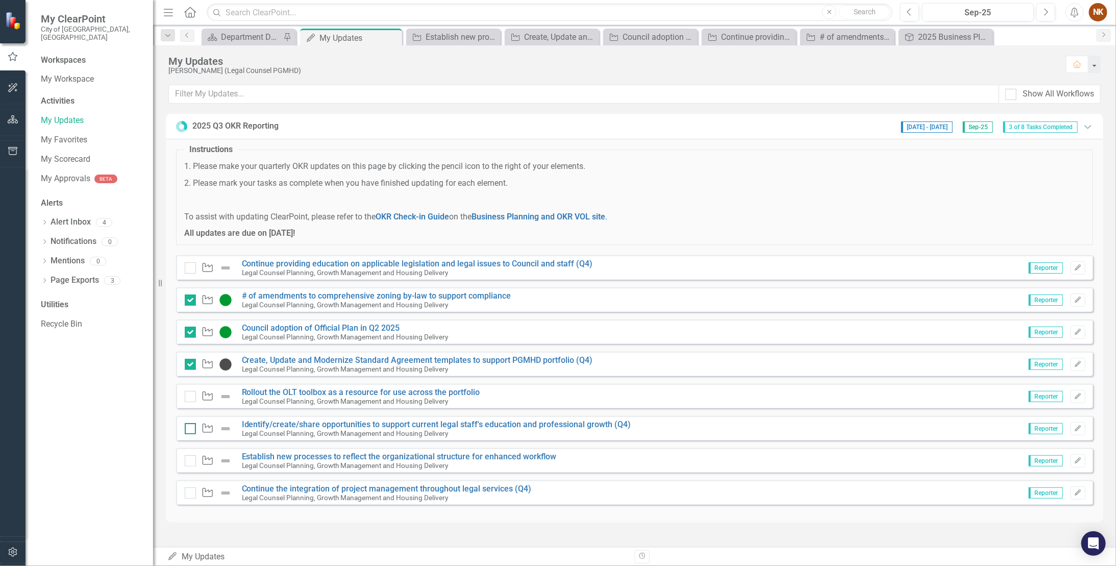
click at [190, 296] on input "checkbox" at bounding box center [188, 426] width 7 height 7
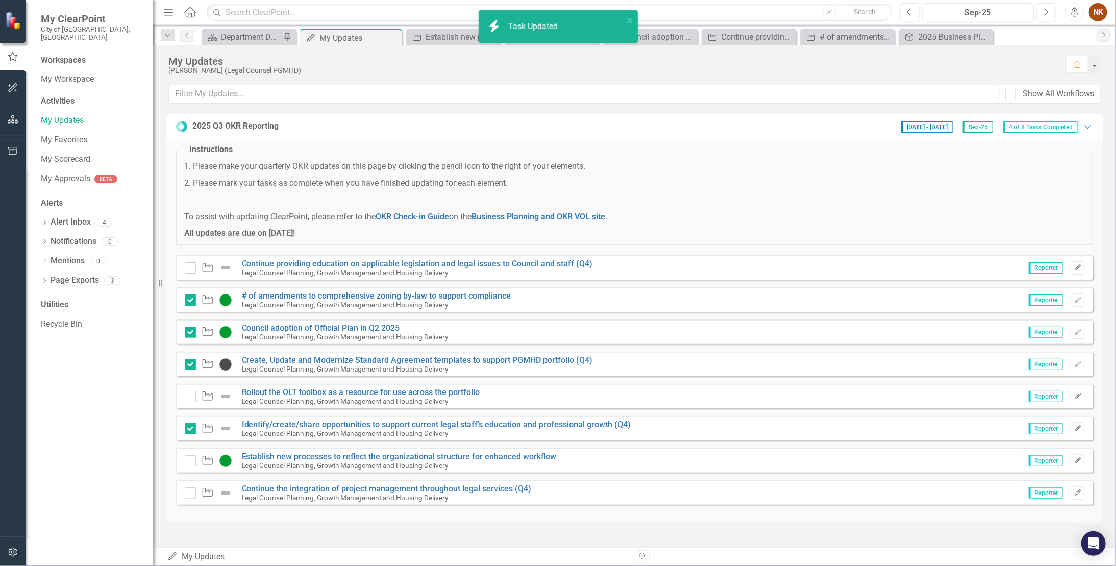
checkbox input "false"
click at [192, 296] on div at bounding box center [190, 460] width 11 height 11
click at [191, 296] on input "checkbox" at bounding box center [188, 458] width 7 height 7
checkbox input "true"
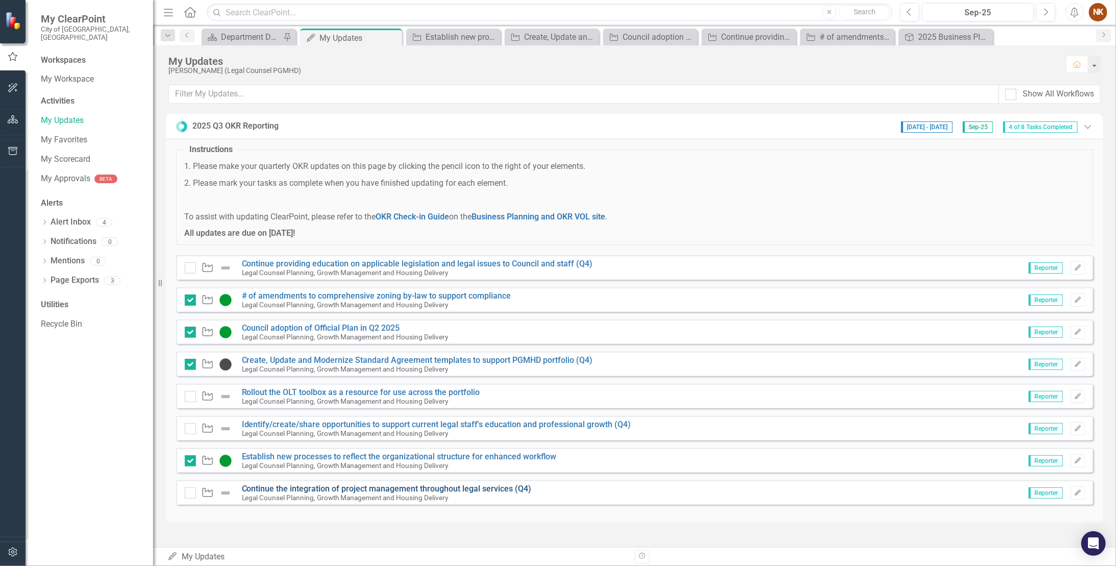
click at [283, 296] on link "Continue the integration of project management throughout legal services (Q4)" at bounding box center [387, 489] width 290 height 10
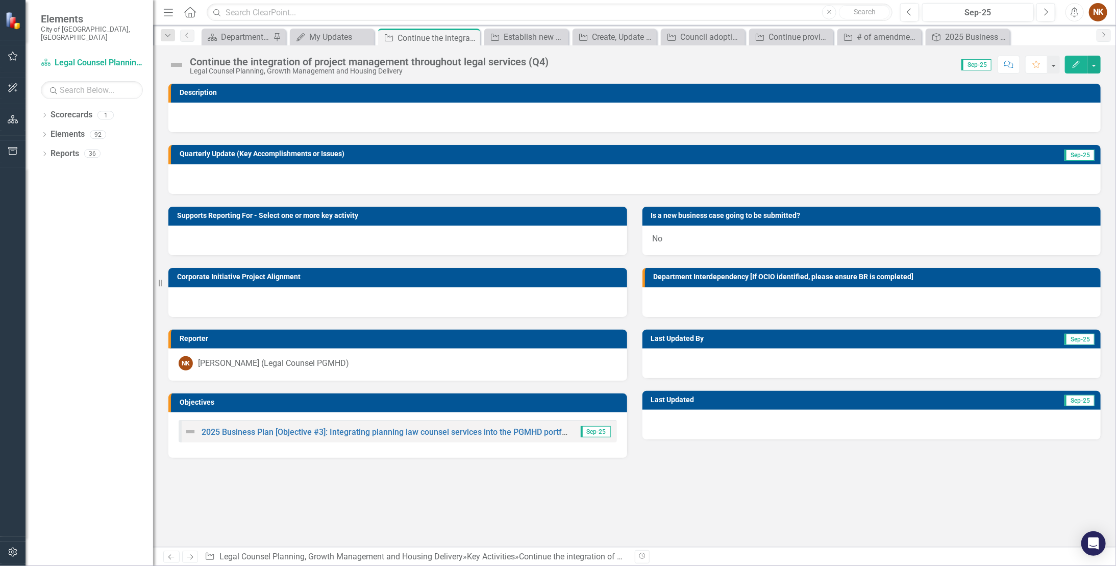
click at [195, 115] on div at bounding box center [634, 118] width 932 height 30
click at [186, 172] on div at bounding box center [634, 179] width 932 height 30
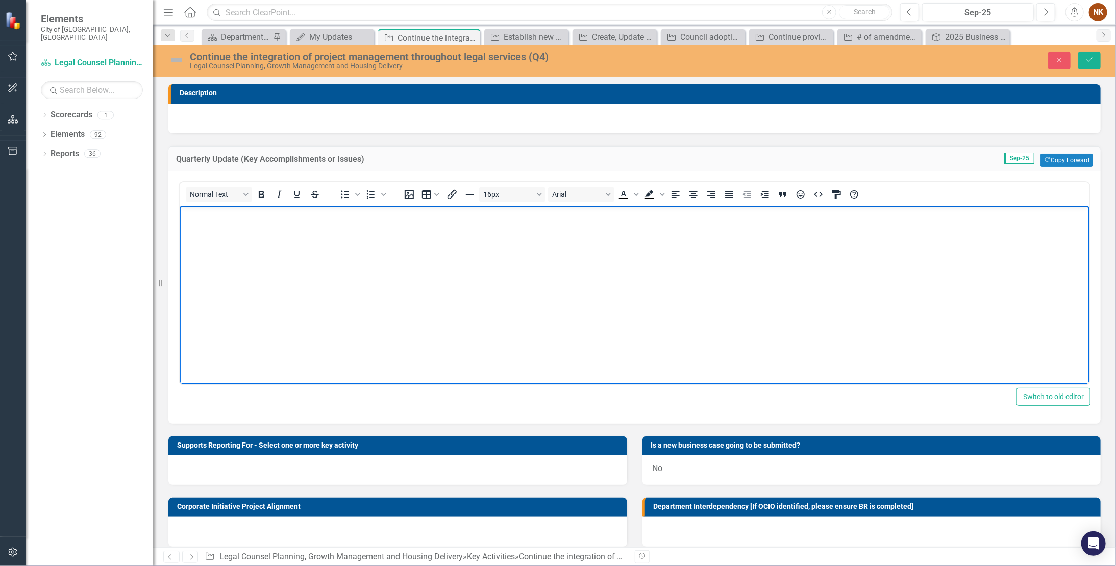
click at [196, 227] on body "Rich Text Area. Press ALT-0 for help." at bounding box center [634, 282] width 910 height 153
paste body "Rich Text Area. Press ALT-0 for help."
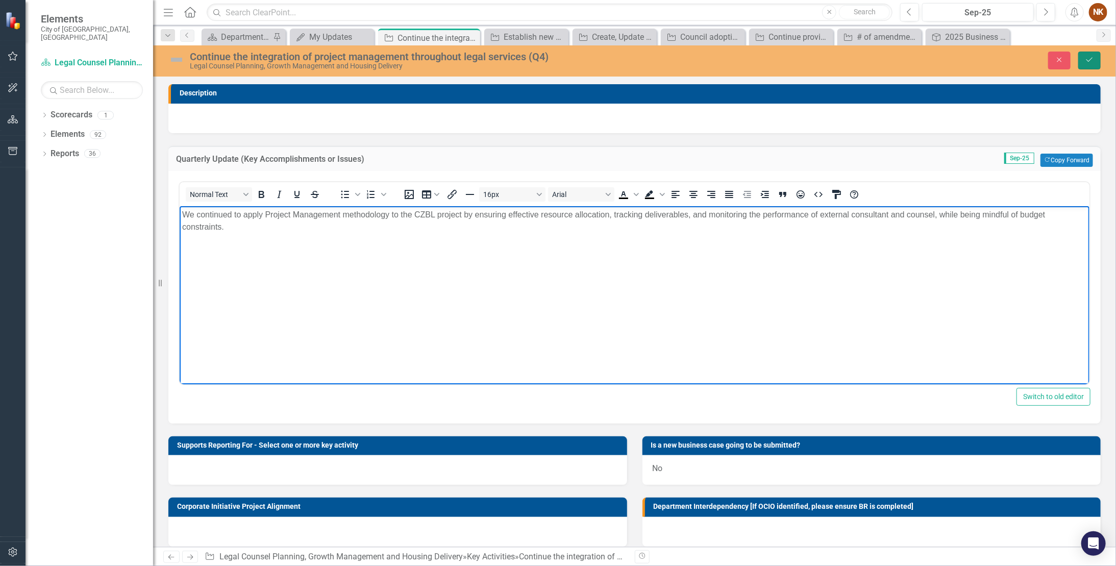
click at [642, 62] on icon "Save" at bounding box center [1089, 59] width 9 height 7
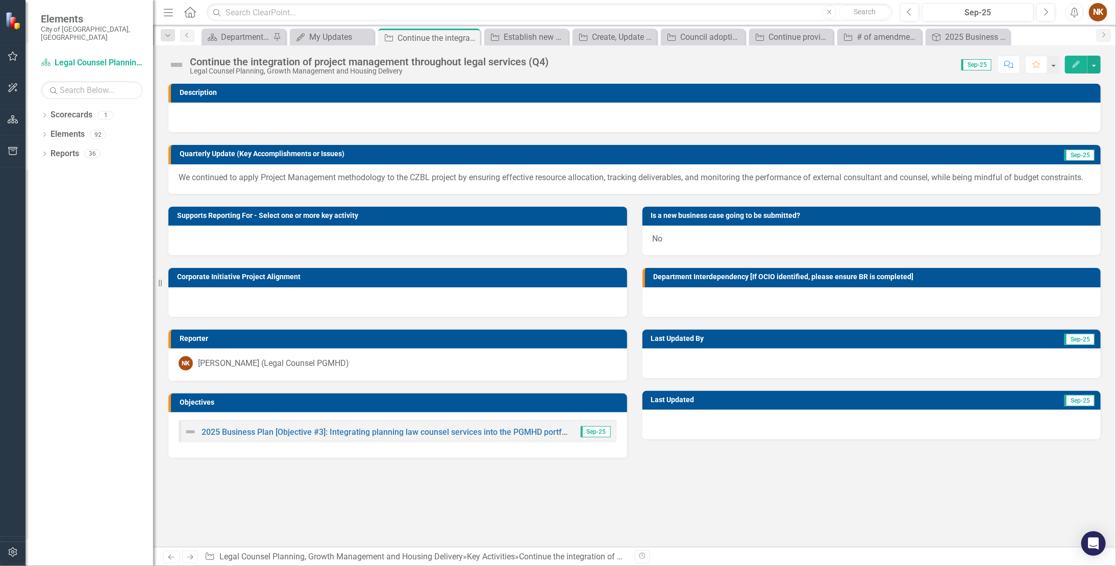
click at [174, 68] on img at bounding box center [176, 65] width 16 height 16
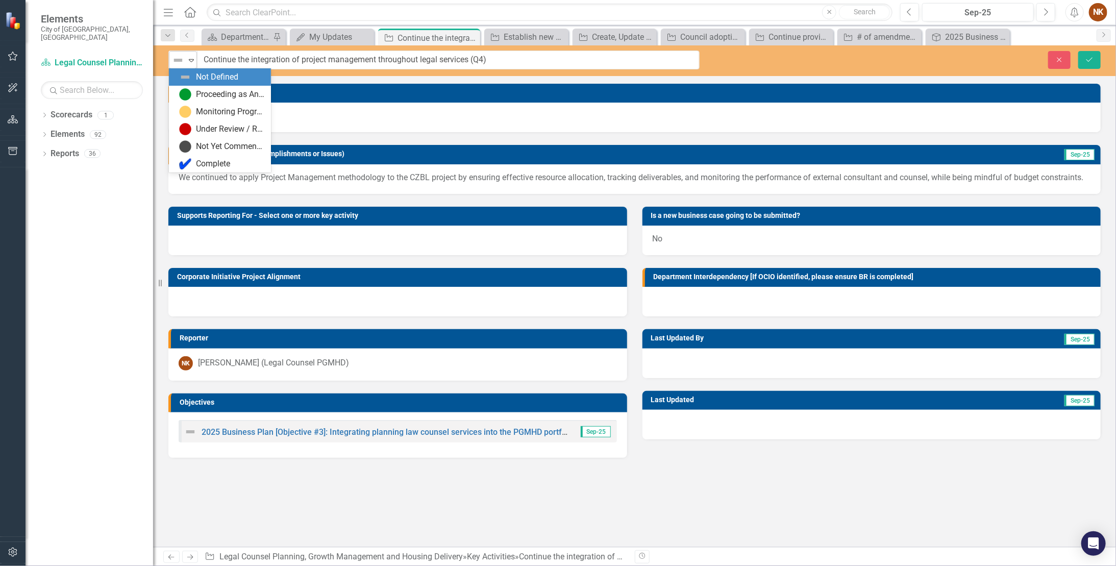
click at [190, 60] on icon at bounding box center [191, 60] width 5 height 3
click at [191, 87] on div "Proceeding as Anticipated" at bounding box center [220, 94] width 102 height 17
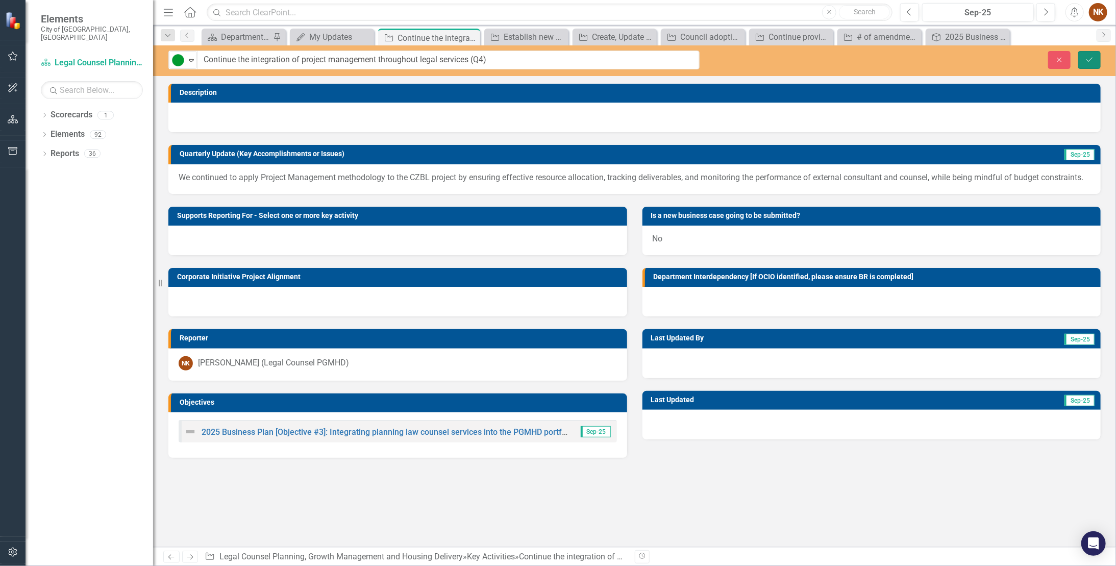
click at [642, 59] on button "Save" at bounding box center [1089, 60] width 22 height 18
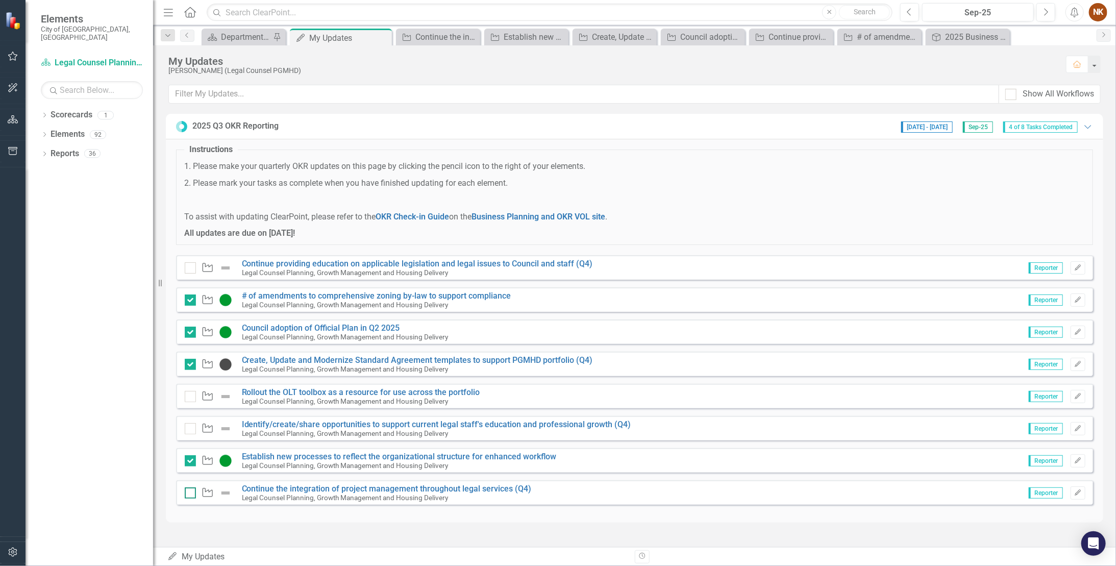
click at [186, 296] on input "checkbox" at bounding box center [188, 490] width 7 height 7
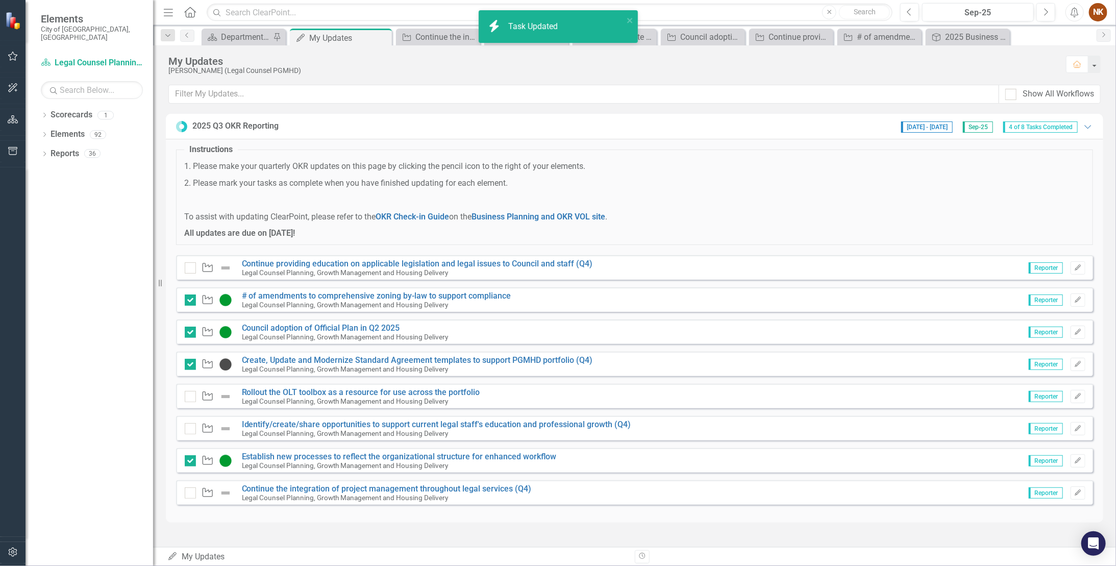
checkbox input "true"
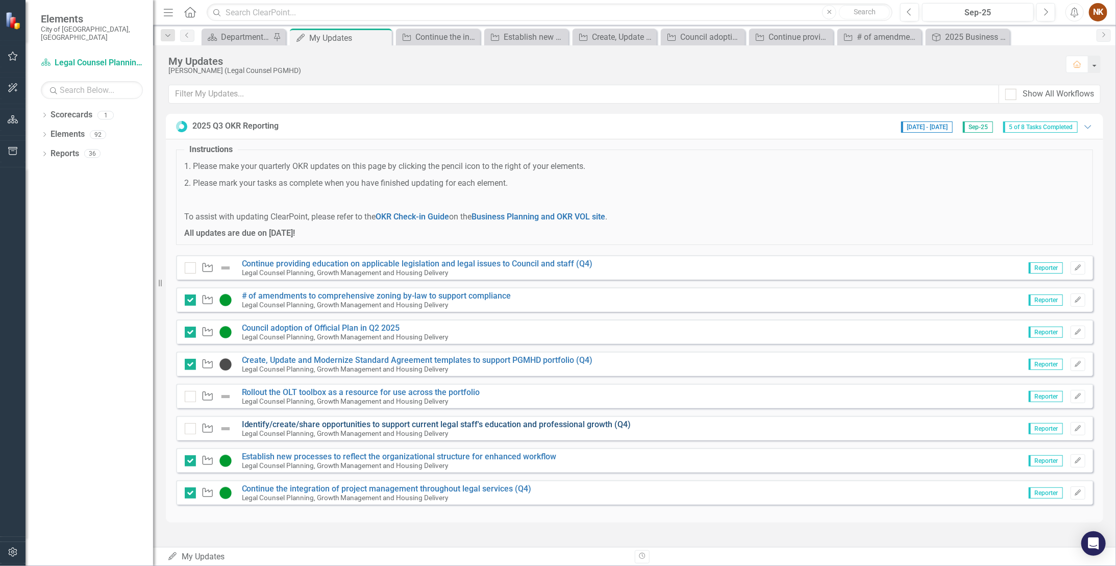
click at [393, 296] on link "Identify/create/share opportunities to support current legal staff's education …" at bounding box center [436, 424] width 389 height 10
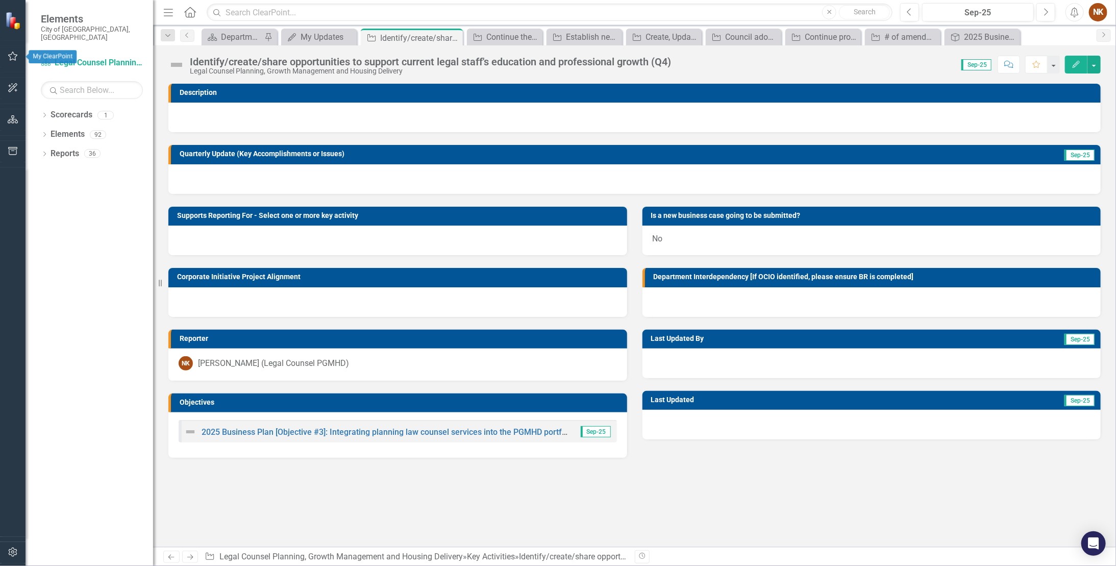
click at [11, 60] on icon "button" at bounding box center [13, 56] width 10 height 9
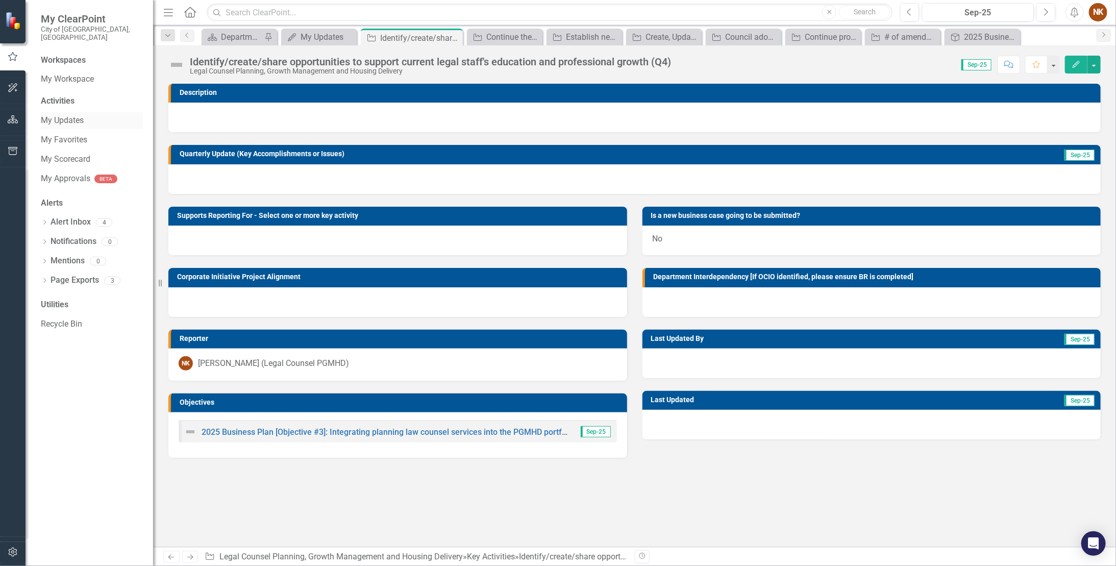
click at [61, 115] on link "My Updates" at bounding box center [92, 121] width 102 height 12
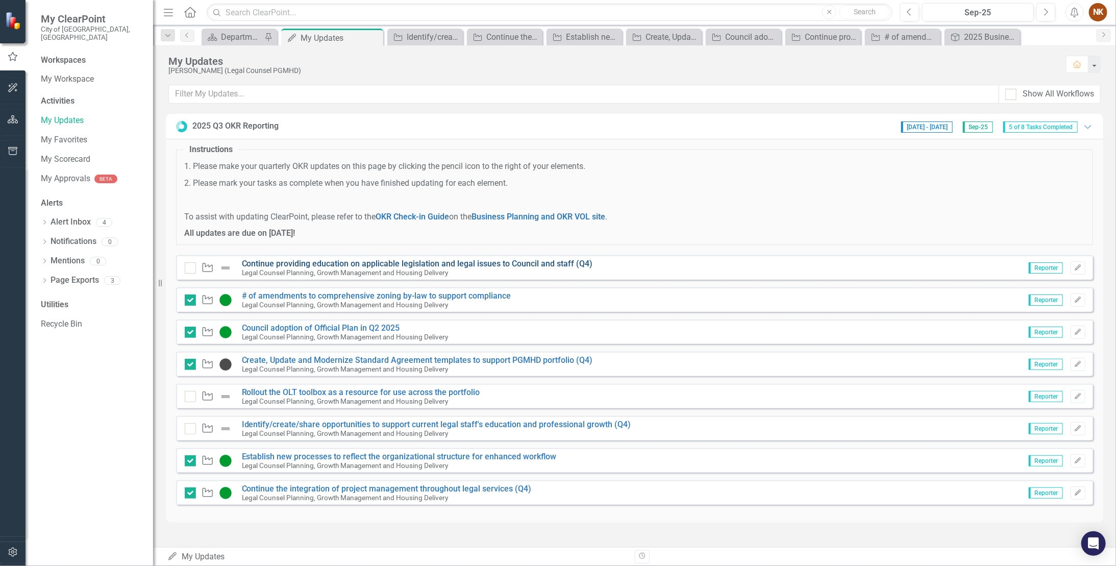
click at [333, 260] on link "Continue providing education on applicable legislation and legal issues to Coun…" at bounding box center [417, 264] width 351 height 10
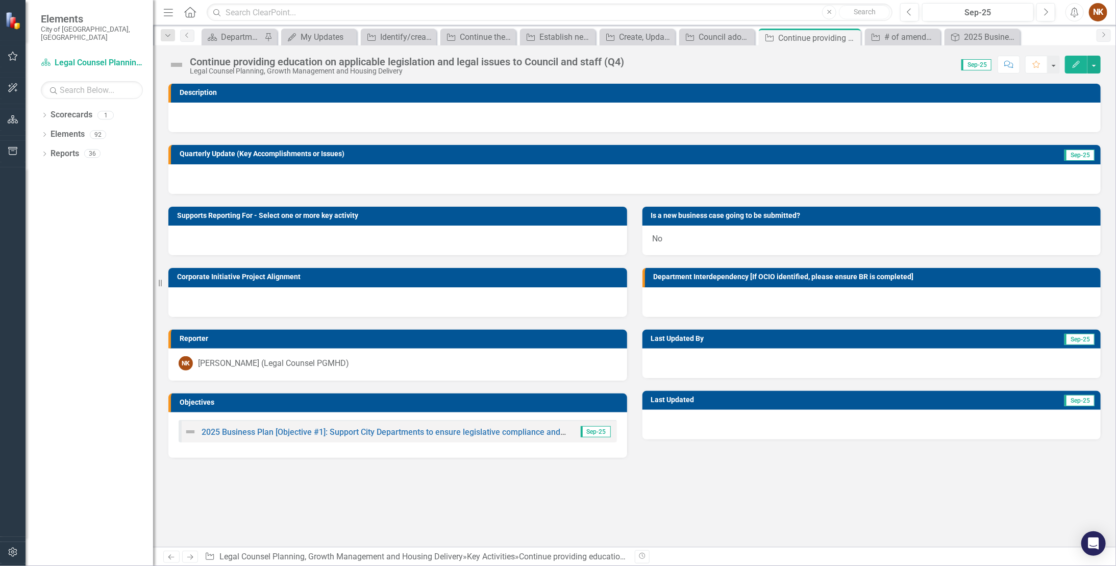
click at [188, 174] on div at bounding box center [634, 179] width 932 height 30
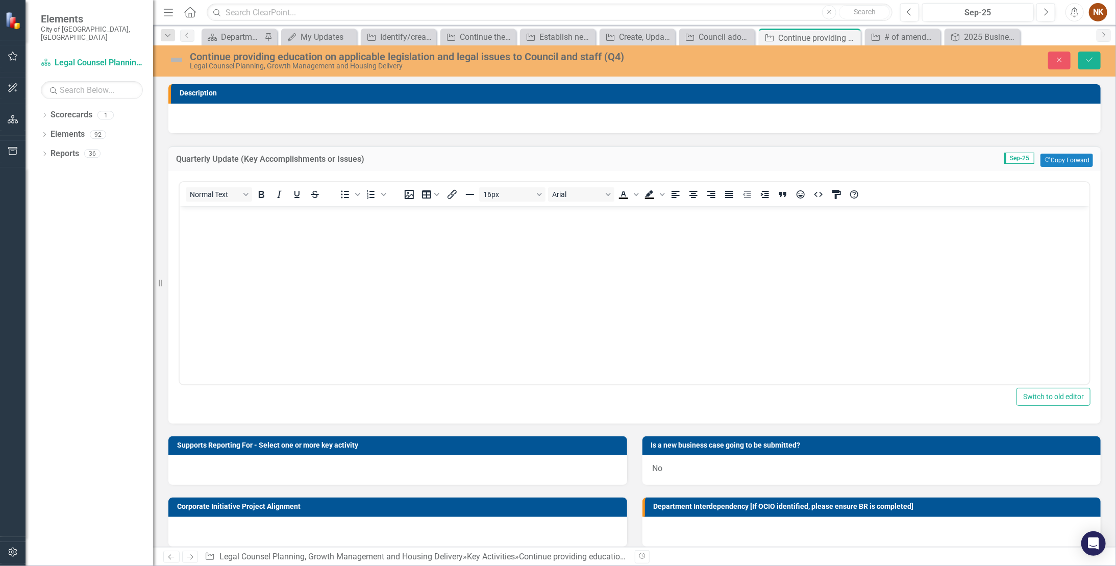
click at [203, 225] on body "Rich Text Area. Press ALT-0 for help." at bounding box center [634, 282] width 910 height 153
click at [174, 60] on img at bounding box center [176, 60] width 16 height 16
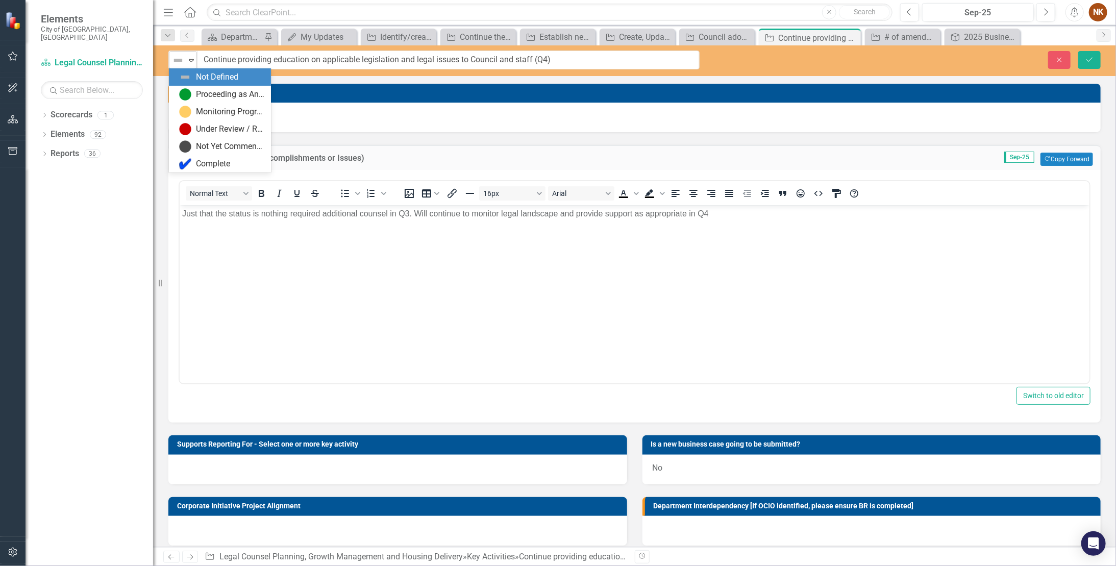
click at [190, 62] on icon "Expand" at bounding box center [191, 60] width 10 height 8
click at [194, 91] on div "Proceeding as Anticipated" at bounding box center [222, 94] width 86 height 12
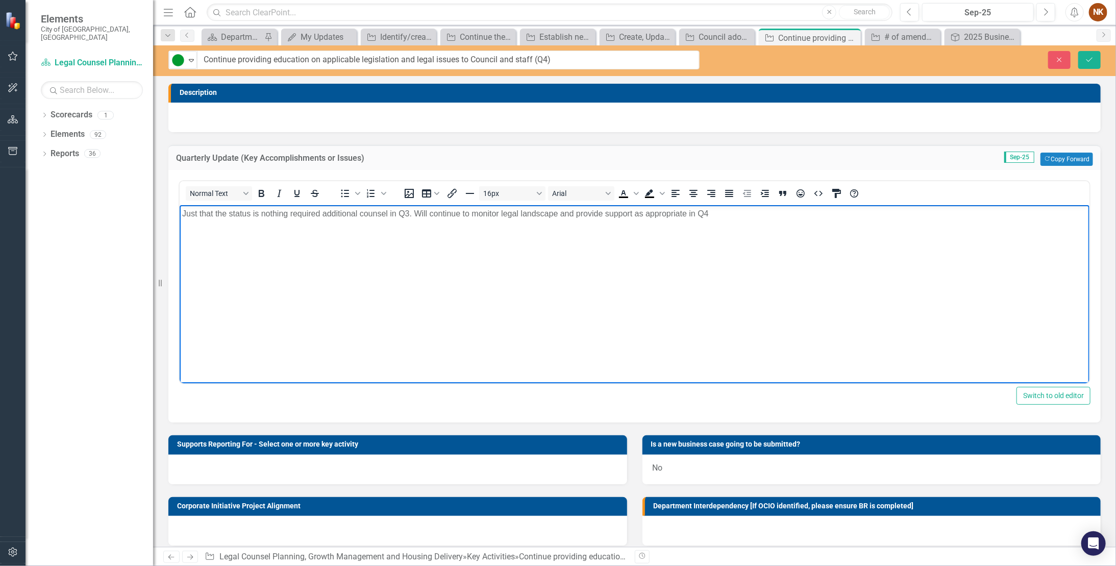
click at [213, 258] on body "Just that the status is nothing required additional counsel in Q3. Will continu…" at bounding box center [634, 281] width 910 height 153
click at [112, 296] on div "Dropdown Scorecards 1 Legal Counsel Planning, Growth Management and Housing Del…" at bounding box center [90, 336] width 128 height 459
click at [265, 239] on body "Just that the status is nothing required additional counsel in Q3. Will continu…" at bounding box center [634, 281] width 910 height 153
drag, startPoint x: 407, startPoint y: 212, endPoint x: 159, endPoint y: 203, distance: 247.6
click at [179, 205] on html "Just that the status is nothing required additional counsel in Q3. Will continu…" at bounding box center [634, 281] width 910 height 153
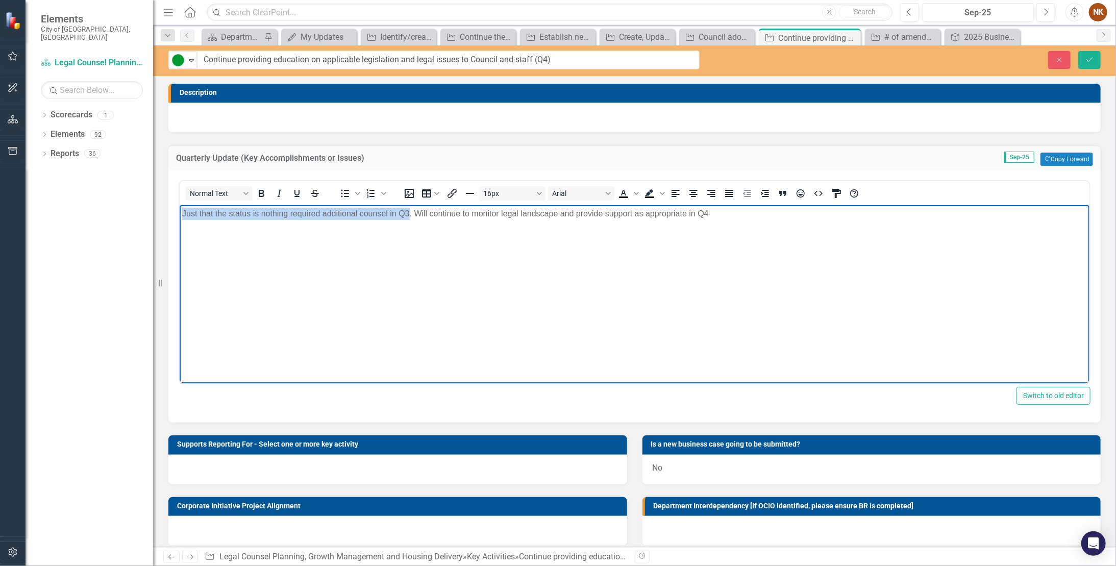
paste body "Rich Text Area. Press ALT-0 for help."
click at [185, 212] on span "no significant update for Q3. Will continue to monitor legal landscape and prov…" at bounding box center [381, 213] width 399 height 9
click at [332, 289] on body "No significant update for Q3; however, the team worked on a lunch and learn pre…" at bounding box center [634, 281] width 910 height 153
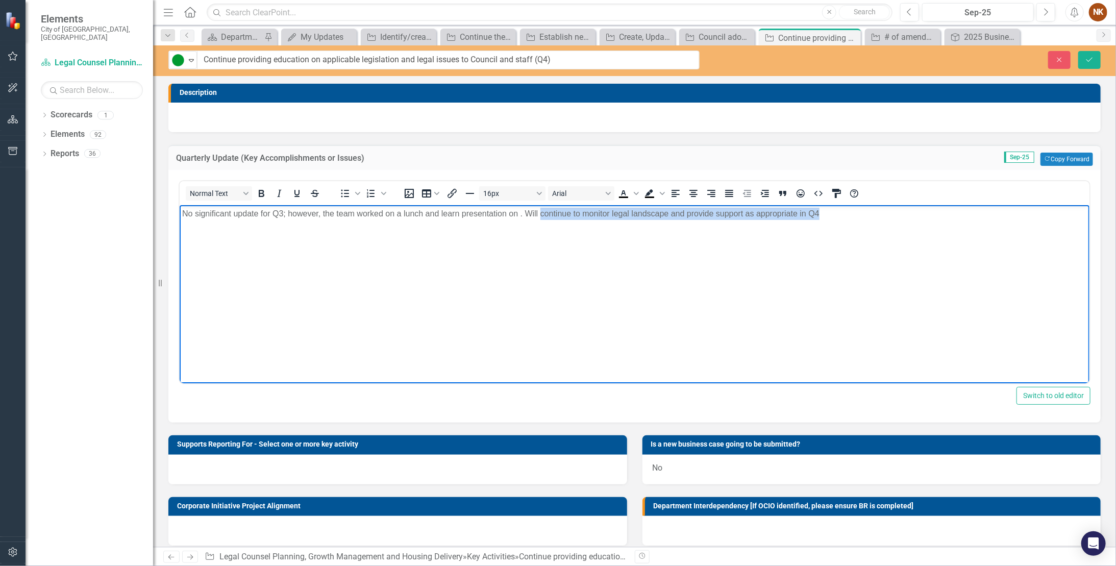
drag, startPoint x: 828, startPoint y: 213, endPoint x: 541, endPoint y: 213, distance: 286.7
click at [541, 213] on p "No significant update for Q3; however, the team worked on a lunch and learn pre…" at bounding box center [634, 214] width 905 height 12
click at [527, 223] on body "No significant update for Q3; however, the team worked on a lunch and learn pre…" at bounding box center [634, 281] width 910 height 153
drag, startPoint x: 461, startPoint y: 214, endPoint x: 521, endPoint y: 212, distance: 60.2
click at [521, 212] on span "No significant update for Q3; however, the team worked on a lunch and learn pre…" at bounding box center [501, 213] width 639 height 9
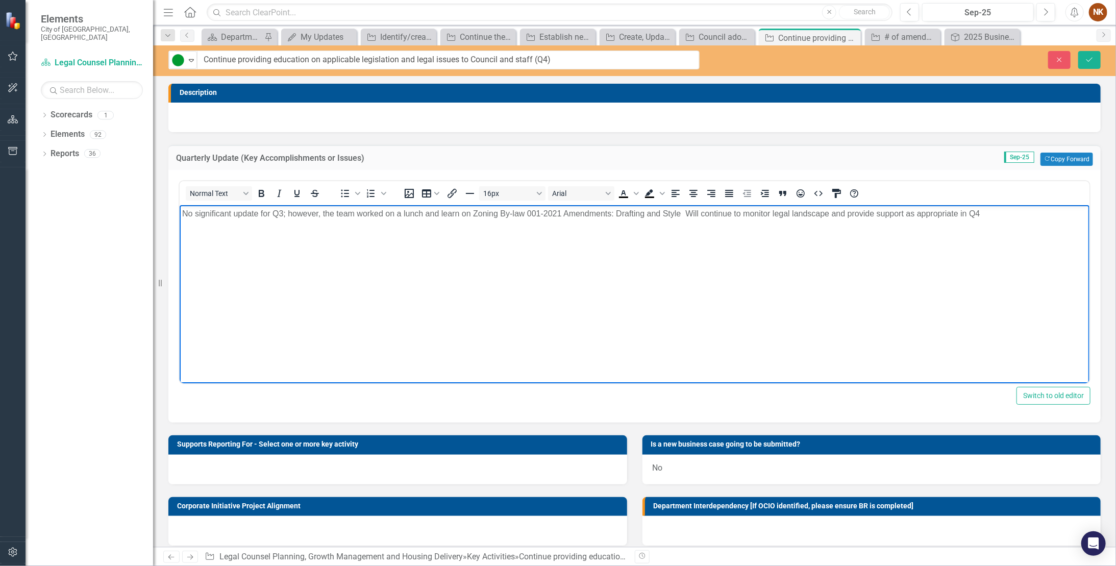
click at [459, 215] on span "No significant update for Q3; however, the team worked on a lunch and learn on …" at bounding box center [581, 213] width 798 height 9
click at [642, 216] on span "No significant update for Q3; however, the team worked on a lunch and learn pre…" at bounding box center [631, 219] width 898 height 21
drag, startPoint x: 863, startPoint y: 214, endPoint x: 866, endPoint y: 246, distance: 31.8
click at [642, 246] on body "No significant update for Q3; however, the team worked on a lunch and learn pre…" at bounding box center [634, 281] width 910 height 153
drag, startPoint x: 693, startPoint y: 213, endPoint x: 29, endPoint y: 193, distance: 665.1
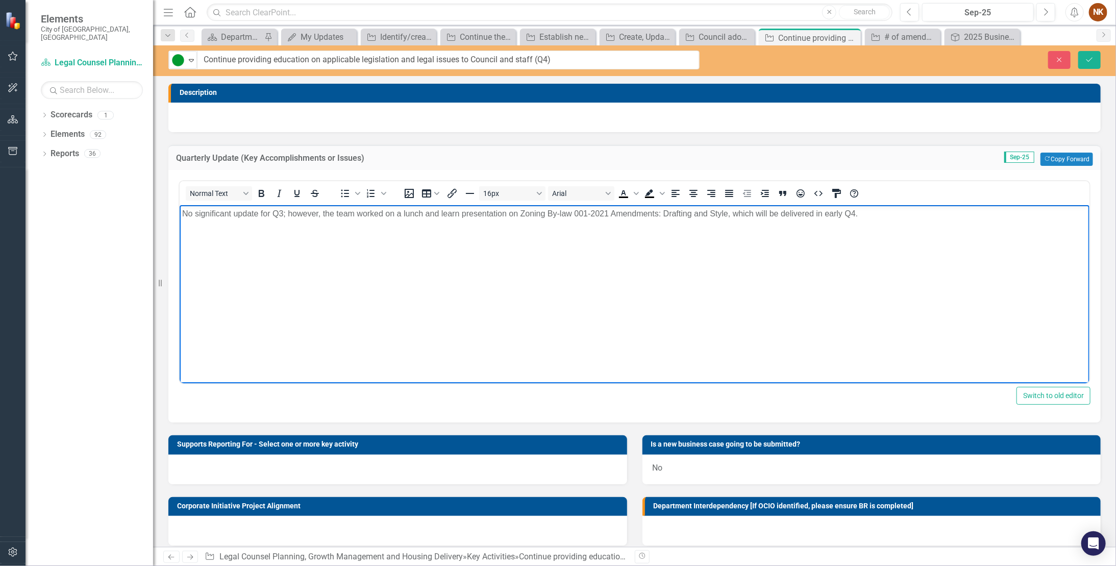
click at [179, 205] on html "No significant update for Q3; however, the team worked on a lunch and learn pre…" at bounding box center [634, 281] width 910 height 153
copy span "No significant update for Q3; however, the team worked on a lunch and learn pre…"
drag, startPoint x: 714, startPoint y: 285, endPoint x: 755, endPoint y: 260, distance: 47.9
click at [642, 285] on body "No significant update for Q3; however, the team worked on a lunch and learn pre…" at bounding box center [634, 281] width 910 height 153
drag, startPoint x: 845, startPoint y: 216, endPoint x: 121, endPoint y: 209, distance: 724.0
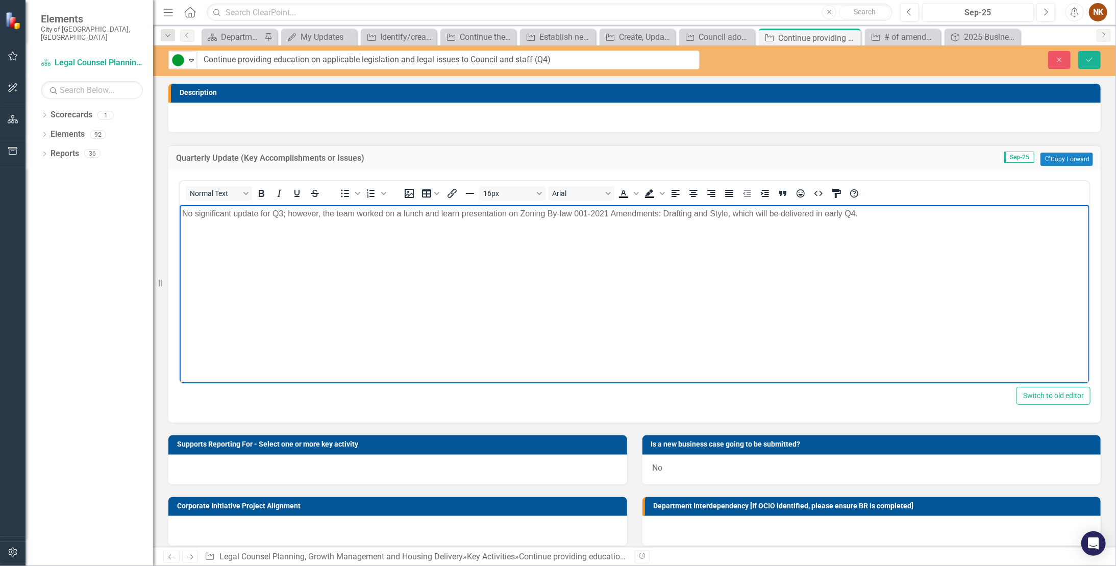
click at [179, 209] on html "No significant update for Q3; however, the team worked on a lunch and learn pre…" at bounding box center [634, 281] width 910 height 153
click at [187, 213] on p ""No significant updates for Q3; however, the team prepared a Lunch and Learn pr…" at bounding box center [634, 214] width 905 height 12
click at [642, 61] on icon "Save" at bounding box center [1089, 59] width 9 height 7
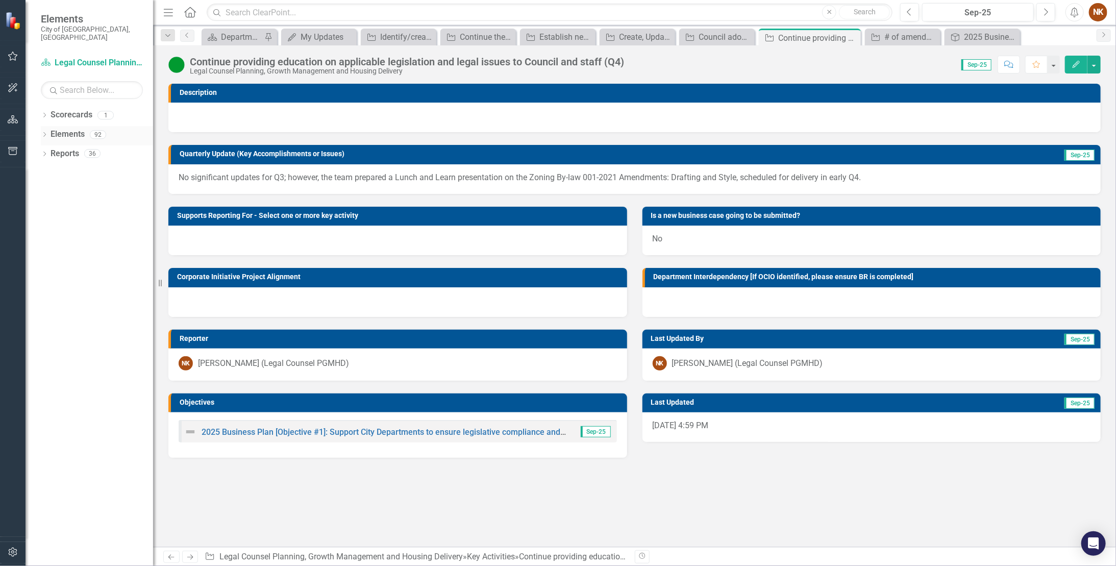
click at [43, 133] on icon "Dropdown" at bounding box center [44, 136] width 7 height 6
click at [15, 57] on icon "button" at bounding box center [13, 56] width 11 height 8
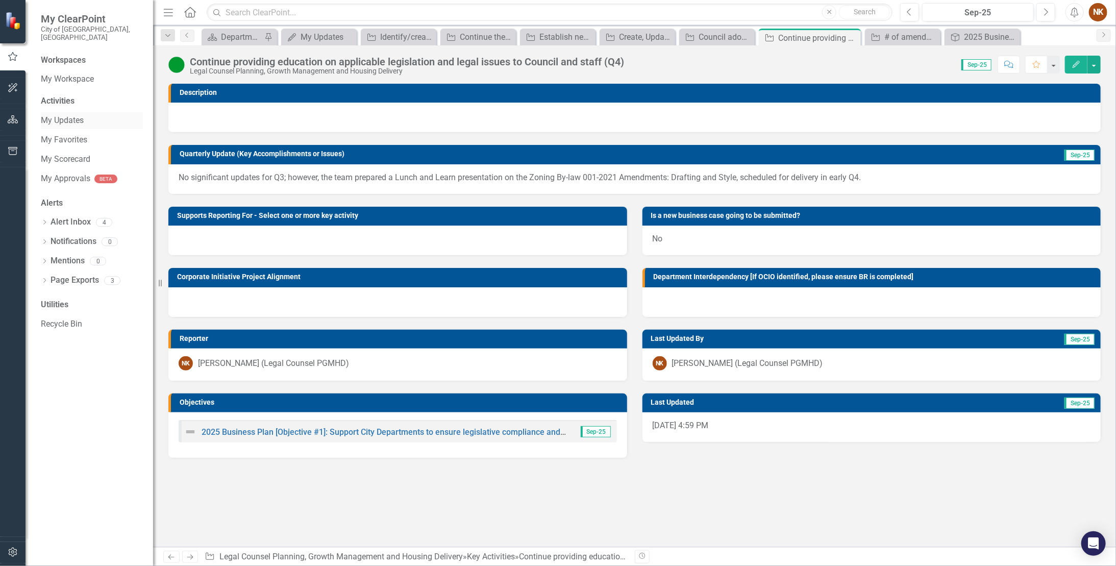
click at [58, 115] on link "My Updates" at bounding box center [92, 121] width 102 height 12
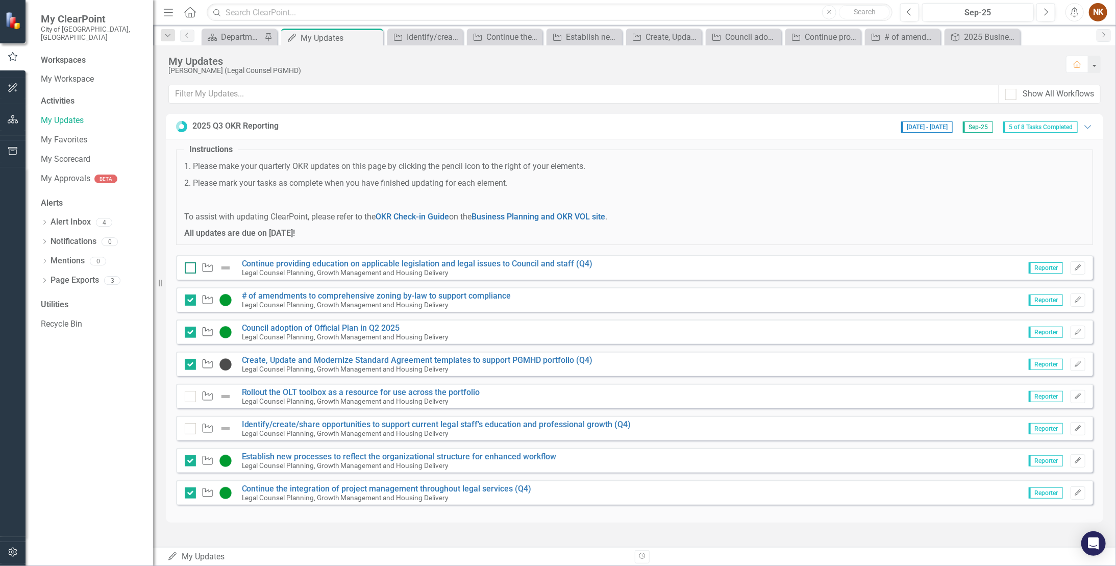
click at [191, 267] on div at bounding box center [190, 267] width 11 height 11
click at [191, 267] on input "checkbox" at bounding box center [188, 265] width 7 height 7
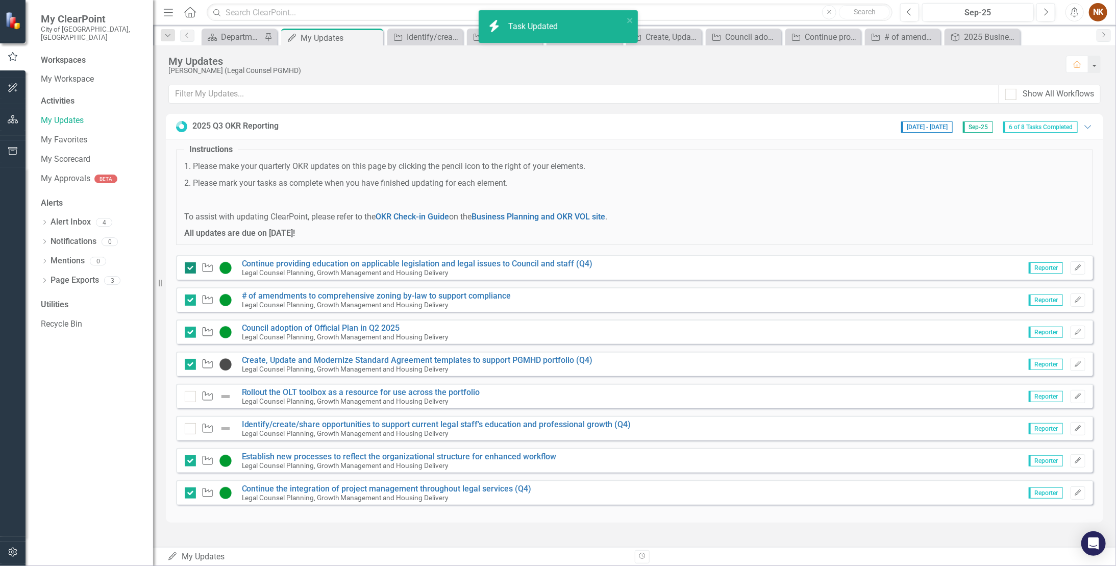
checkbox input "true"
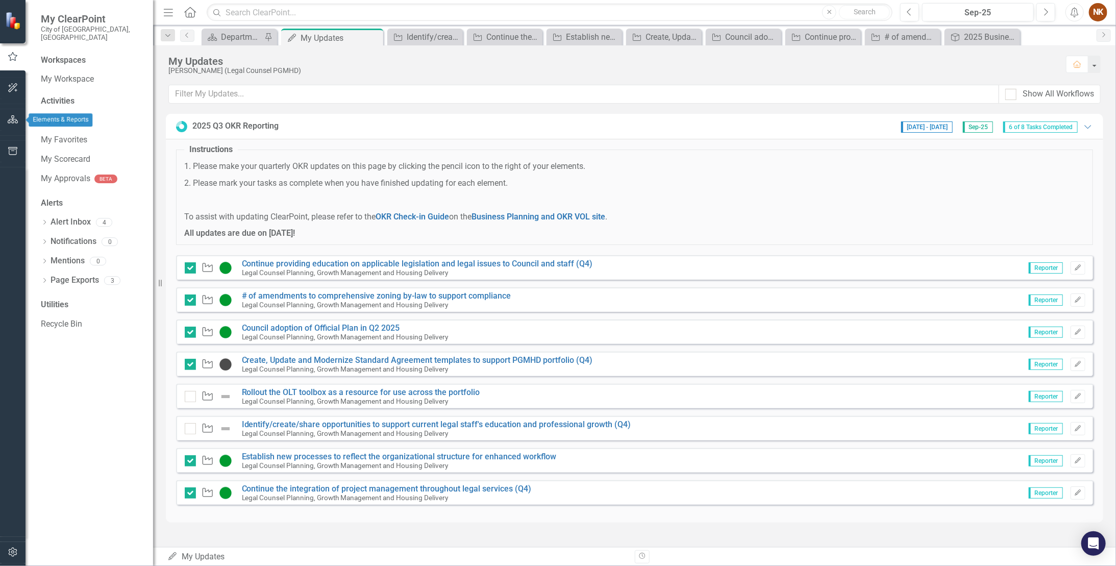
click at [14, 116] on icon "button" at bounding box center [13, 119] width 11 height 8
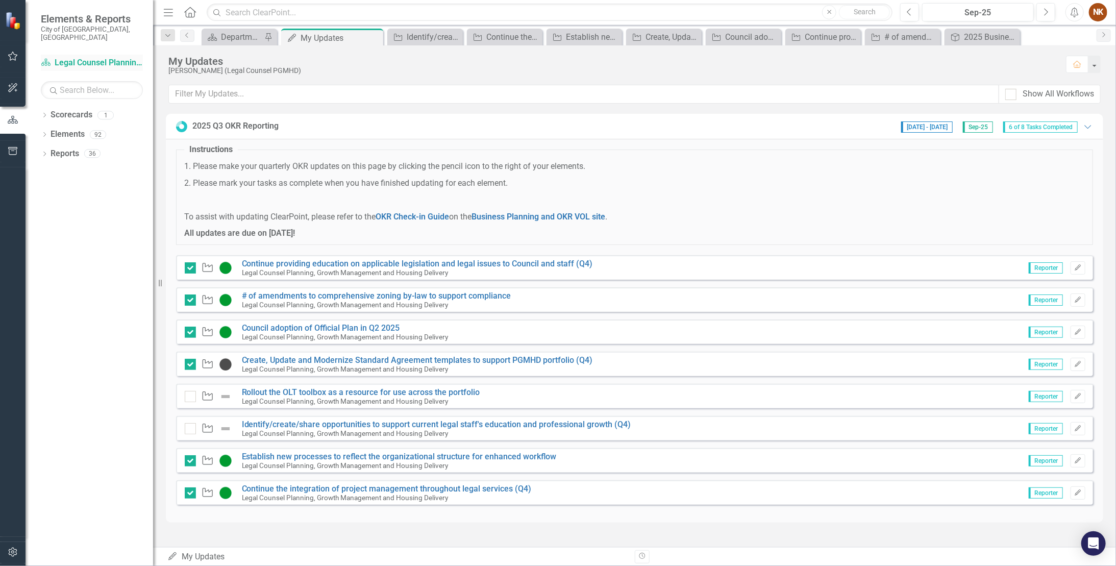
click at [98, 57] on link "Scorecard Legal Counsel Planning, Growth Management and Housing Delivery" at bounding box center [92, 63] width 102 height 12
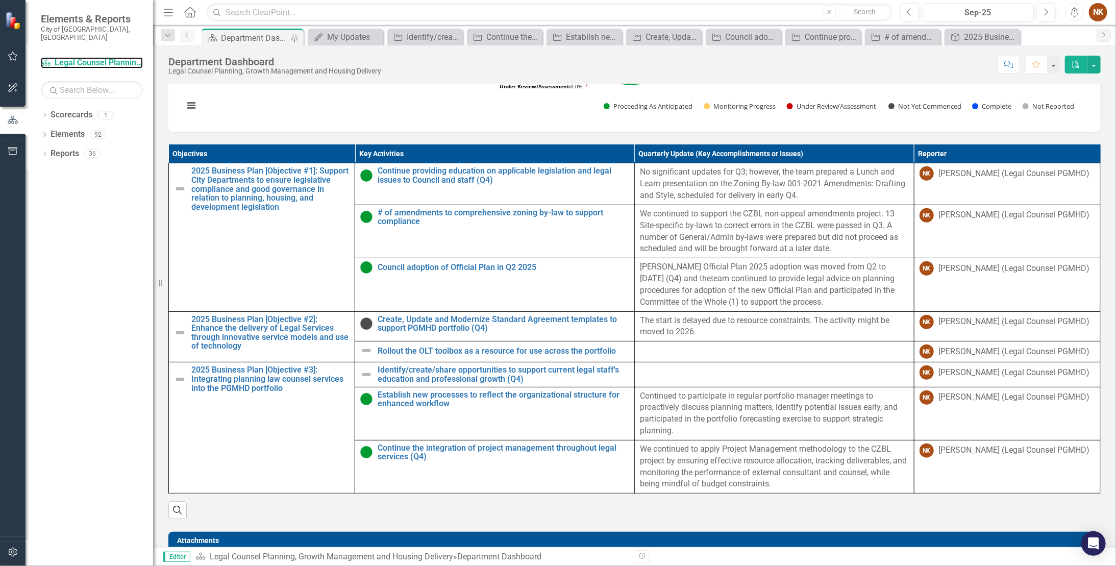
scroll to position [408, 0]
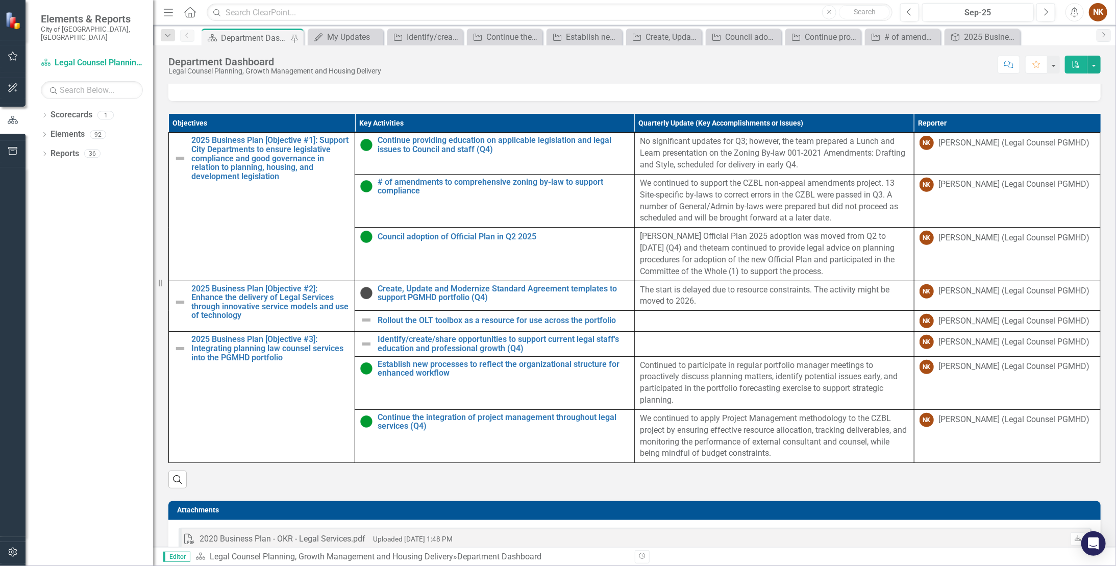
click at [173, 130] on th "Objectives" at bounding box center [262, 123] width 186 height 19
drag, startPoint x: 168, startPoint y: 123, endPoint x: 1127, endPoint y: 431, distance: 1006.7
click at [642, 296] on html "Elements & Reports City of [GEOGRAPHIC_DATA], [GEOGRAPHIC_DATA] Scorecard Legal…" at bounding box center [558, 283] width 1116 height 566
drag, startPoint x: 1093, startPoint y: 481, endPoint x: 293, endPoint y: 120, distance: 877.8
click at [293, 120] on div "Objectives Sort Ascending Key Activities Quarterly Update (Key Accomplishments …" at bounding box center [634, 294] width 947 height 387
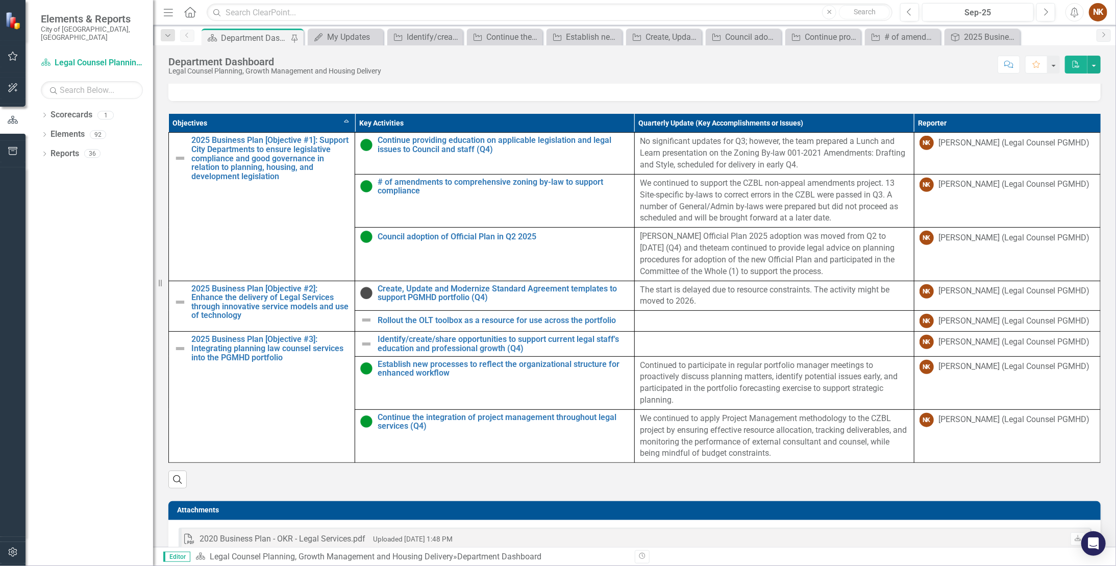
click at [288, 119] on div "Objectives Sort Ascending Key Activities Quarterly Update (Key Accomplishments …" at bounding box center [634, 294] width 947 height 387
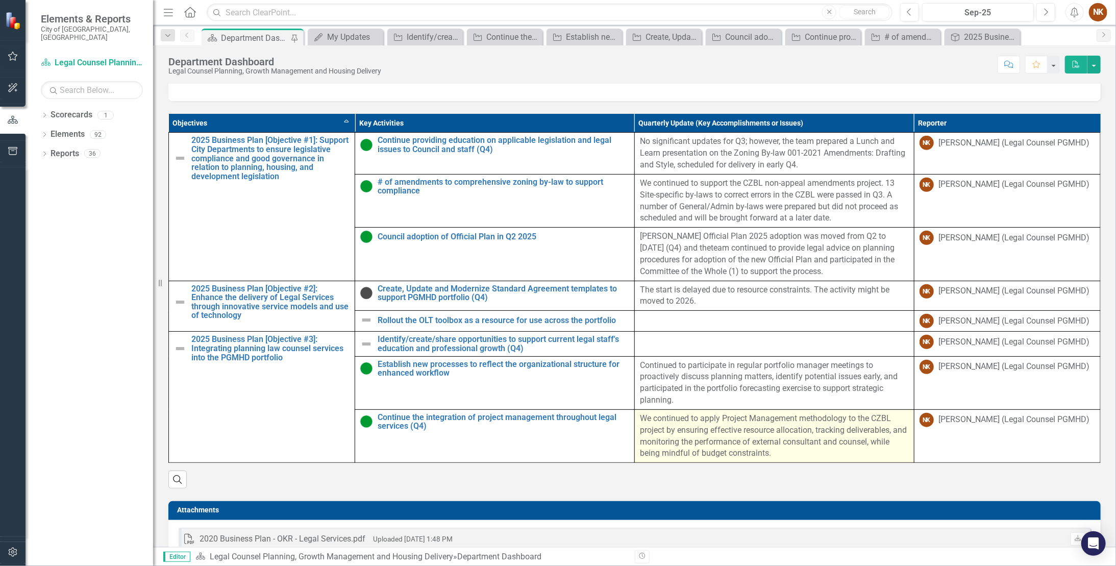
scroll to position [68, 0]
